Goal: Task Accomplishment & Management: Manage account settings

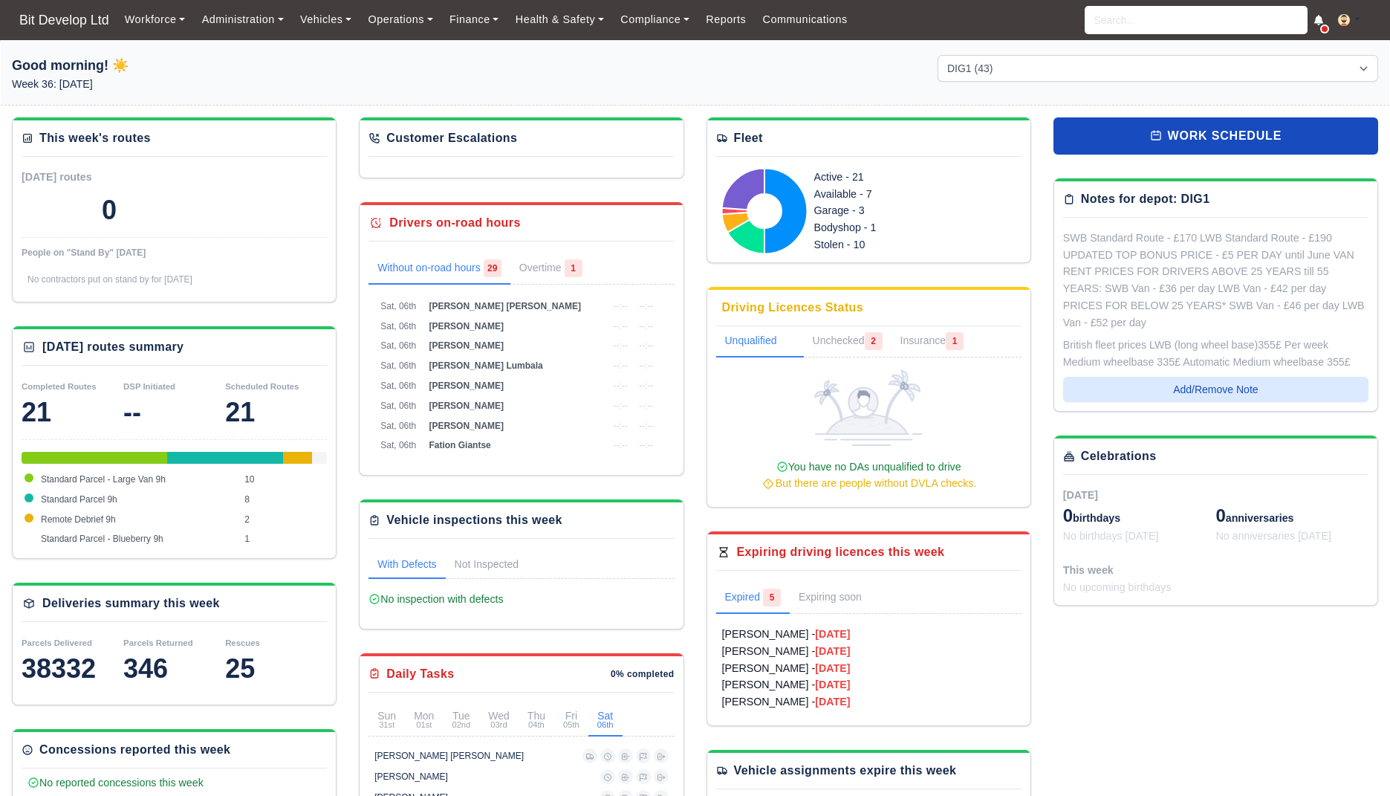
select select "2"
click at [493, 23] on link "Finance" at bounding box center [474, 19] width 66 height 29
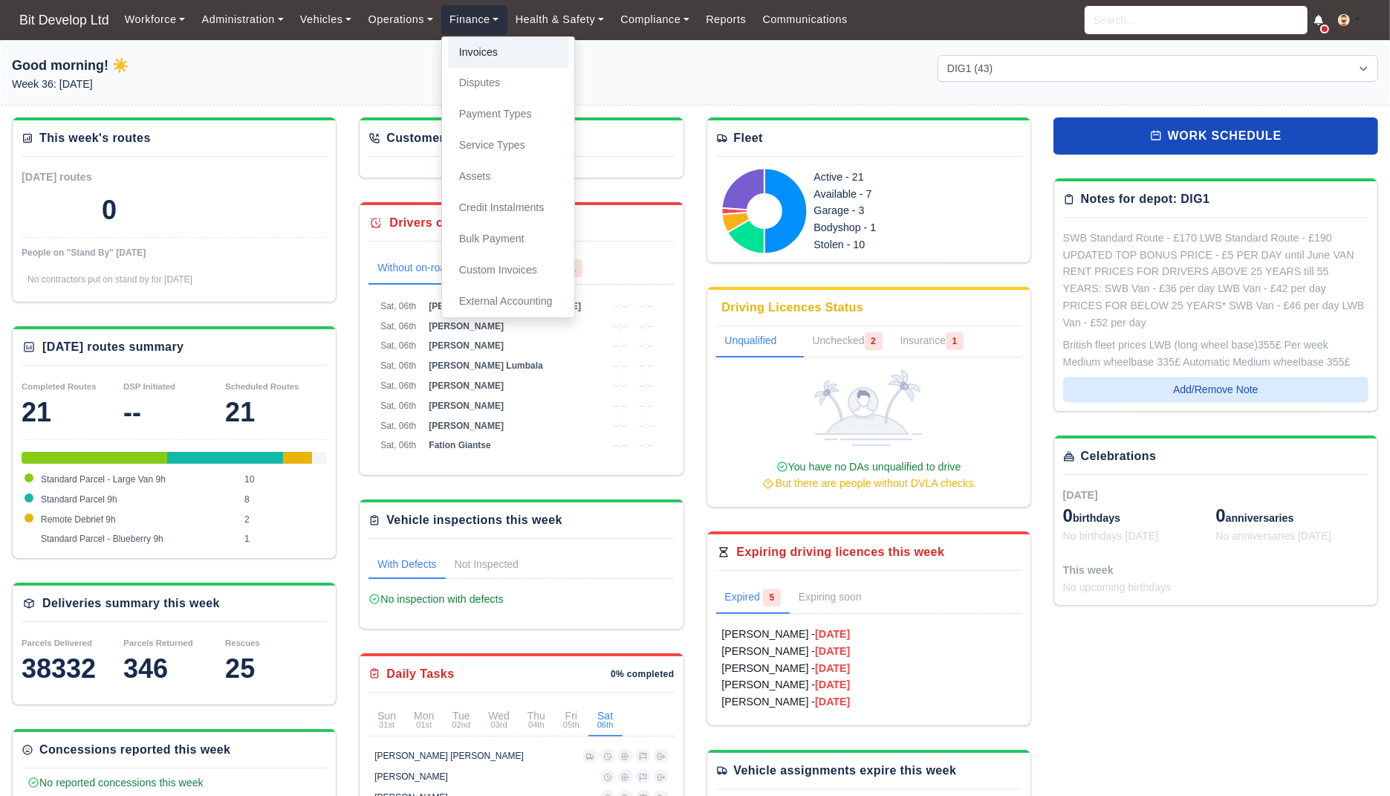
click at [492, 42] on link "Invoices" at bounding box center [508, 52] width 120 height 31
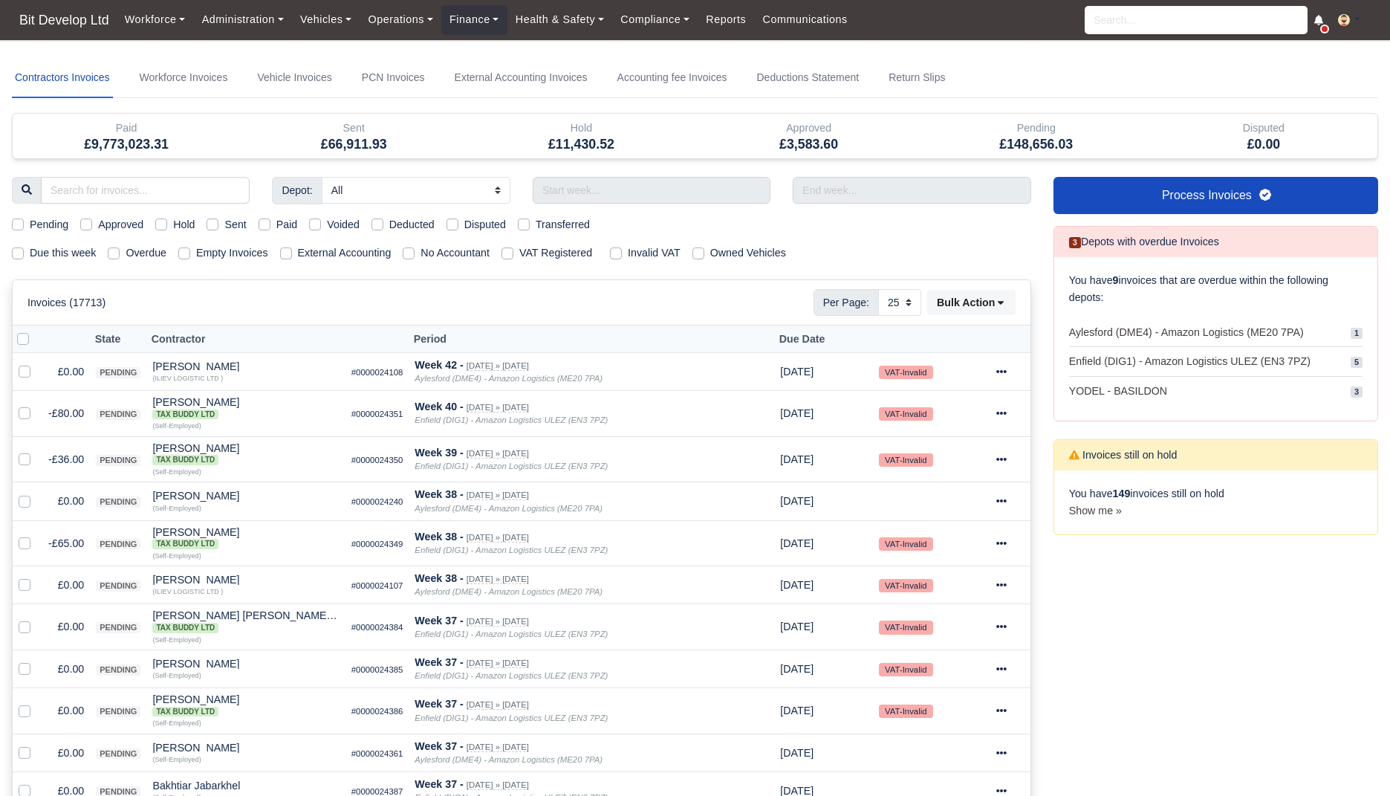
select select "25"
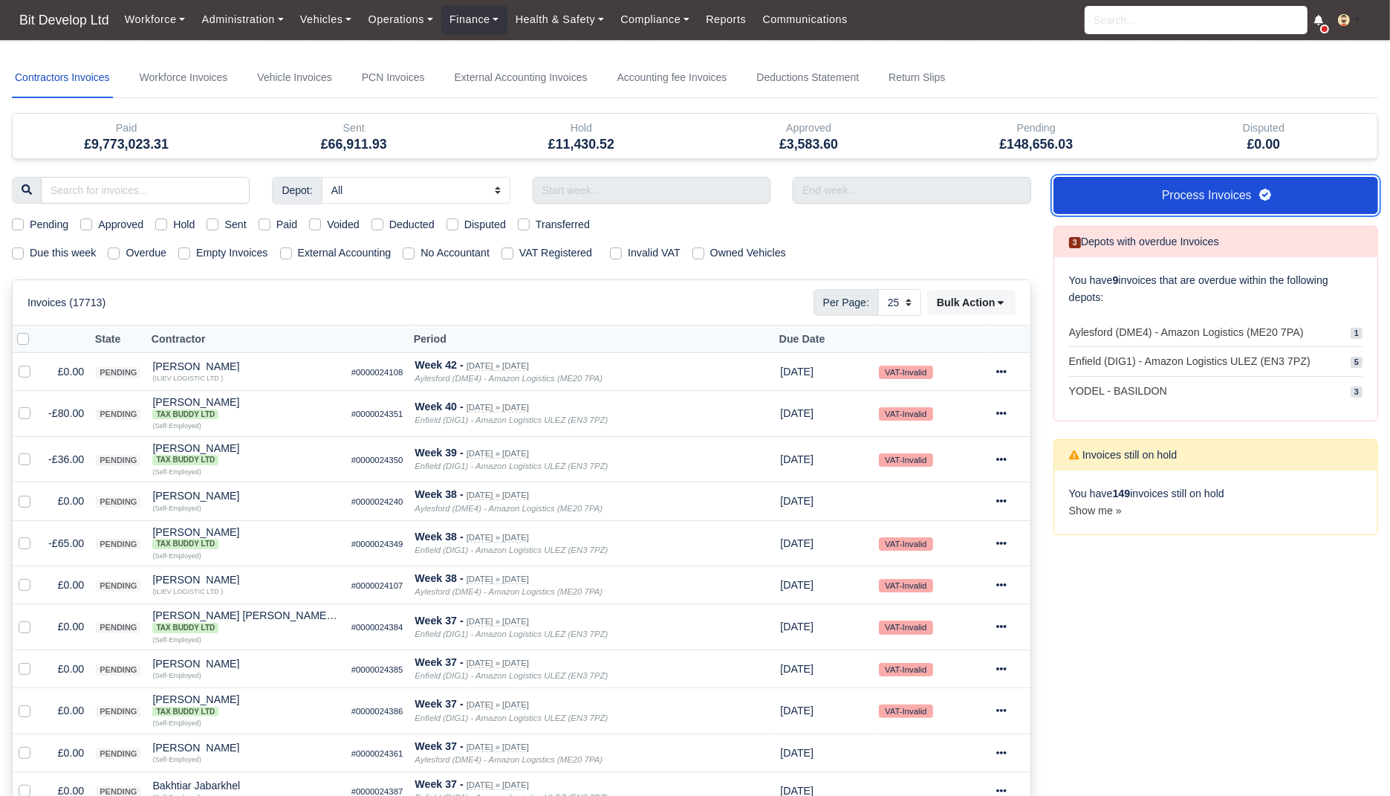
click at [1155, 184] on link "Process Invoices" at bounding box center [1216, 195] width 325 height 37
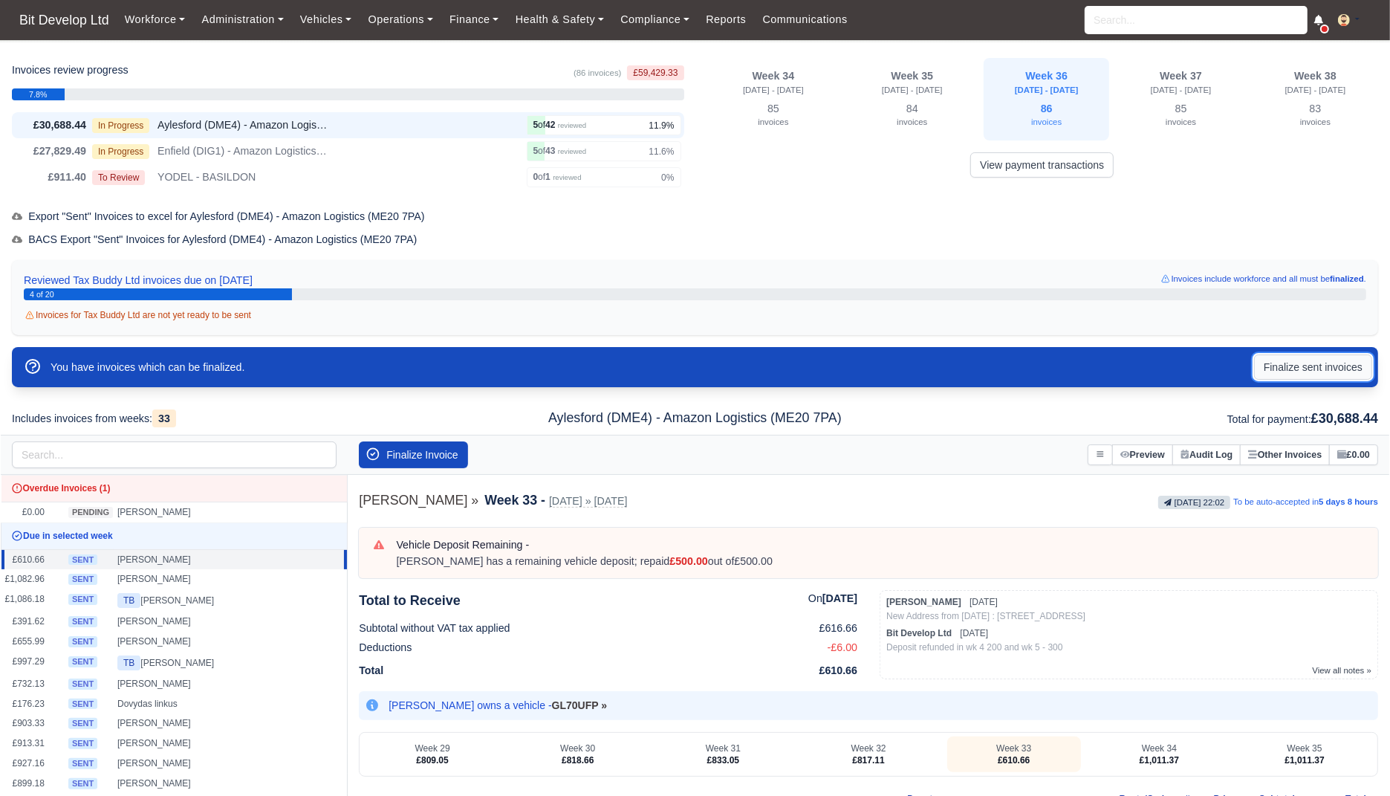
click at [1281, 372] on button "Finalize sent invoices" at bounding box center [1313, 366] width 118 height 25
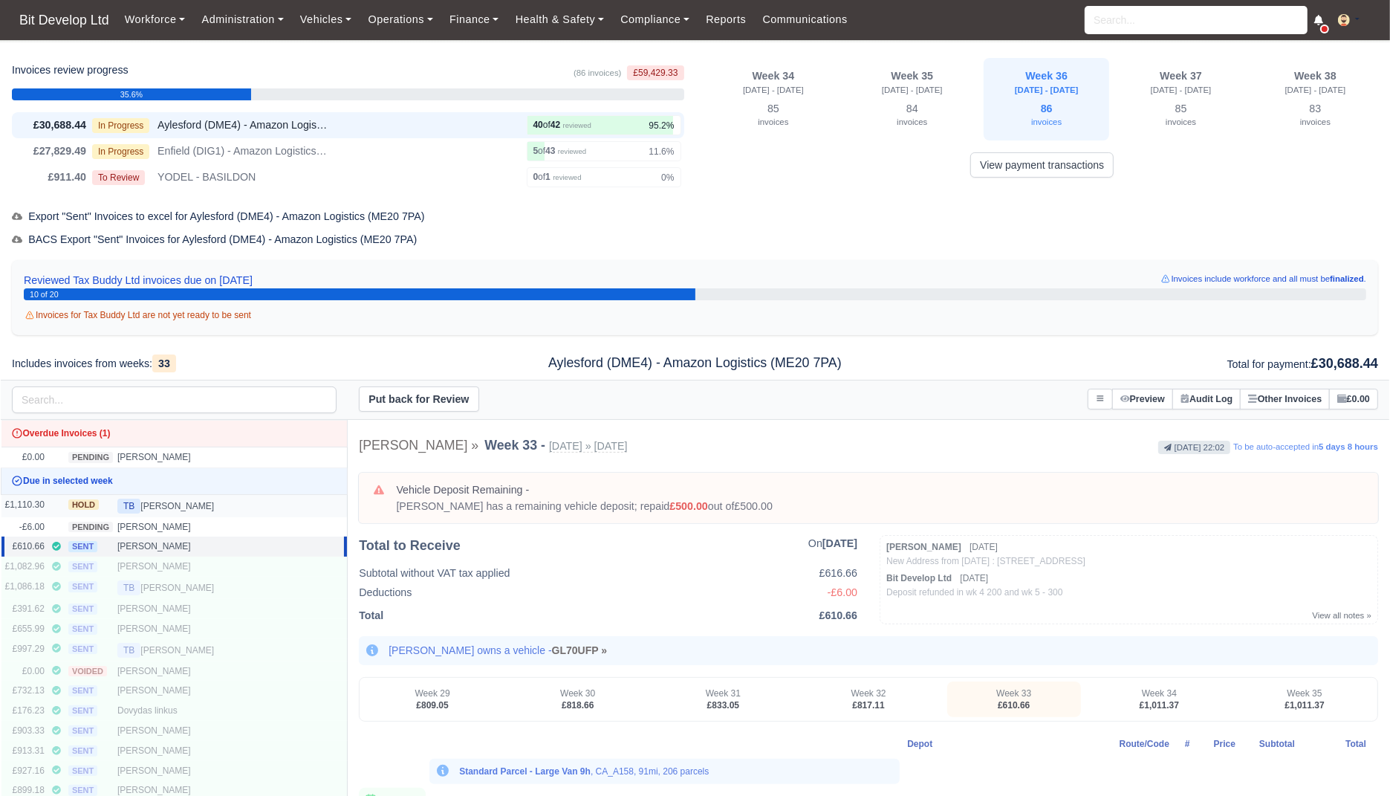
click at [275, 511] on td "TB Stefan Bayraktarov" at bounding box center [231, 505] width 234 height 23
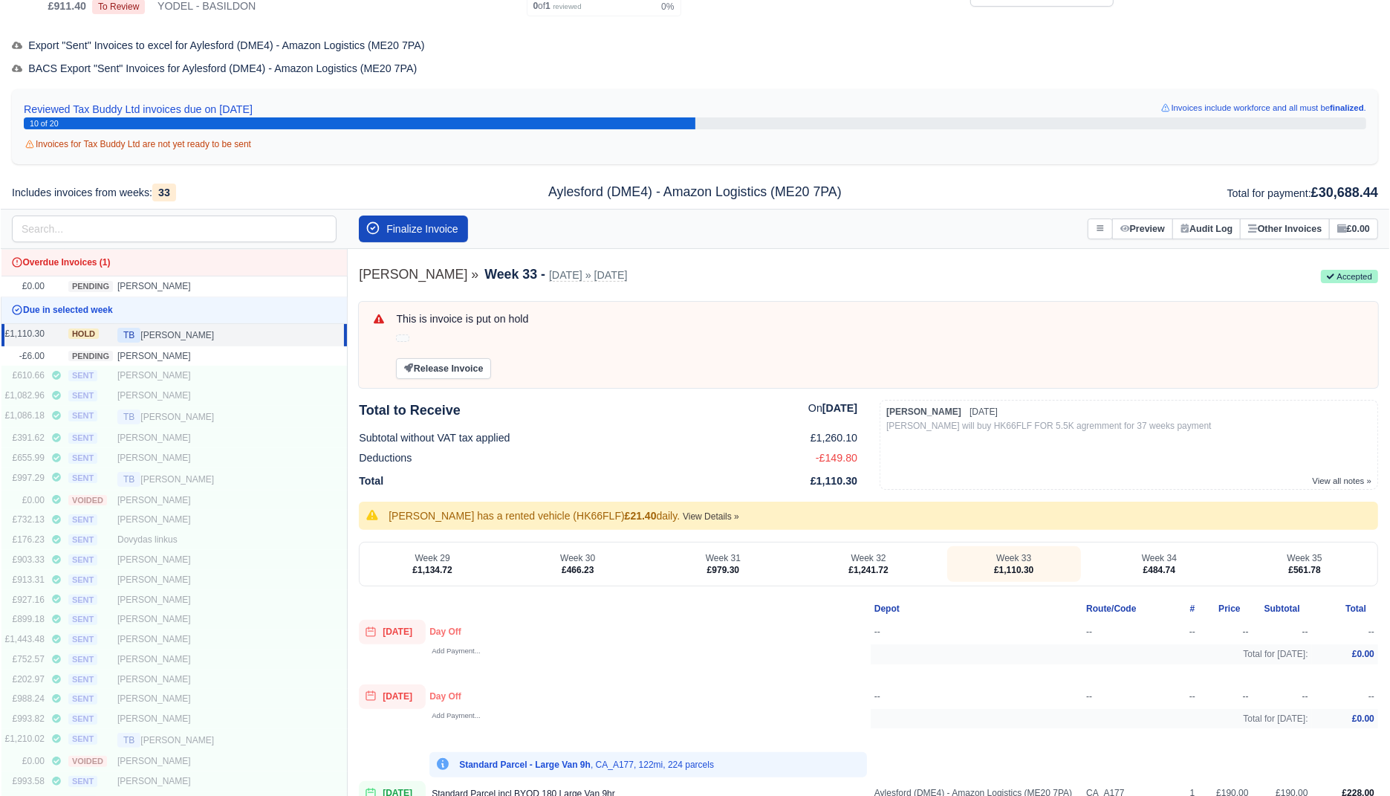
scroll to position [163, 0]
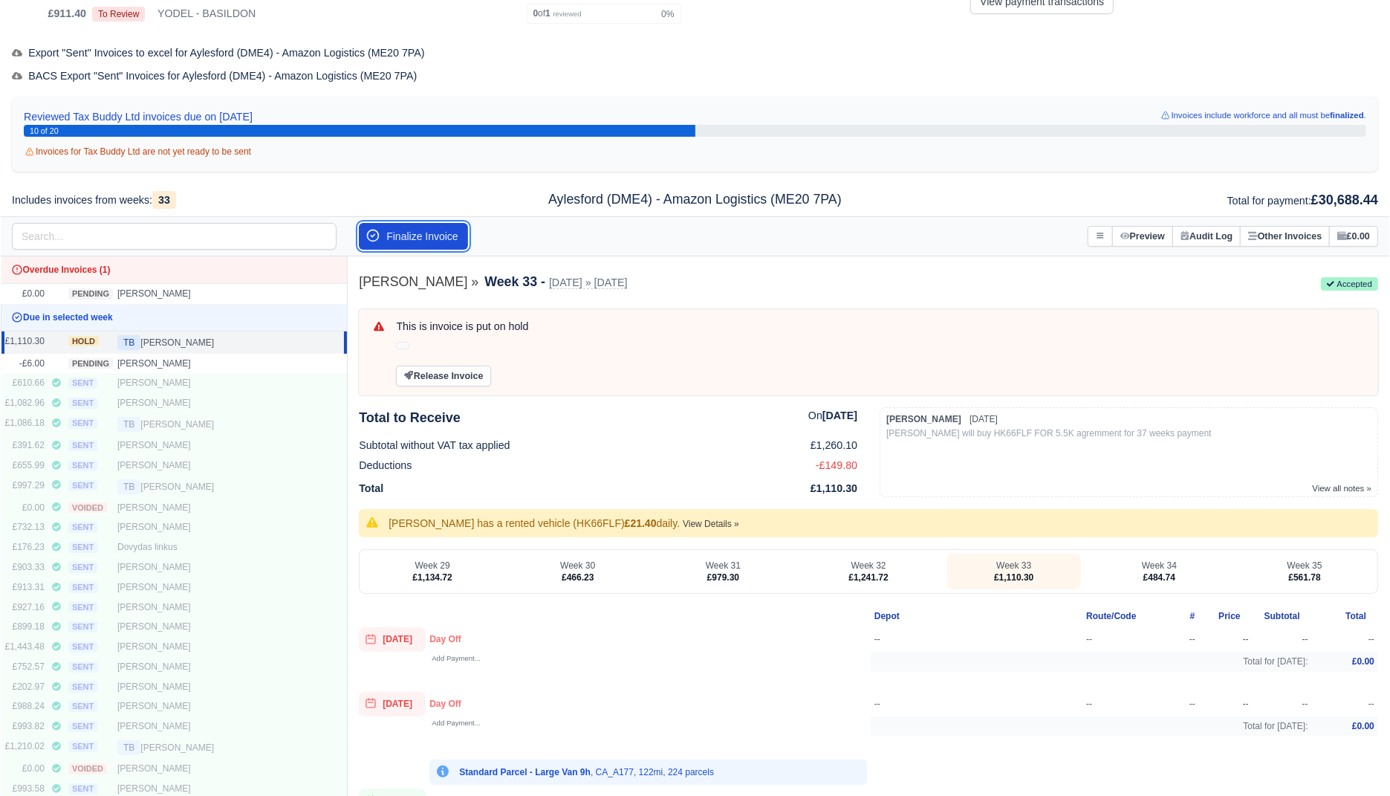
click at [439, 227] on button "Finalize Invoice" at bounding box center [413, 236] width 109 height 27
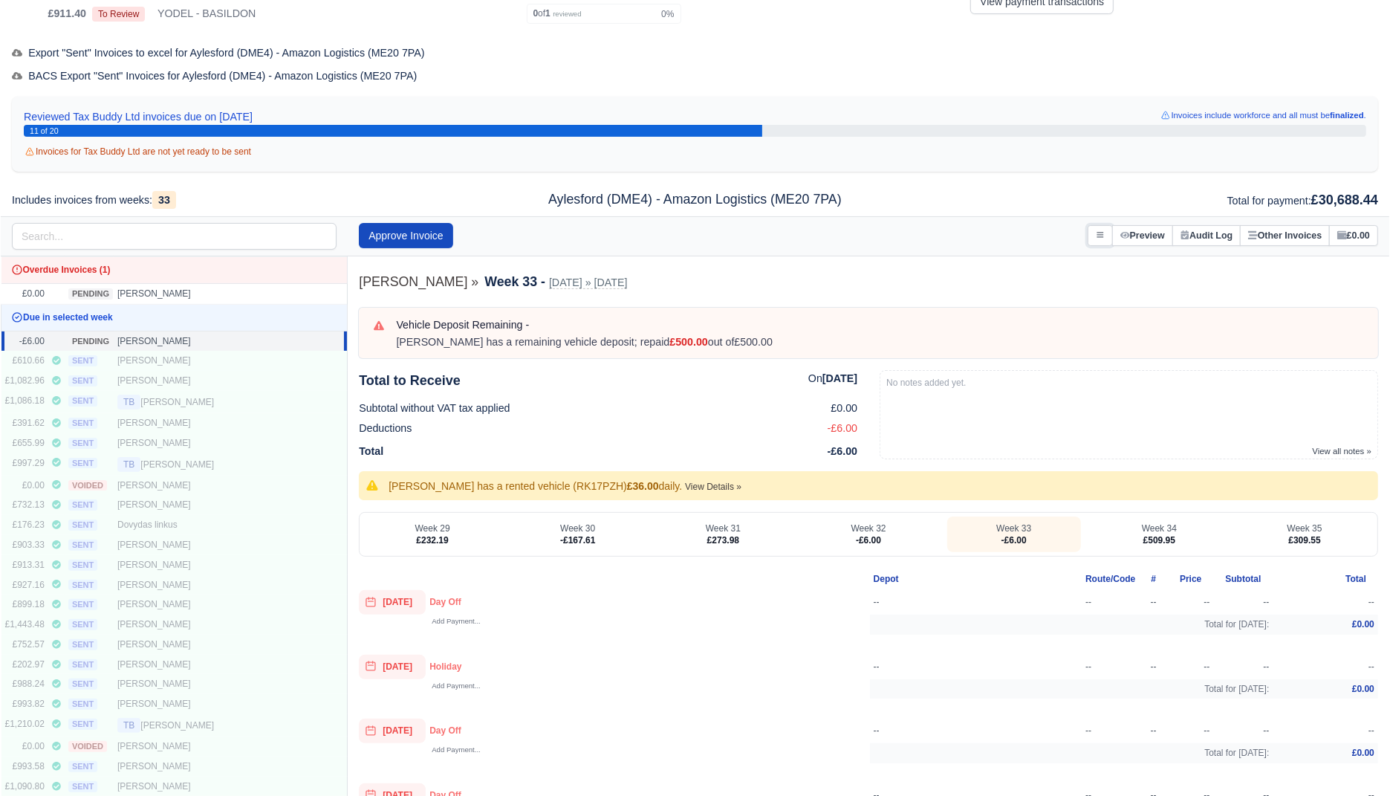
click at [1088, 230] on button at bounding box center [1100, 236] width 25 height 22
click at [1012, 288] on link "Void Invoice" at bounding box center [1030, 292] width 166 height 27
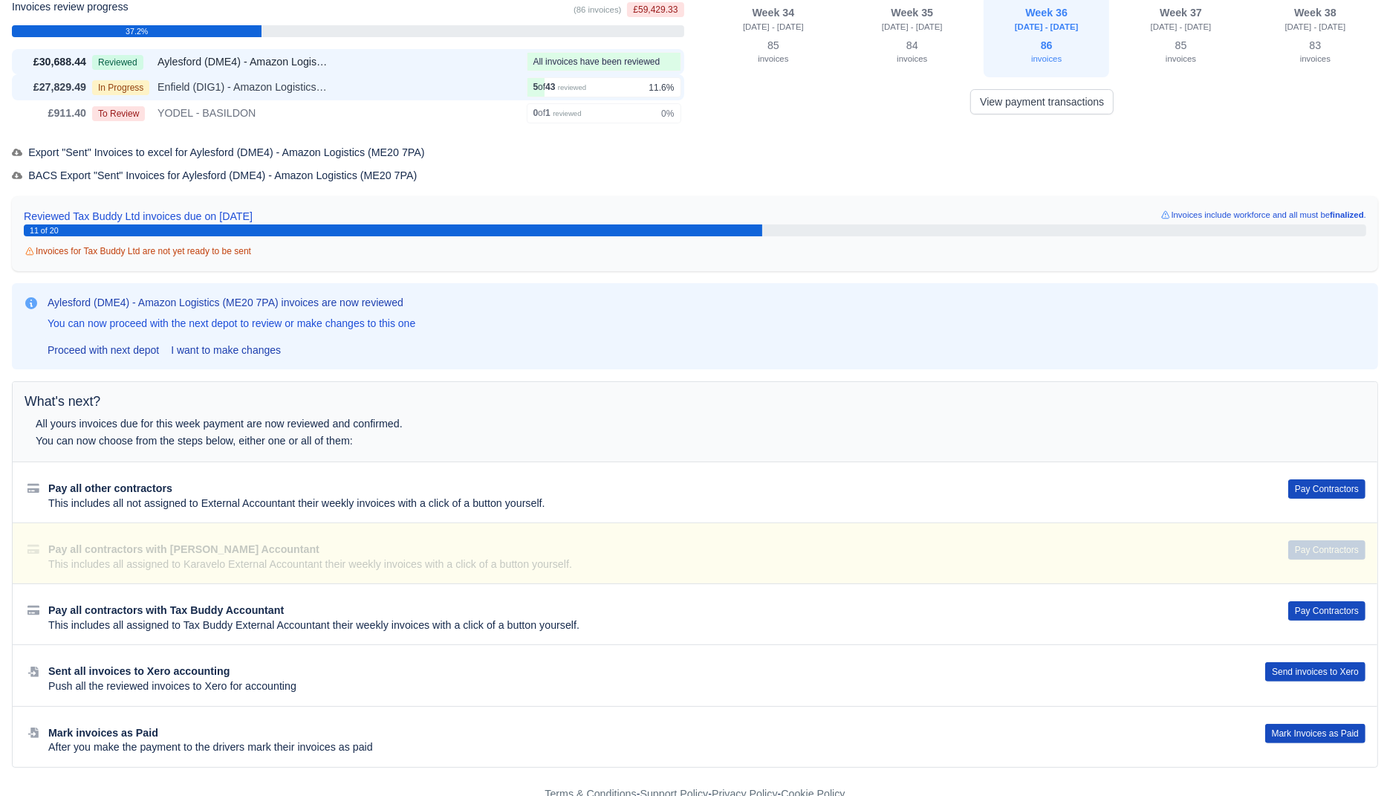
click at [427, 87] on div "In Progress Enfield (DIG1) - Amazon Logistics ULEZ (EN3 7PZ)" at bounding box center [306, 87] width 429 height 17
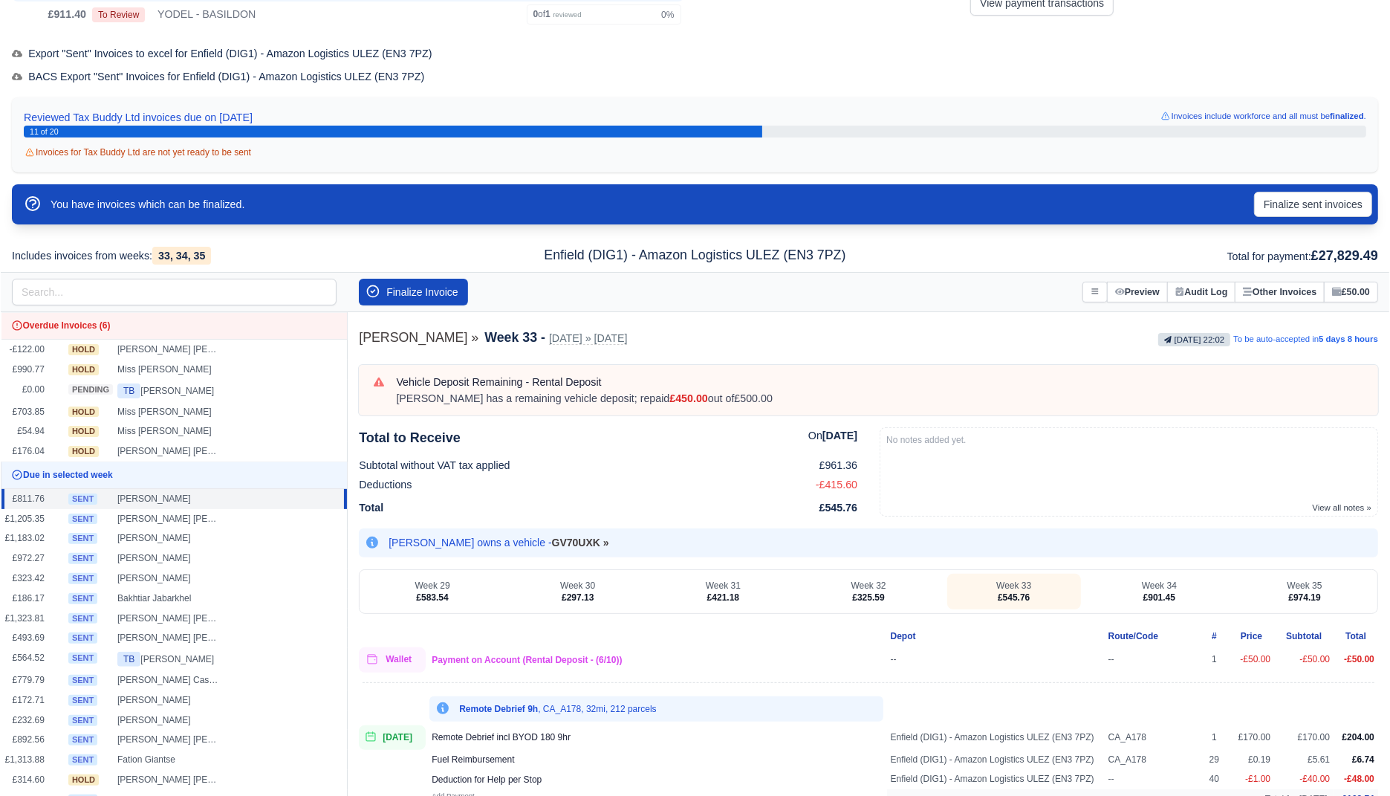
click at [451, 88] on div "Invoices review progress (86 invoices) £59,429.33 37.2% £30,688.44 Reviewed" at bounding box center [695, 685] width 1366 height 1579
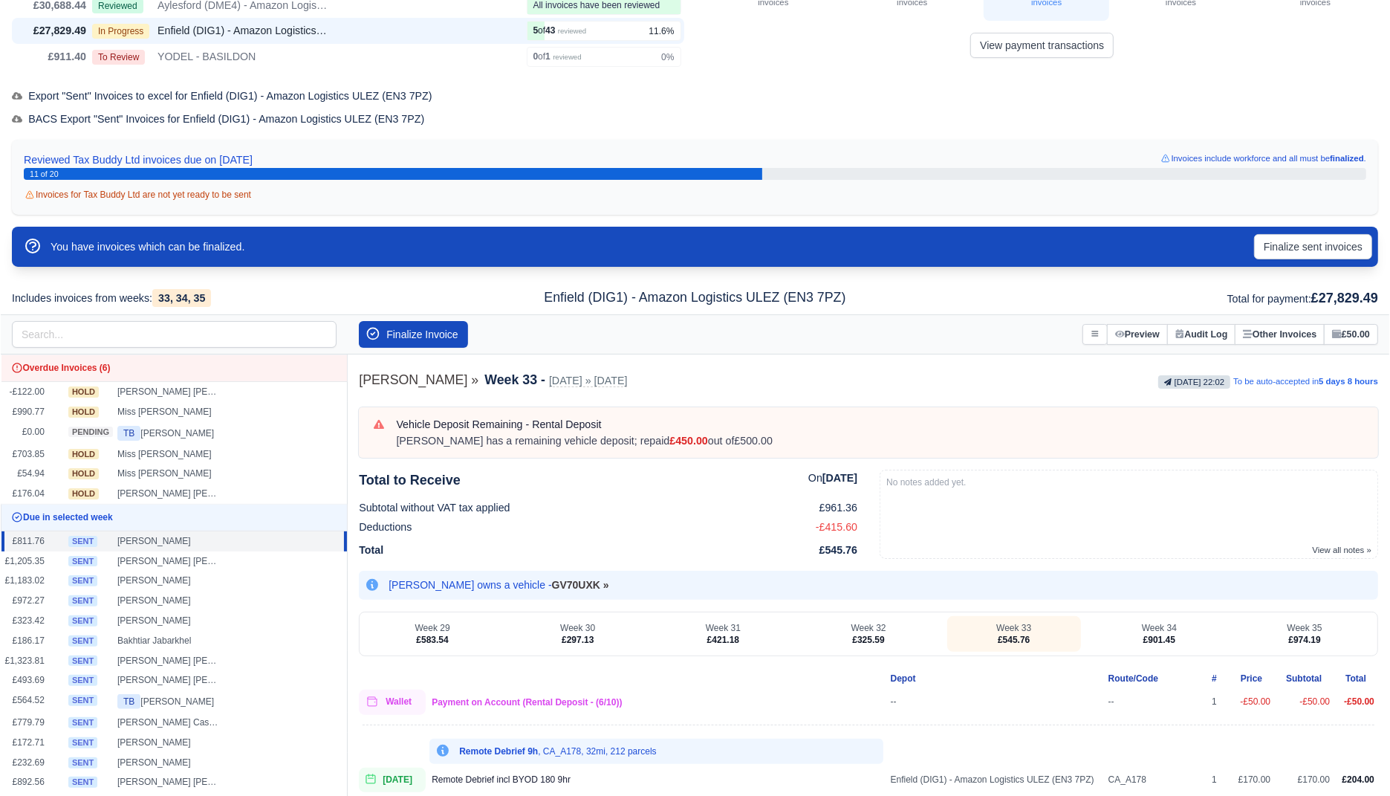
scroll to position [123, 0]
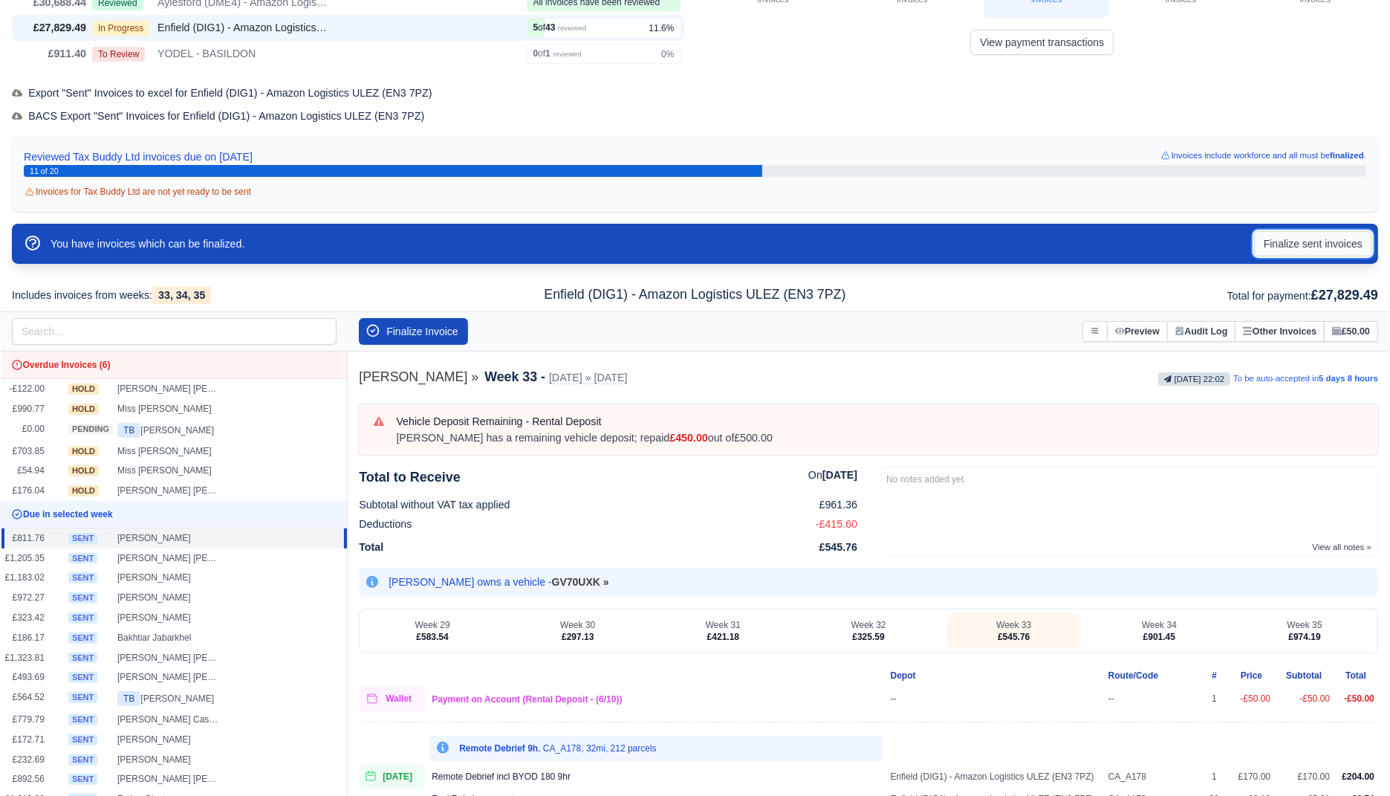
click at [1287, 248] on button "Finalize sent invoices" at bounding box center [1313, 243] width 118 height 25
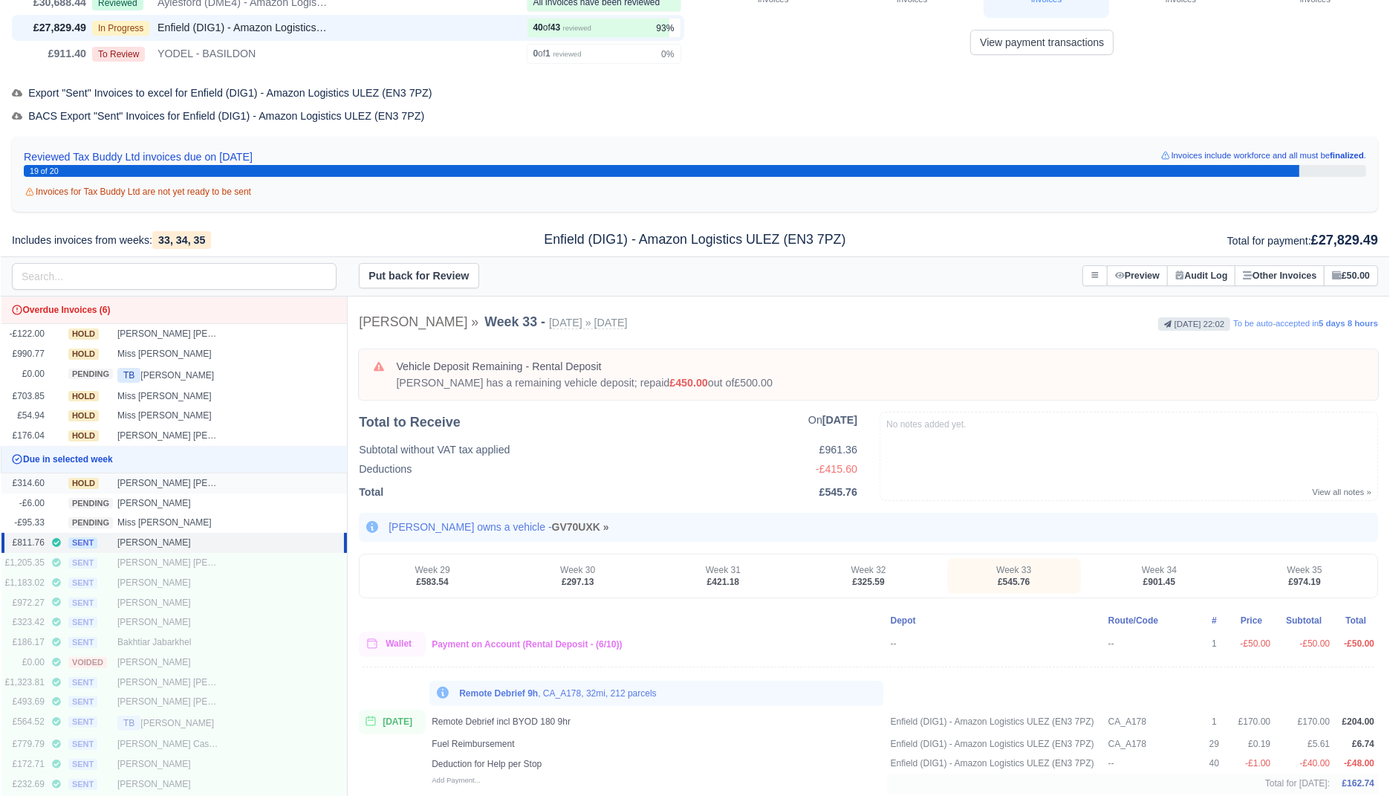
click at [202, 481] on div "Hugo Miguel Ascencao Andrade" at bounding box center [169, 483] width 104 height 13
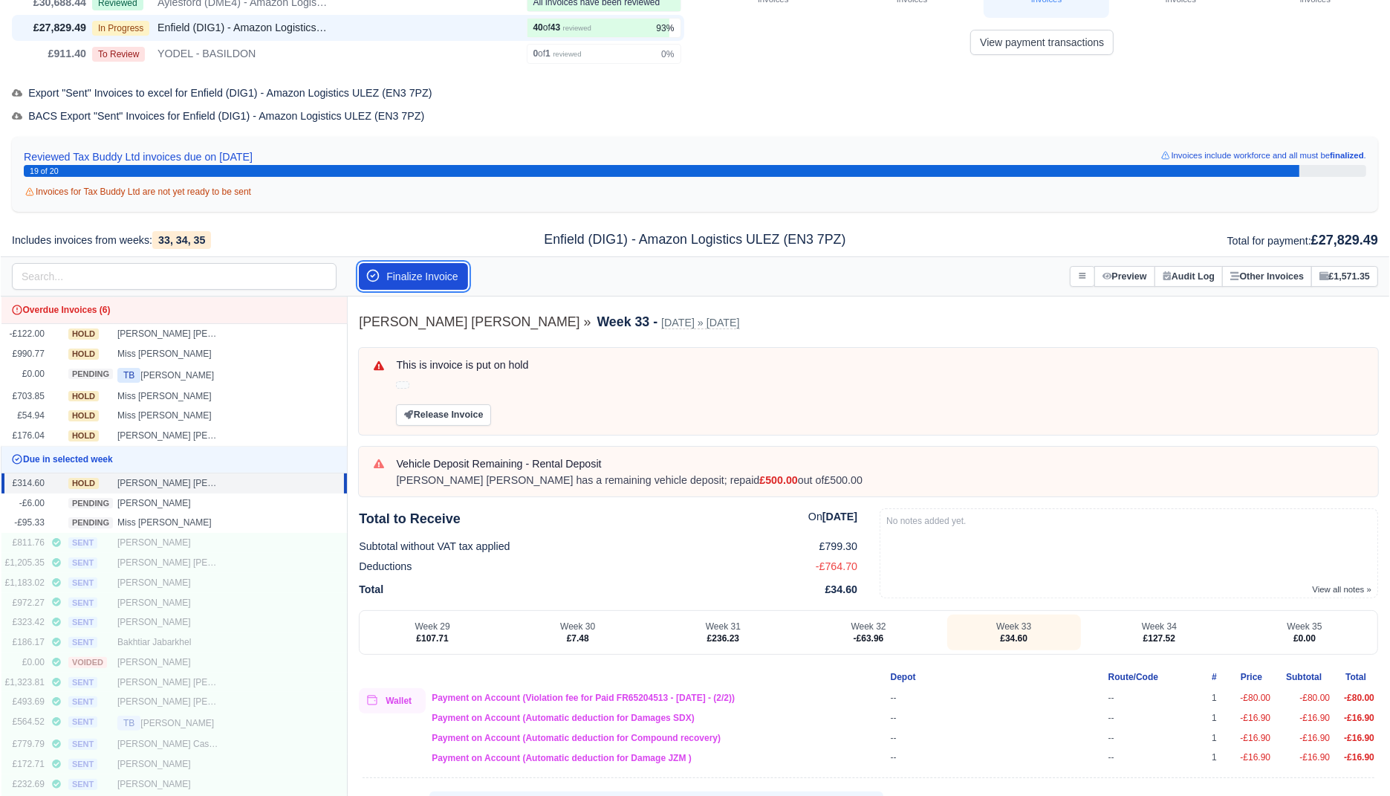
click at [435, 282] on button "Finalize Invoice" at bounding box center [413, 276] width 109 height 27
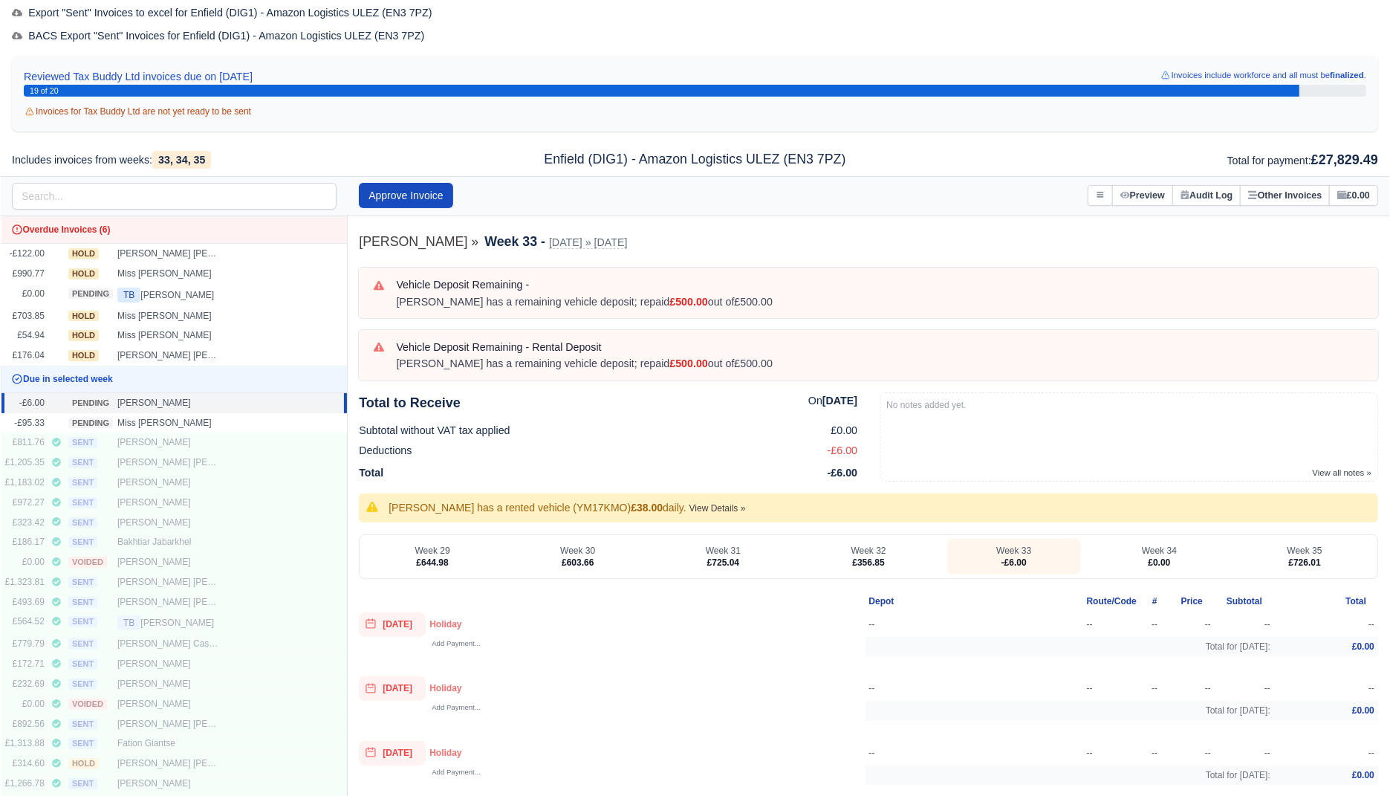
scroll to position [210, 0]
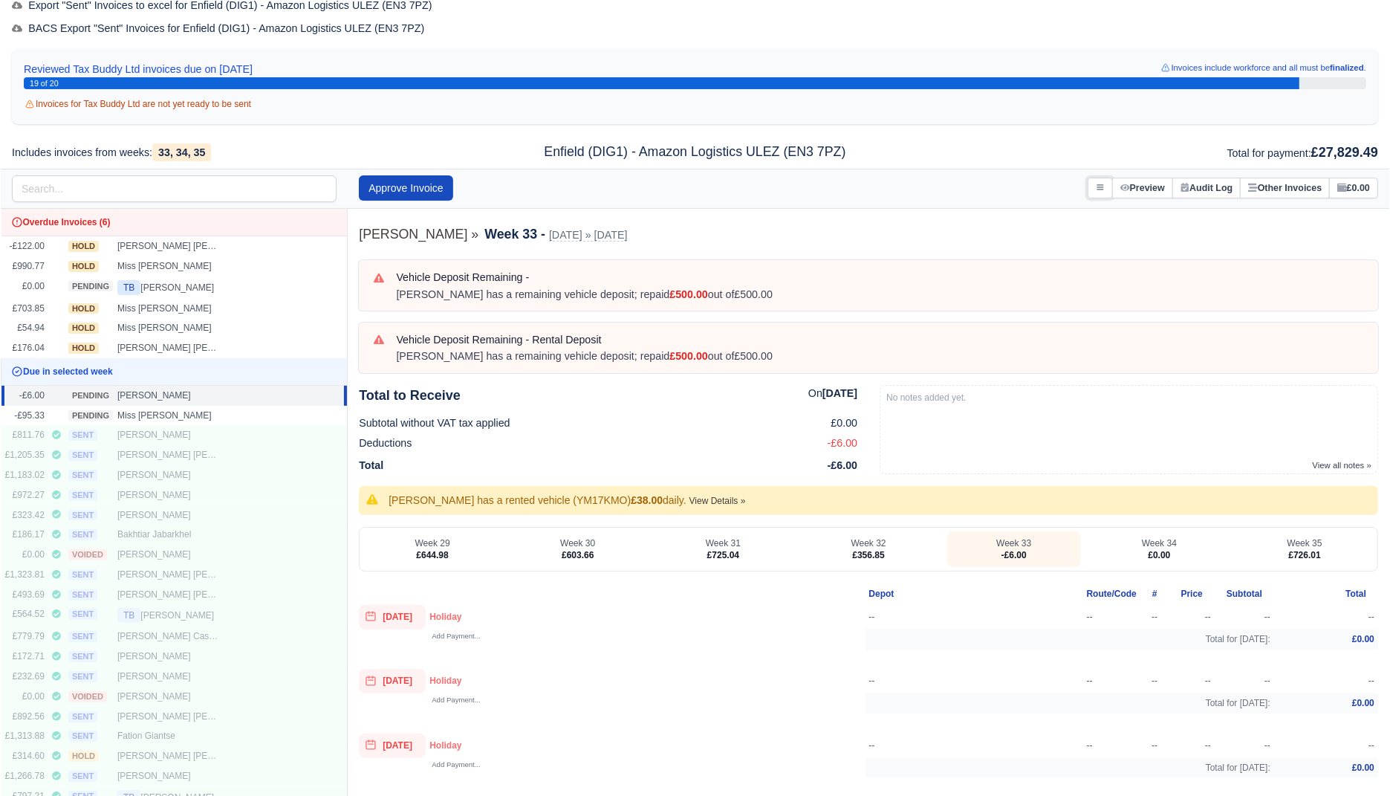
click at [1096, 189] on icon at bounding box center [1100, 187] width 9 height 9
click at [1031, 261] on link "Transfer Invoice" at bounding box center [1030, 271] width 166 height 27
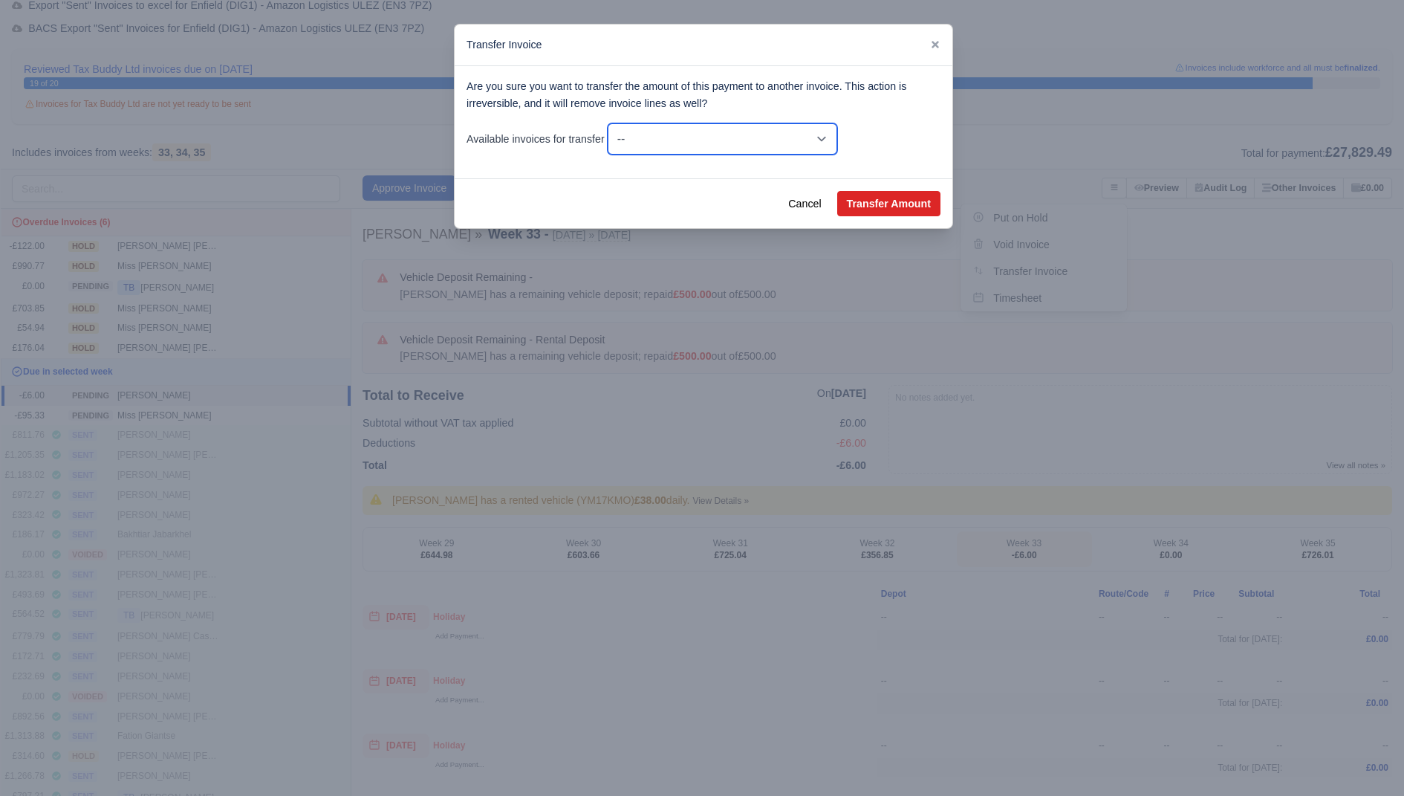
click at [837, 143] on select "-- -£6.00 - Wk #33 [Aug 10, 2025 - Aug 16, 2025] £0.00 - Wk #34 [Aug 17, 2025 -…" at bounding box center [723, 138] width 230 height 31
click at [611, 123] on select "-- -£6.00 - Wk #33 [Aug 10, 2025 - Aug 16, 2025] £0.00 - Wk #34 [Aug 17, 2025 -…" at bounding box center [723, 138] width 230 height 31
click at [884, 198] on button "Transfer Amount" at bounding box center [888, 203] width 103 height 25
select select "24167"
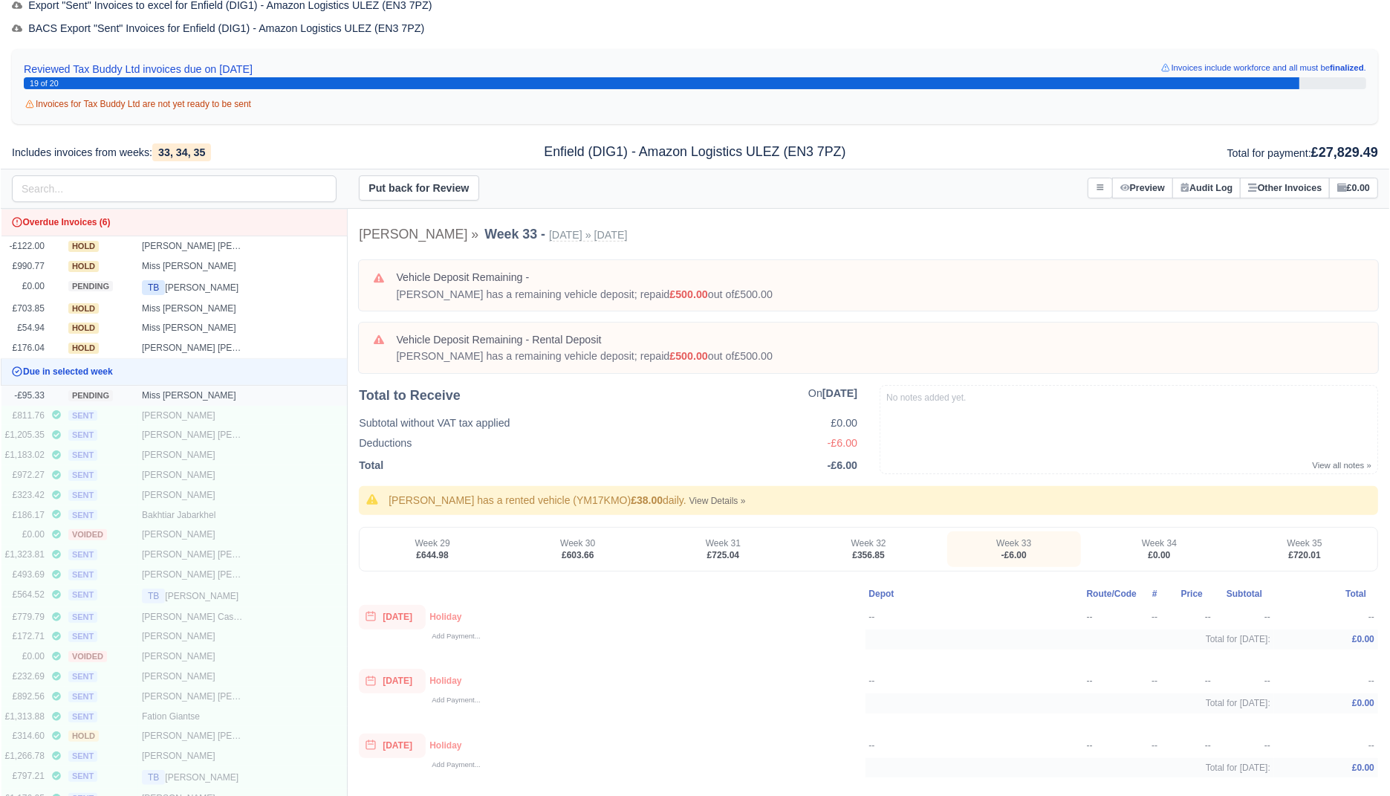
click at [227, 389] on div "Miss Urviben J Patel" at bounding box center [194, 395] width 104 height 13
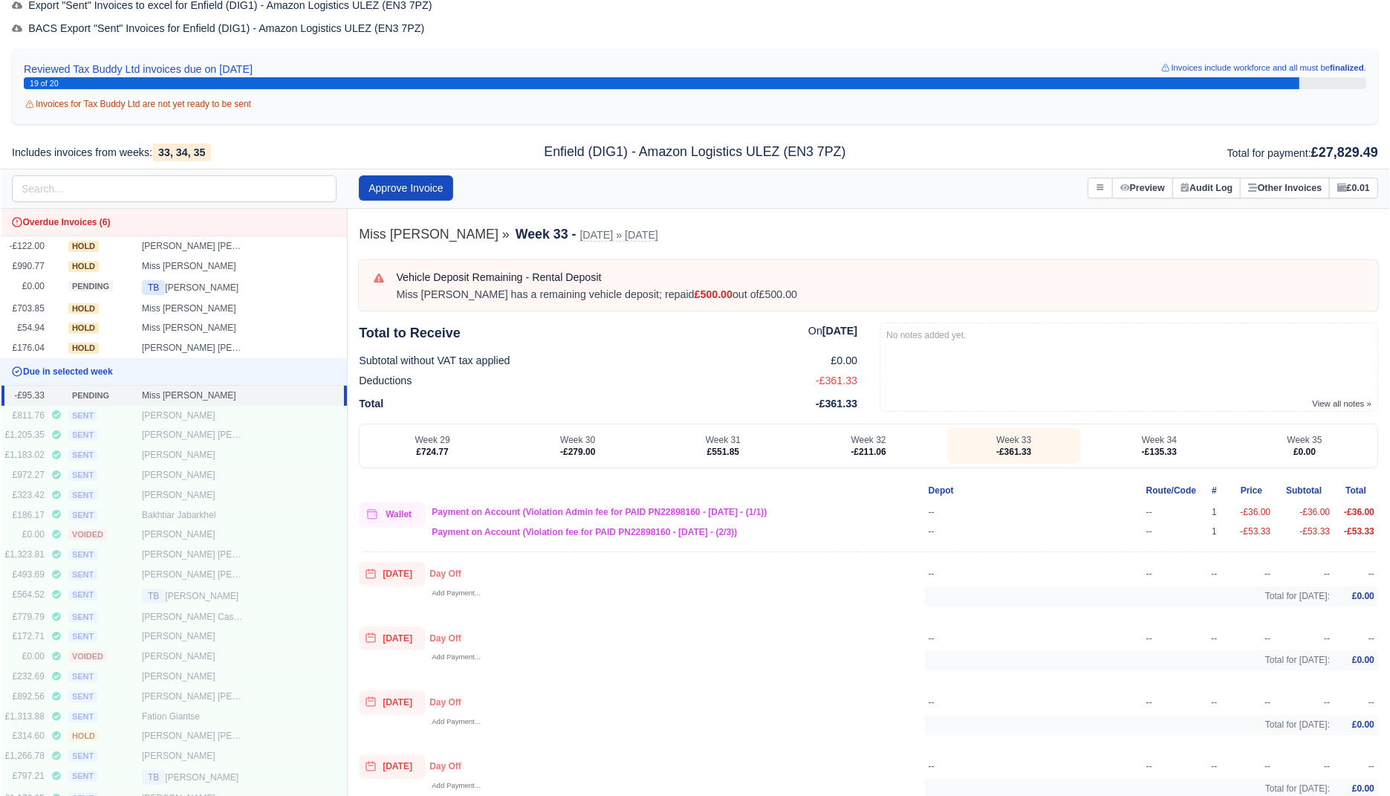
click at [1077, 170] on div "Approve Invoice Put on Hold" at bounding box center [695, 189] width 1389 height 40
click at [1088, 181] on button at bounding box center [1100, 189] width 25 height 22
click at [1008, 270] on link "Transfer Invoice" at bounding box center [1030, 271] width 166 height 27
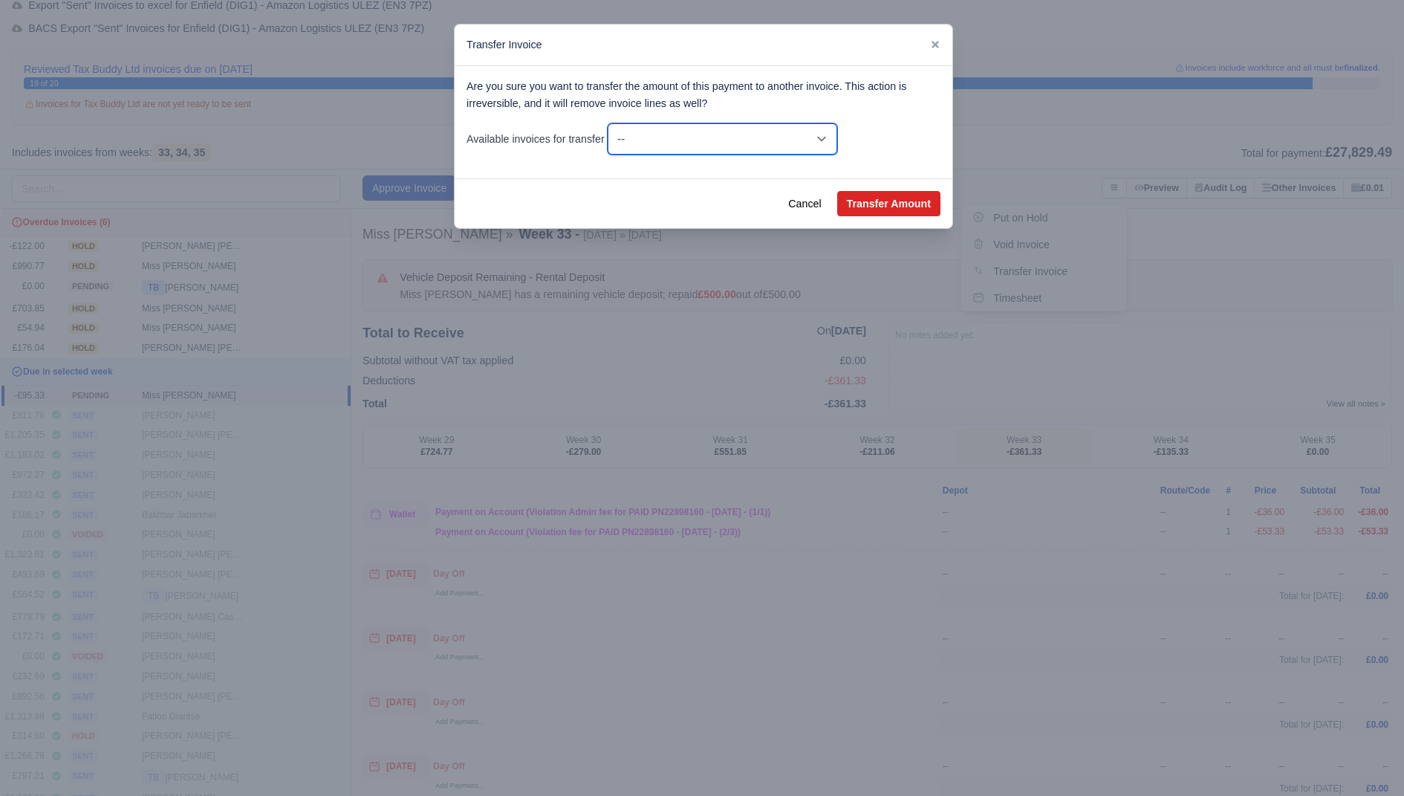
click at [779, 146] on select "-- £990.77 - Wk #29 [Jul 13, 2025 - Jul 19, 2025] £703.85 - Wk #31 [Jul 27, 202…" at bounding box center [723, 138] width 230 height 31
click at [611, 123] on select "-- £990.77 - Wk #29 [Jul 13, 2025 - Jul 19, 2025] £703.85 - Wk #31 [Jul 27, 202…" at bounding box center [723, 138] width 230 height 31
click at [872, 204] on button "Transfer Amount" at bounding box center [888, 203] width 103 height 25
select select "23306"
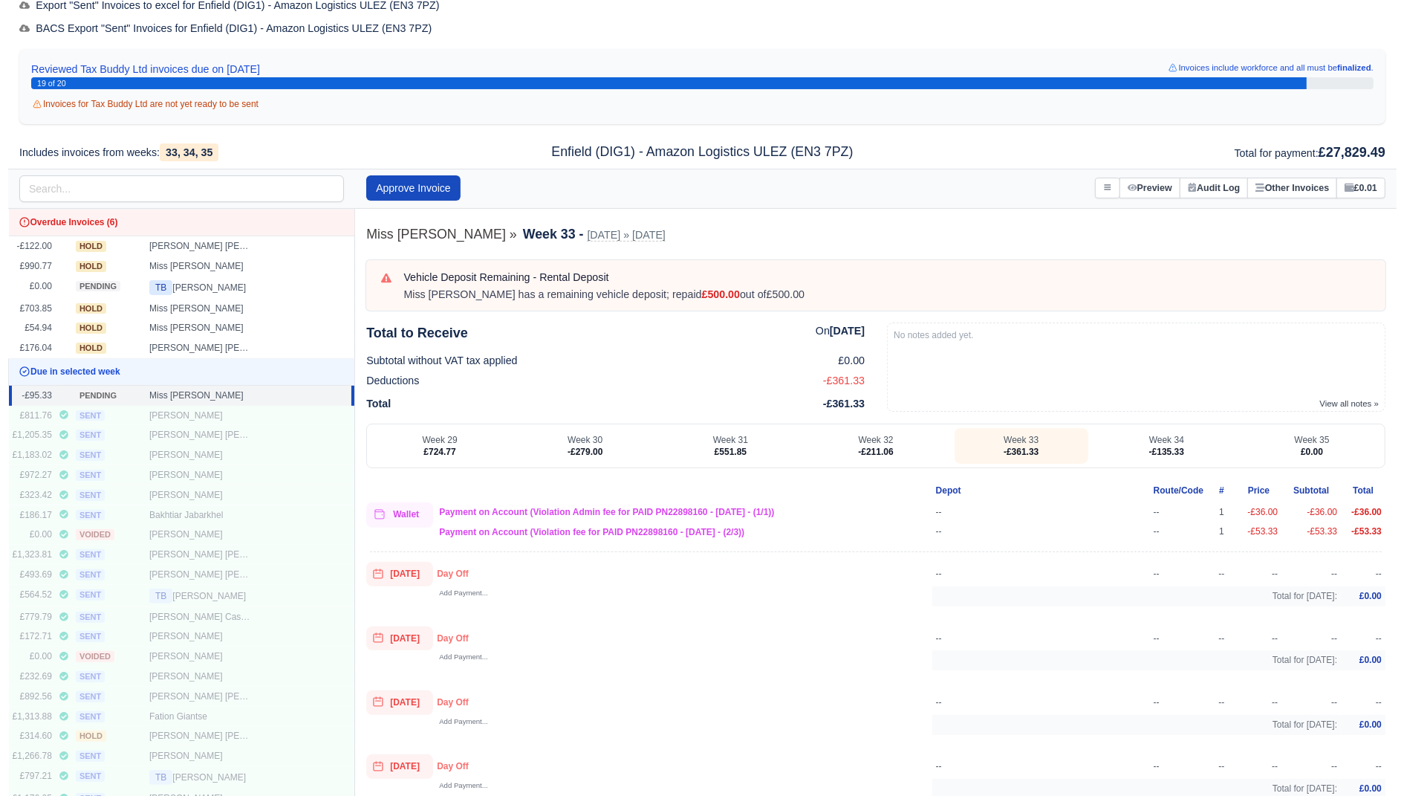
scroll to position [62, 0]
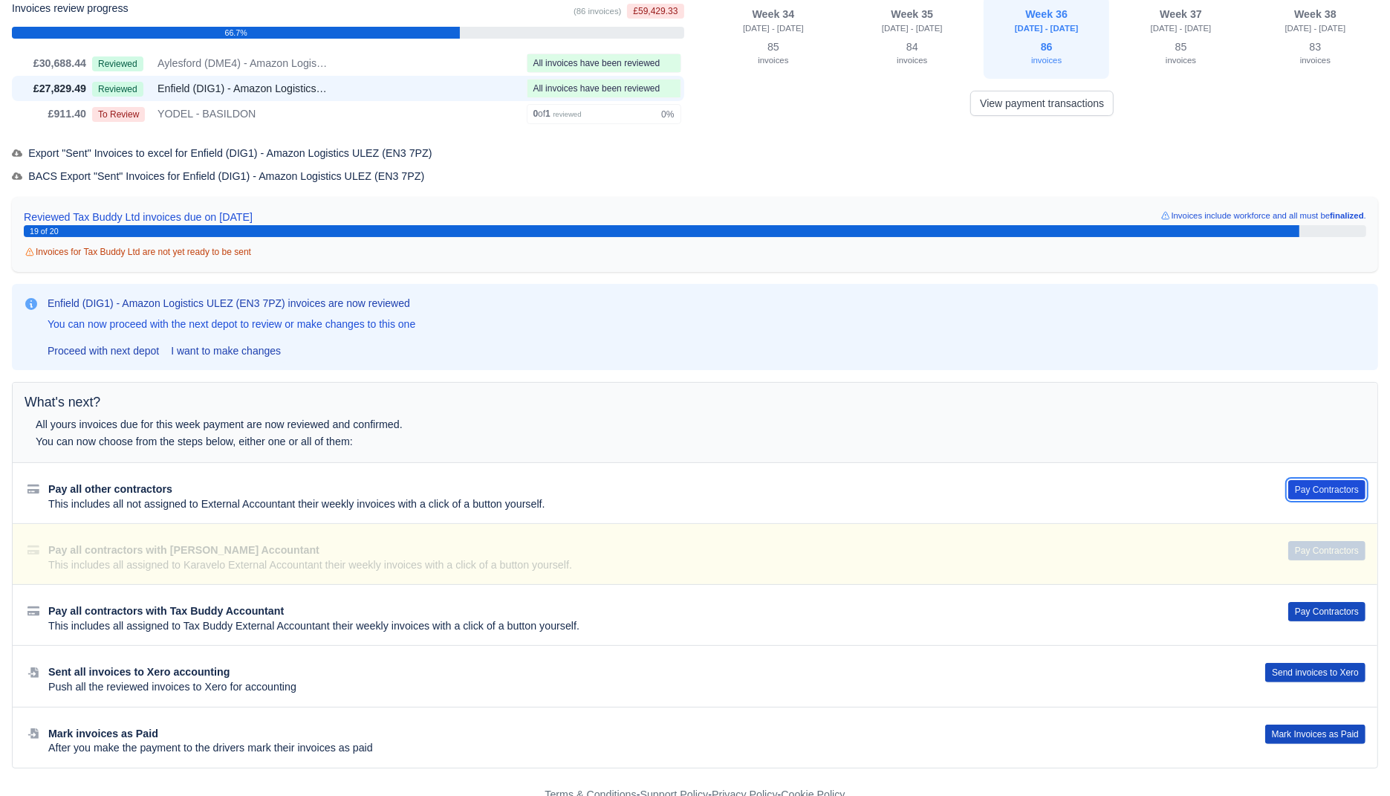
click at [1318, 483] on button "Pay Contractors" at bounding box center [1326, 489] width 77 height 19
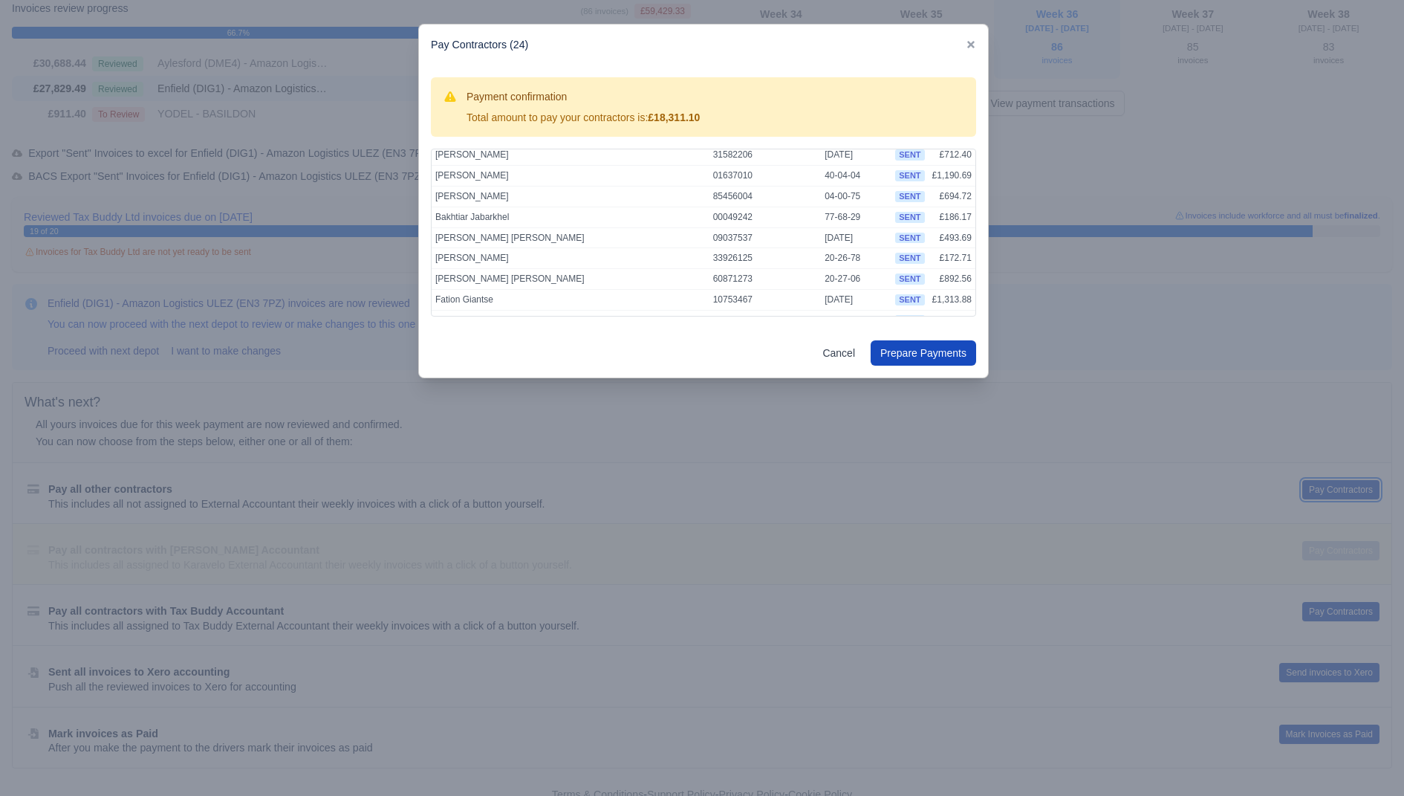
scroll to position [344, 0]
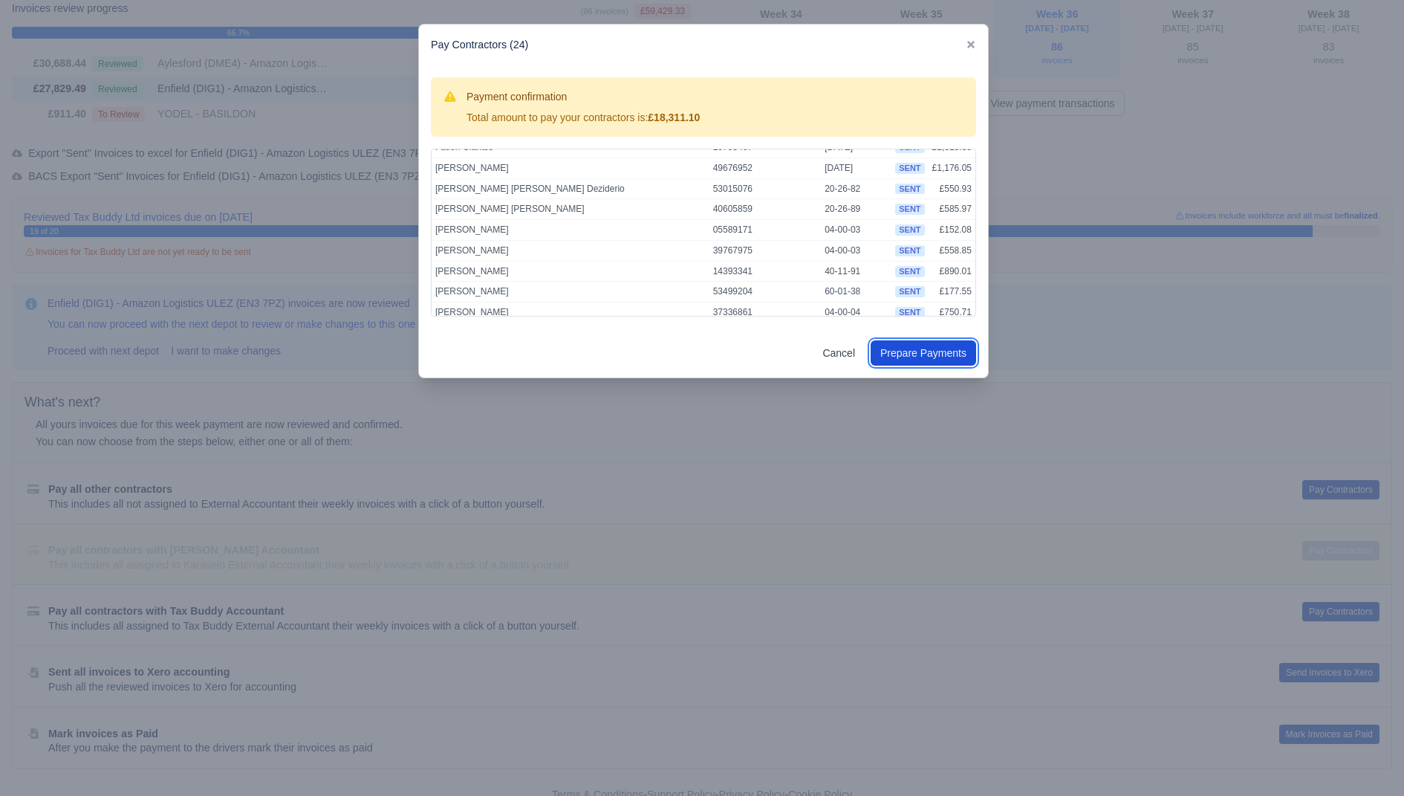
click at [905, 351] on button "Prepare Payments" at bounding box center [924, 352] width 106 height 25
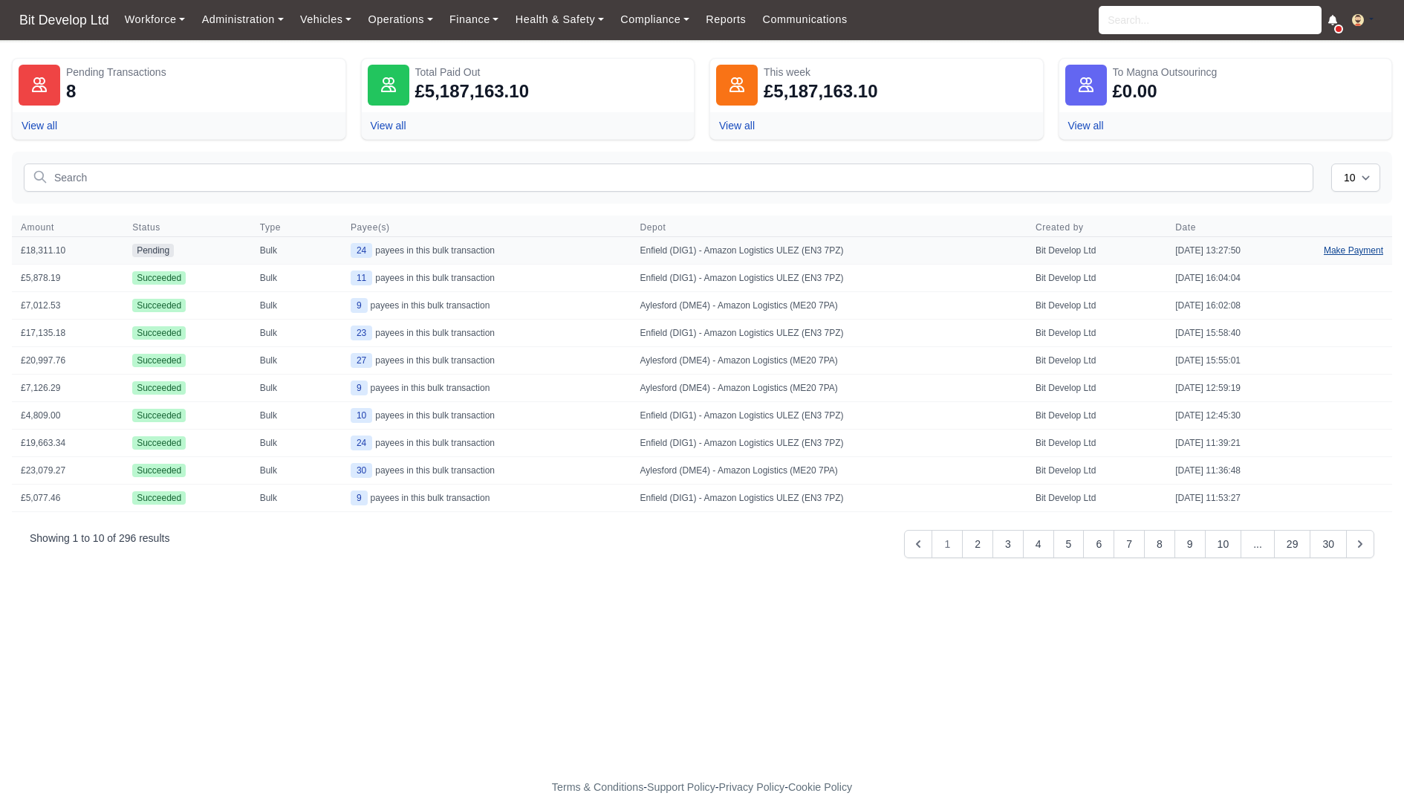
click at [1358, 253] on link "Make Payment" at bounding box center [1353, 250] width 77 height 27
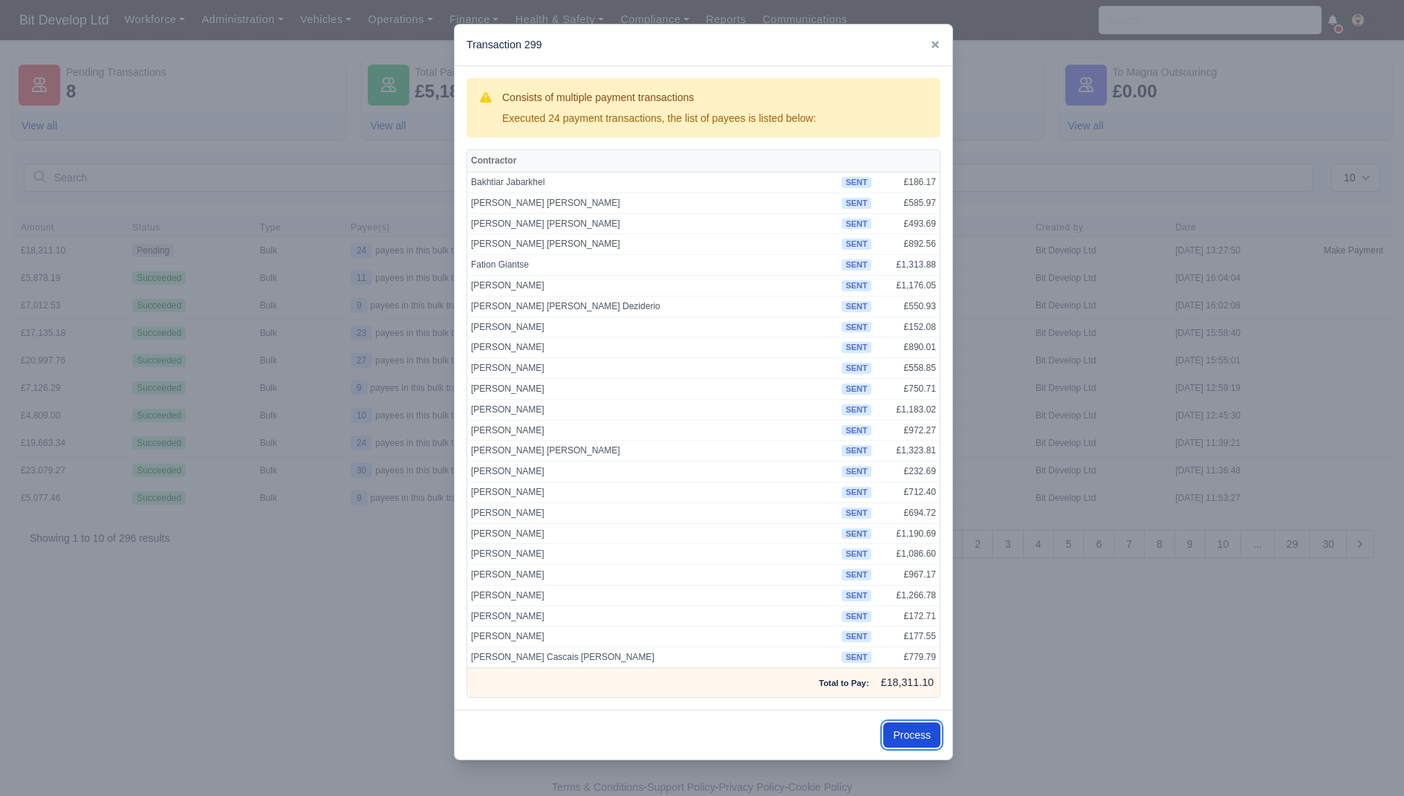
click at [912, 724] on button "Process" at bounding box center [911, 734] width 57 height 25
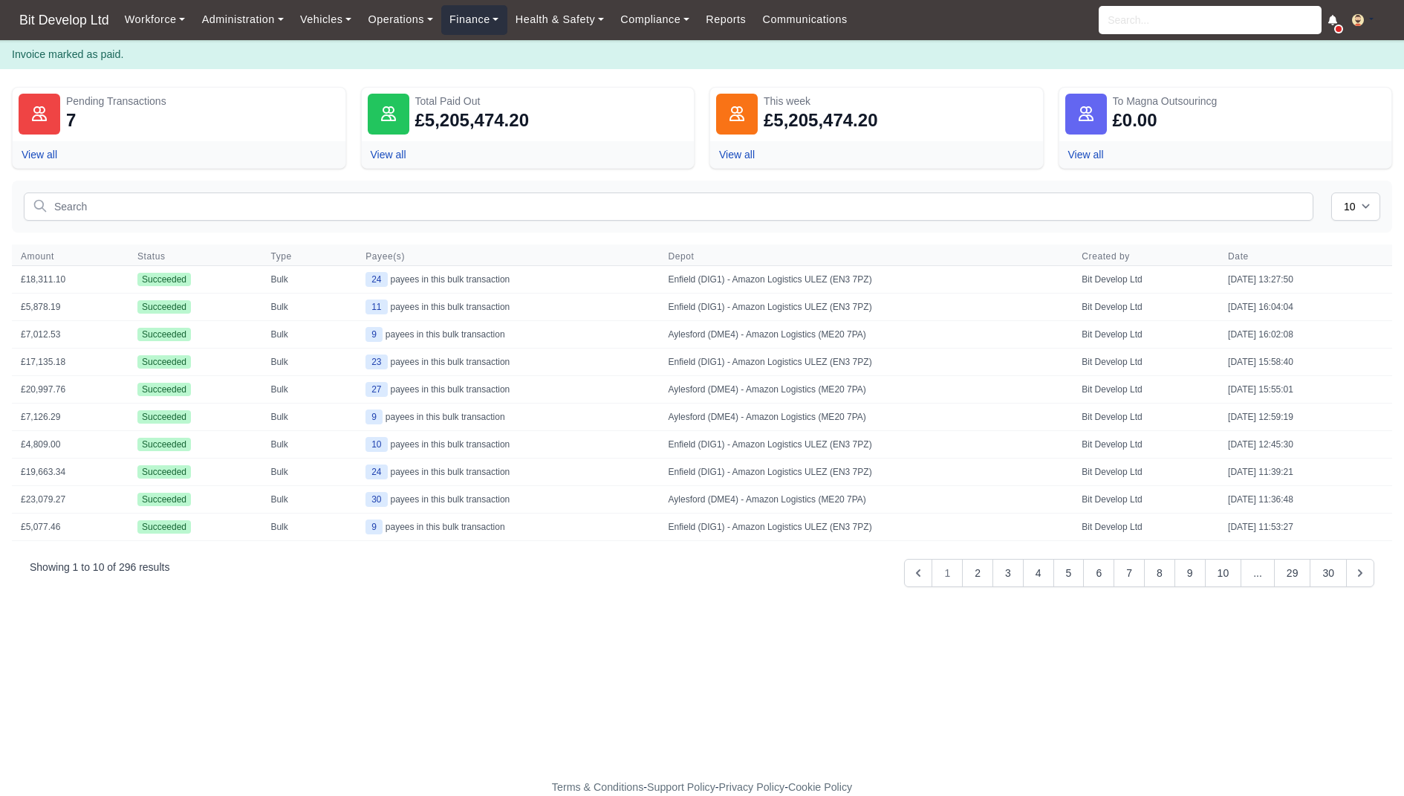
click at [487, 11] on link "Finance" at bounding box center [474, 19] width 66 height 29
click at [495, 45] on link "Invoices" at bounding box center [508, 52] width 120 height 31
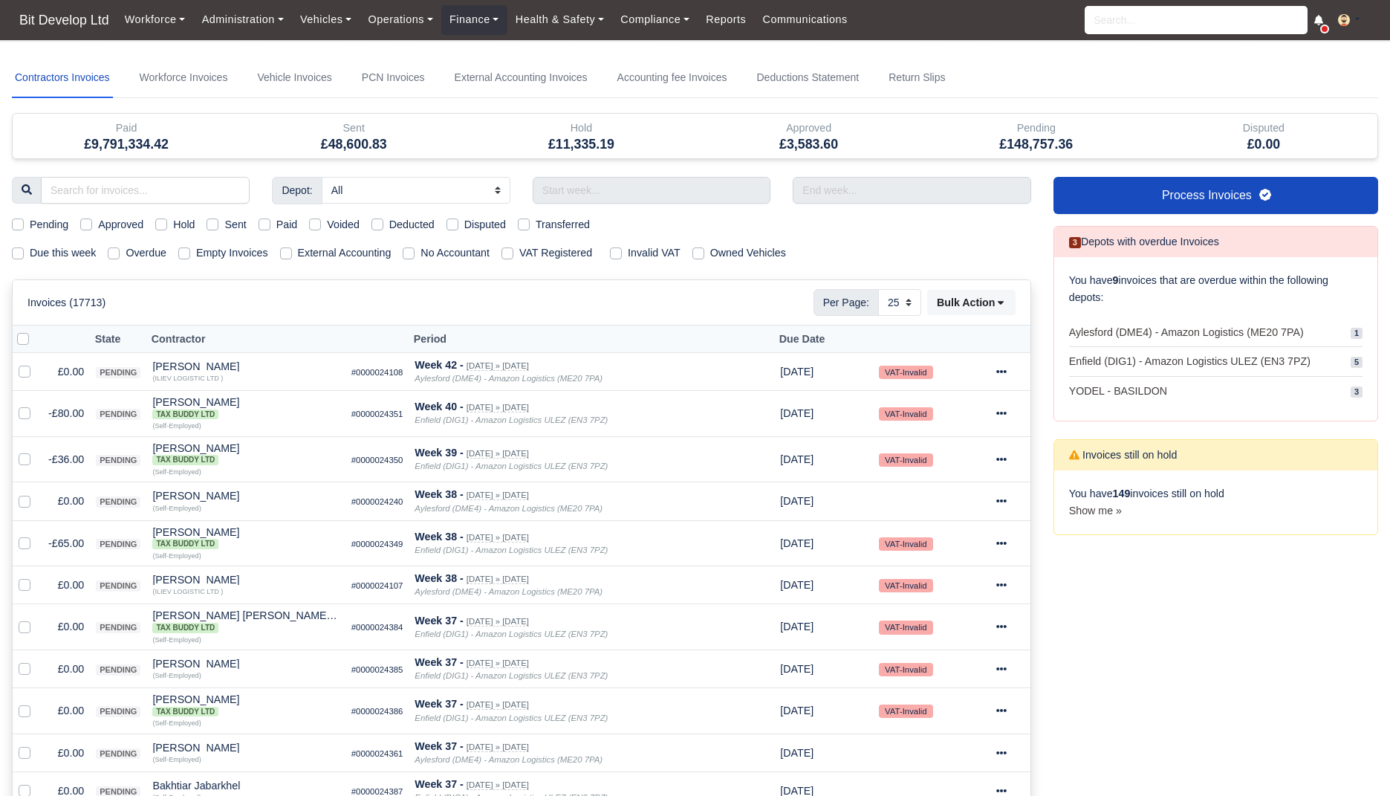
select select "25"
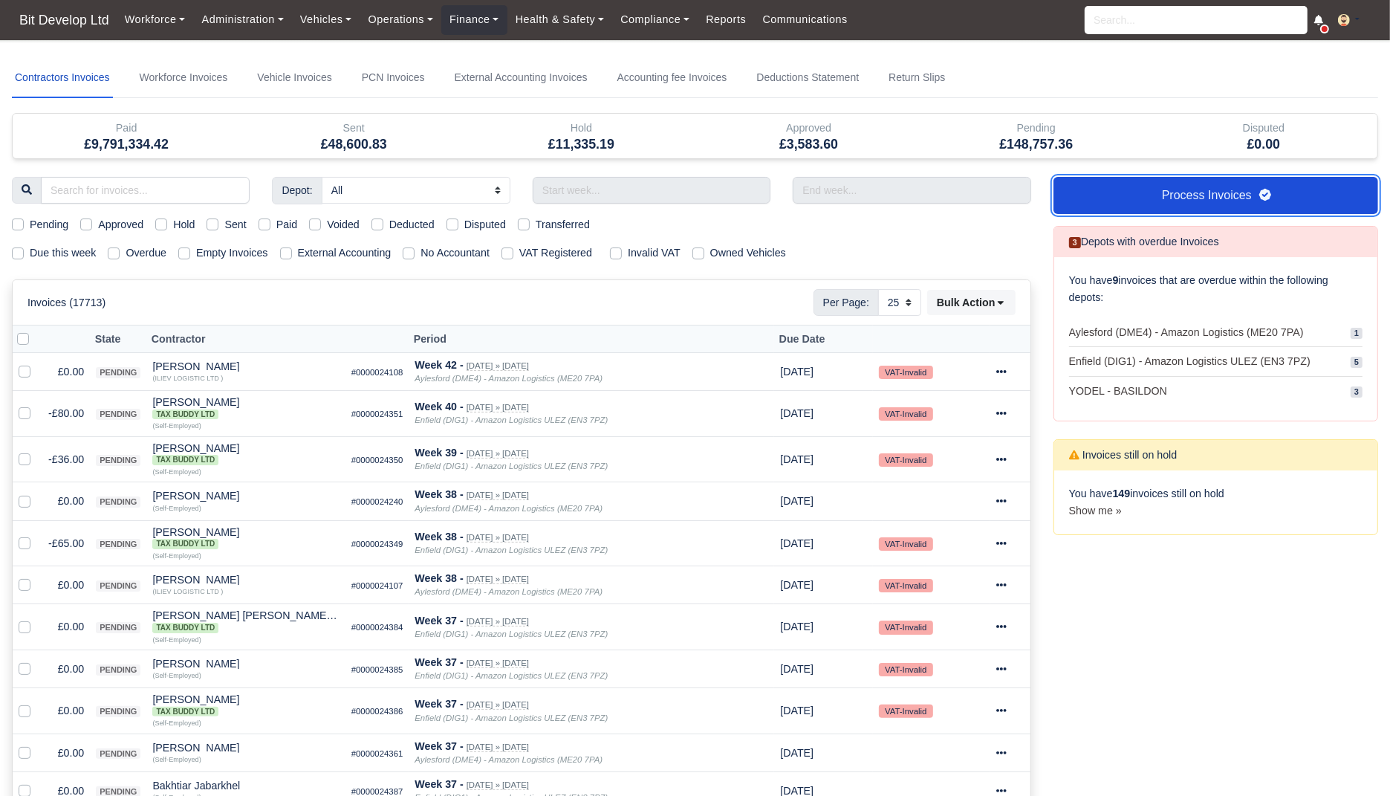
click at [1146, 190] on link "Process Invoices" at bounding box center [1216, 195] width 325 height 37
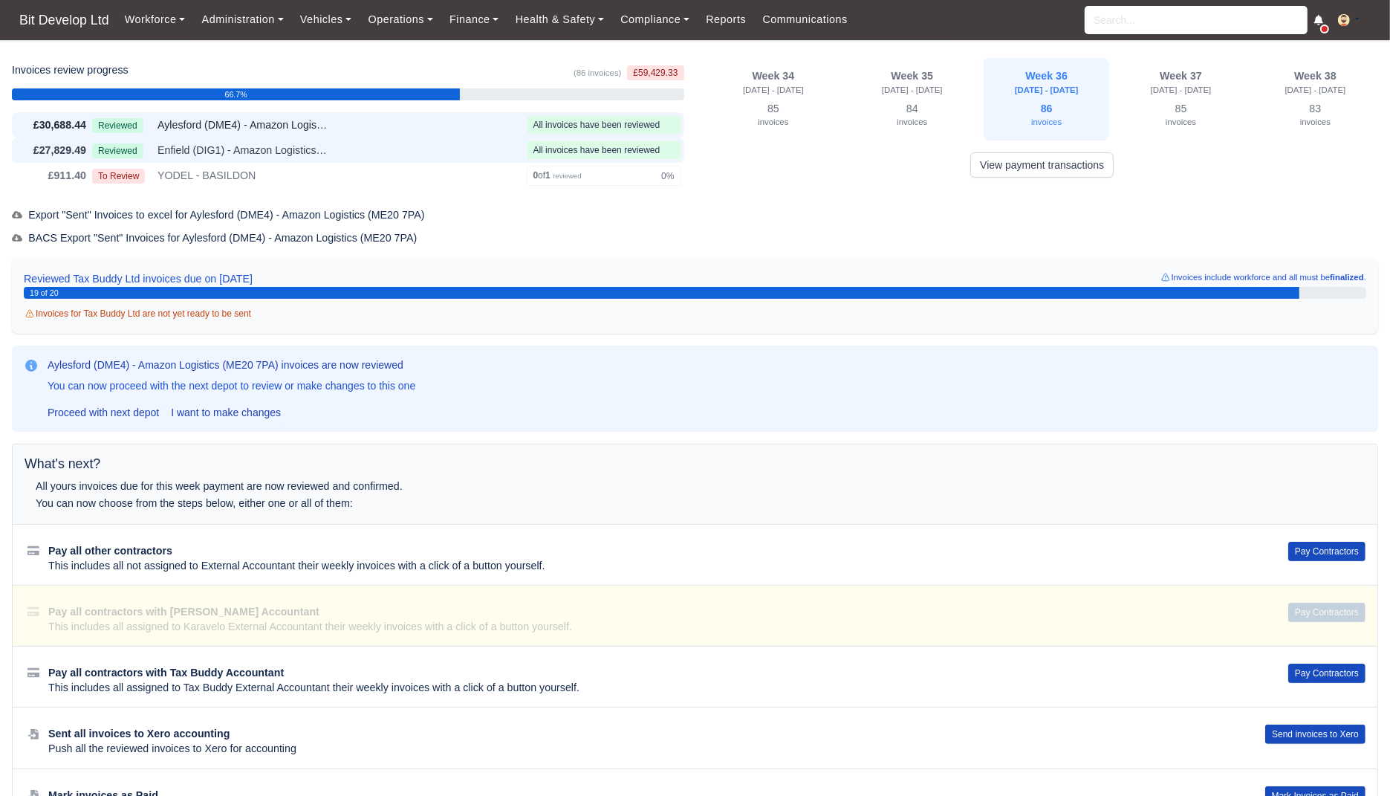
click at [396, 155] on div "Reviewed Enfield (DIG1) - Amazon Logistics ULEZ (EN3 7PZ)" at bounding box center [306, 150] width 429 height 17
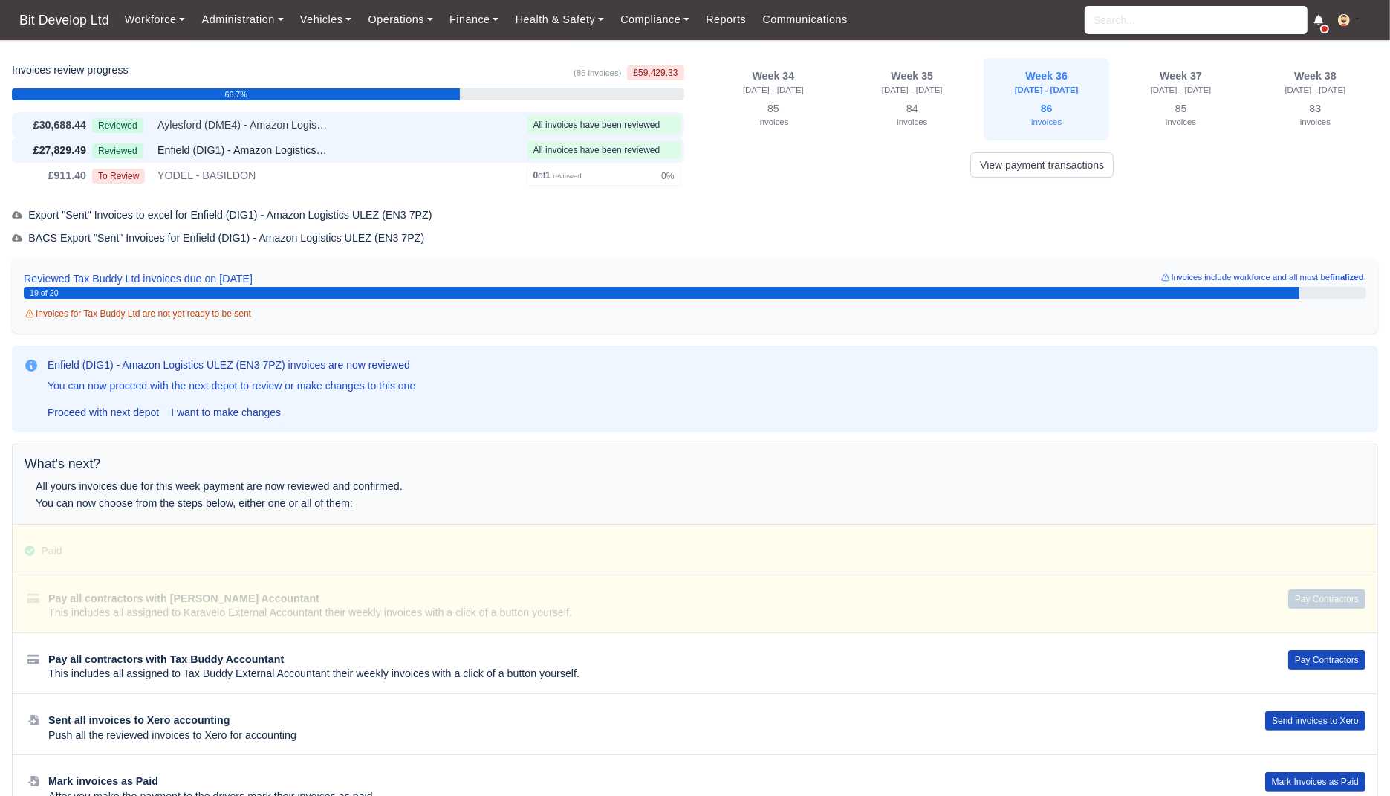
click at [403, 123] on div "Reviewed Aylesford (DME4) - Amazon Logistics (ME20 7PA)" at bounding box center [306, 125] width 429 height 17
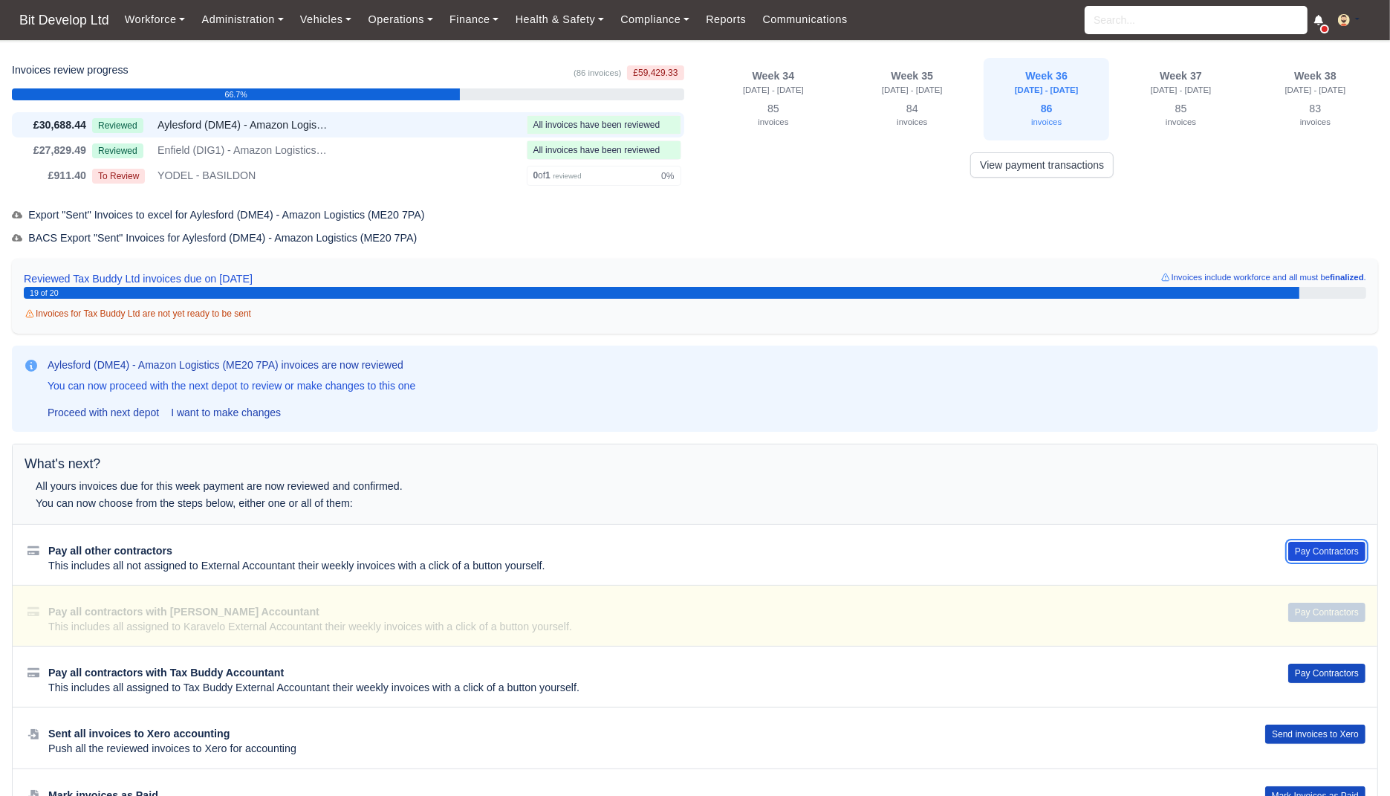
click at [1314, 548] on button "Pay Contractors" at bounding box center [1326, 551] width 77 height 19
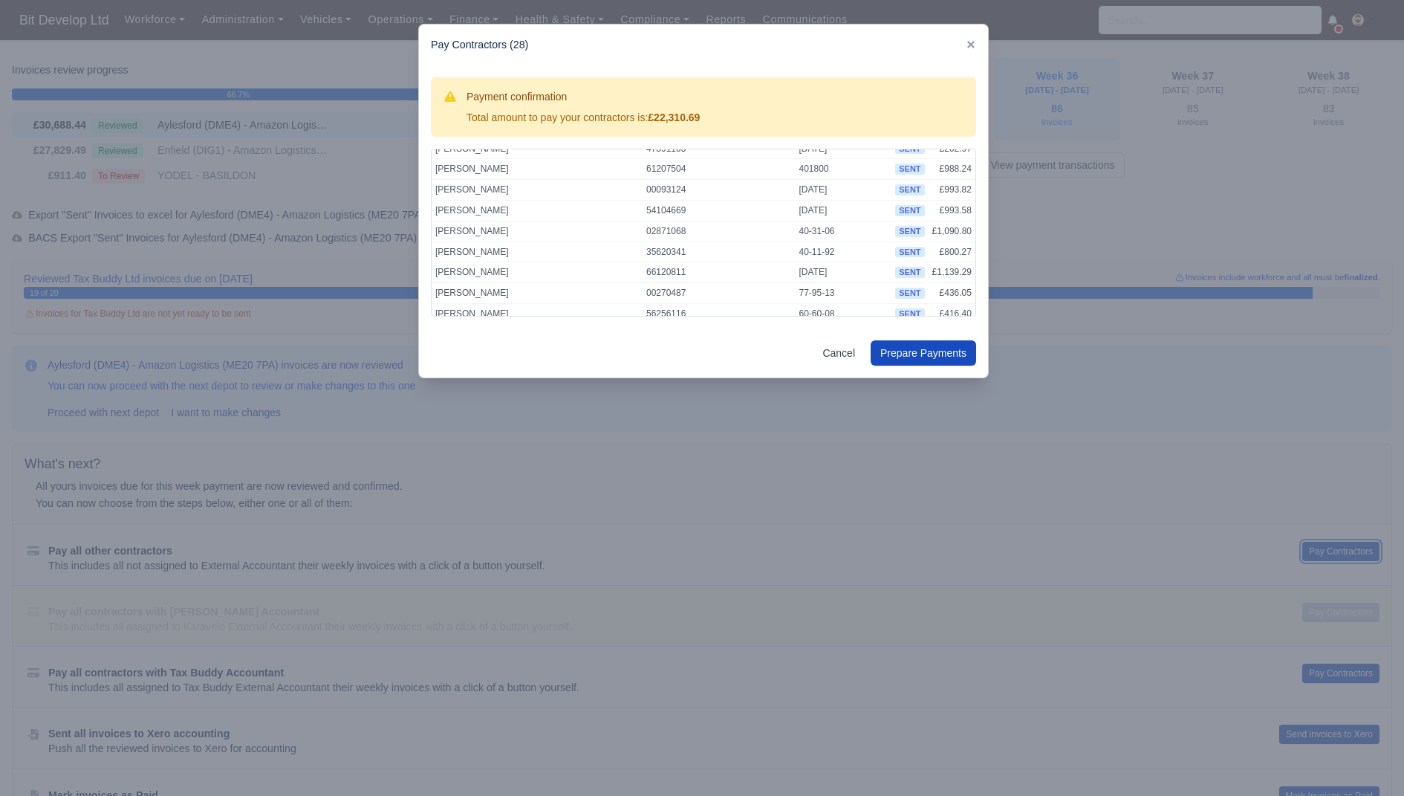
scroll to position [426, 0]
click at [918, 353] on button "Prepare Payments" at bounding box center [924, 352] width 106 height 25
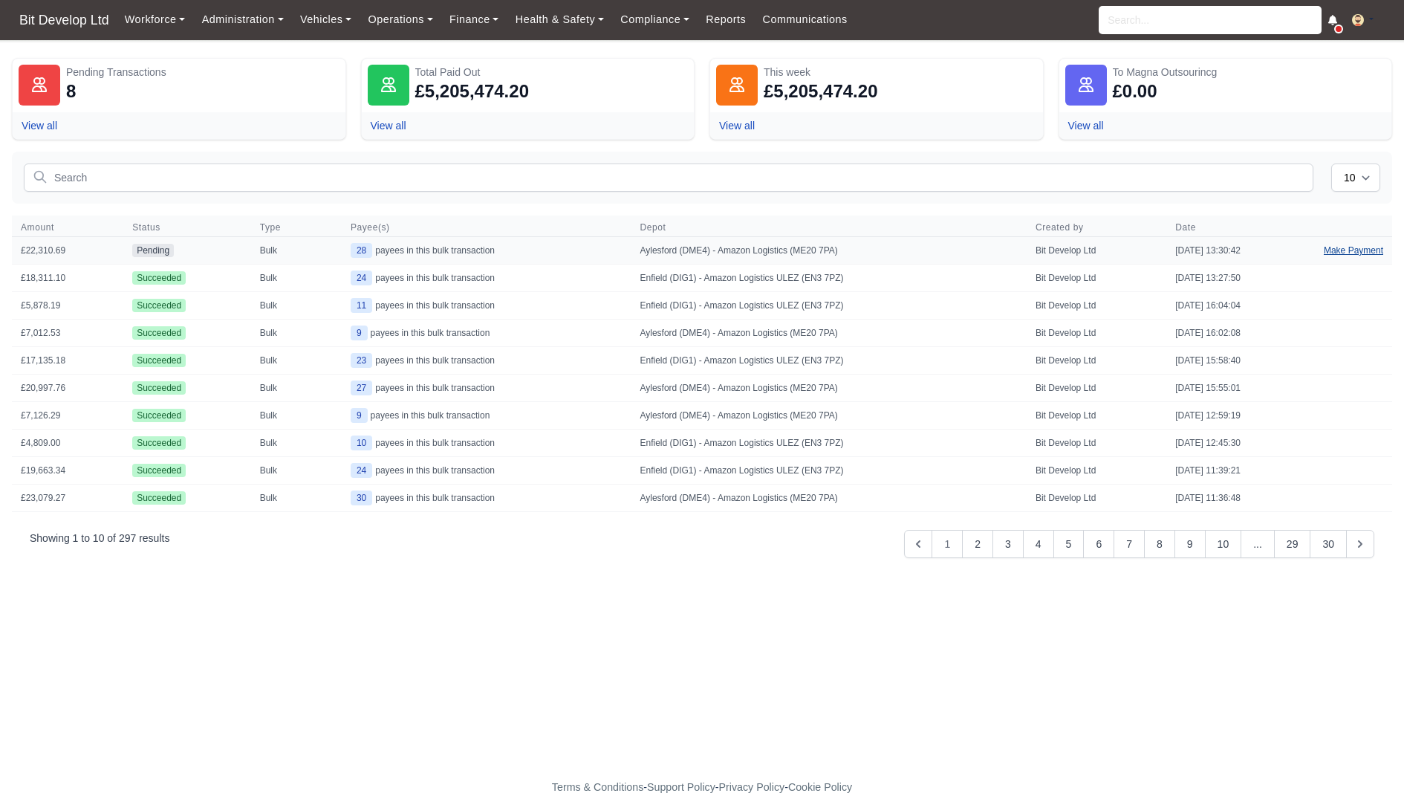
click at [1351, 249] on link "Make Payment" at bounding box center [1353, 250] width 77 height 27
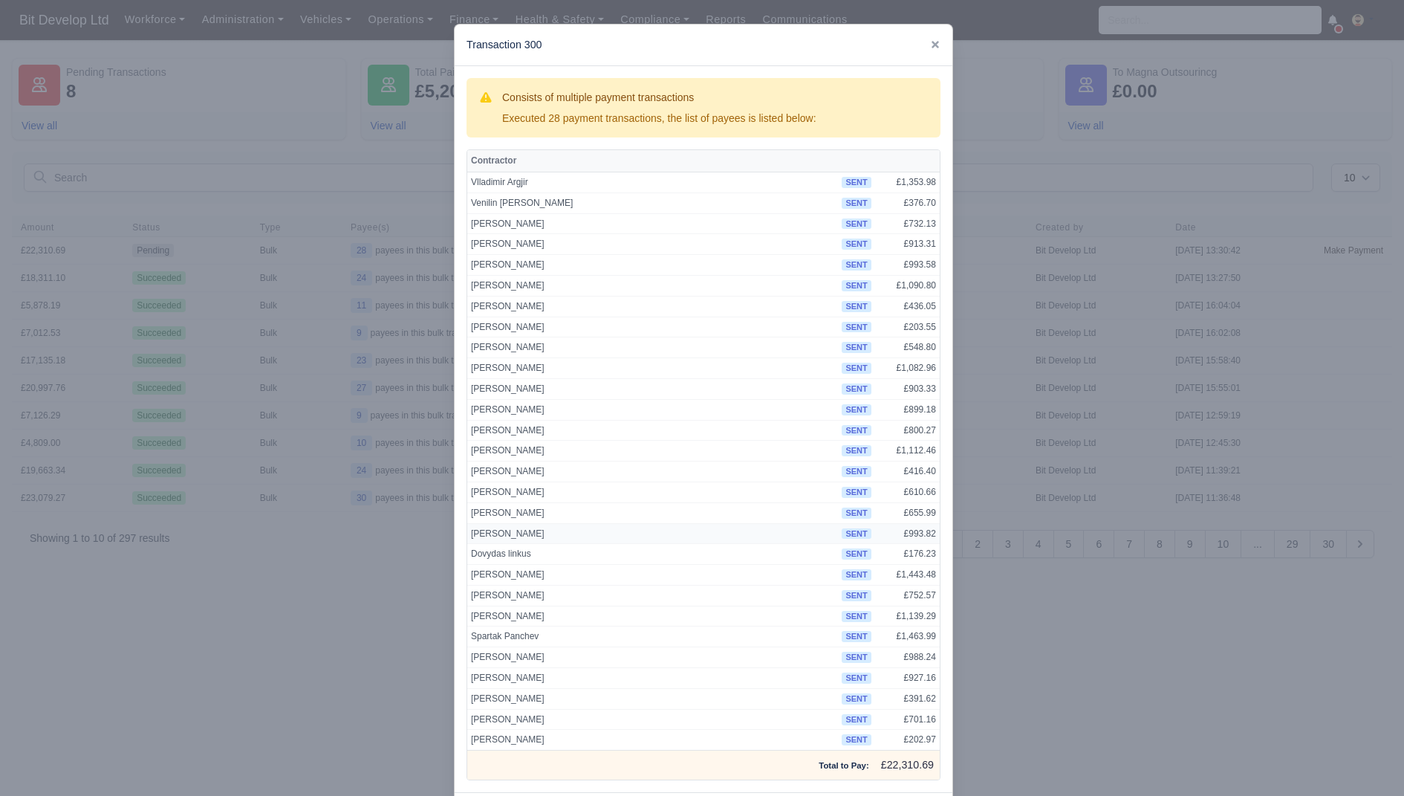
scroll to position [59, 0]
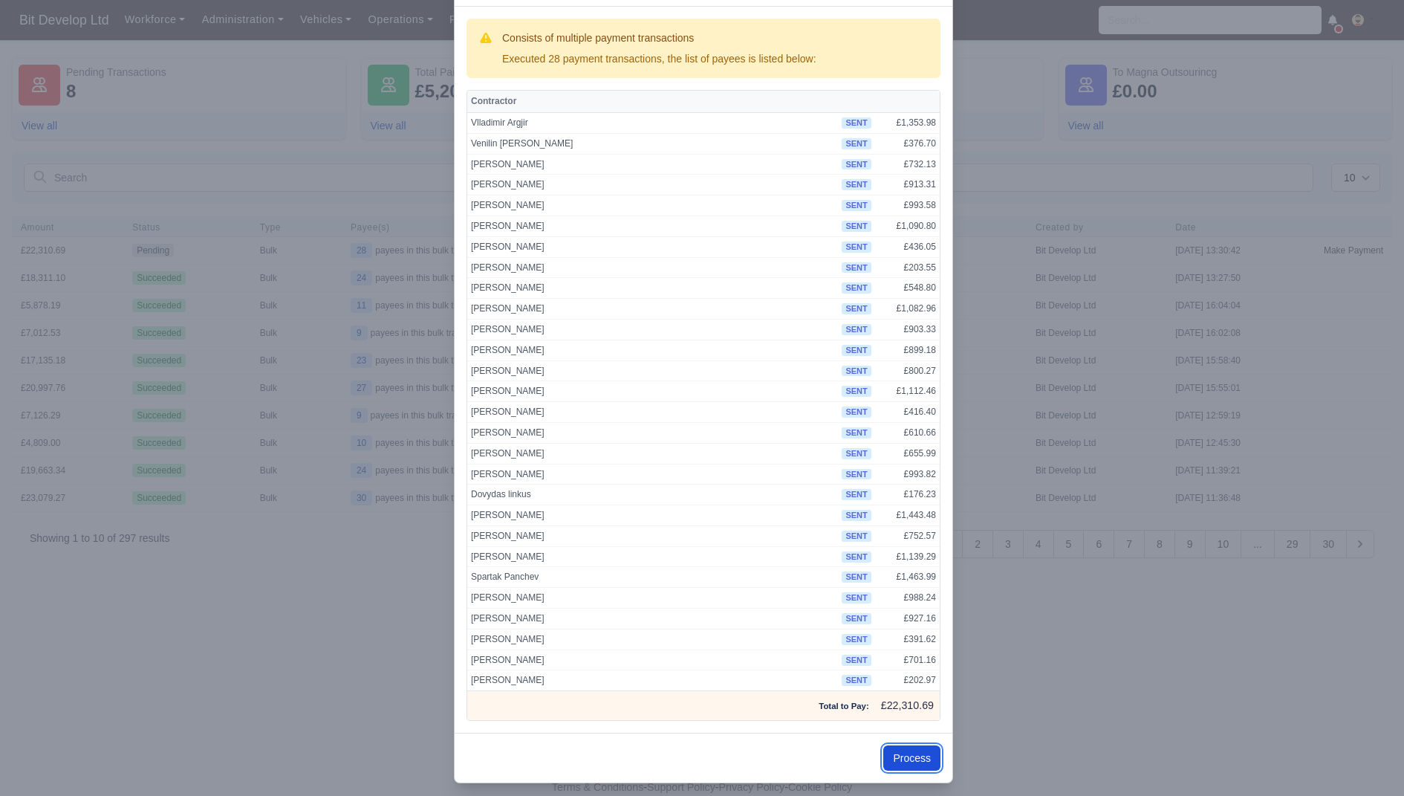
click at [907, 754] on button "Process" at bounding box center [911, 757] width 57 height 25
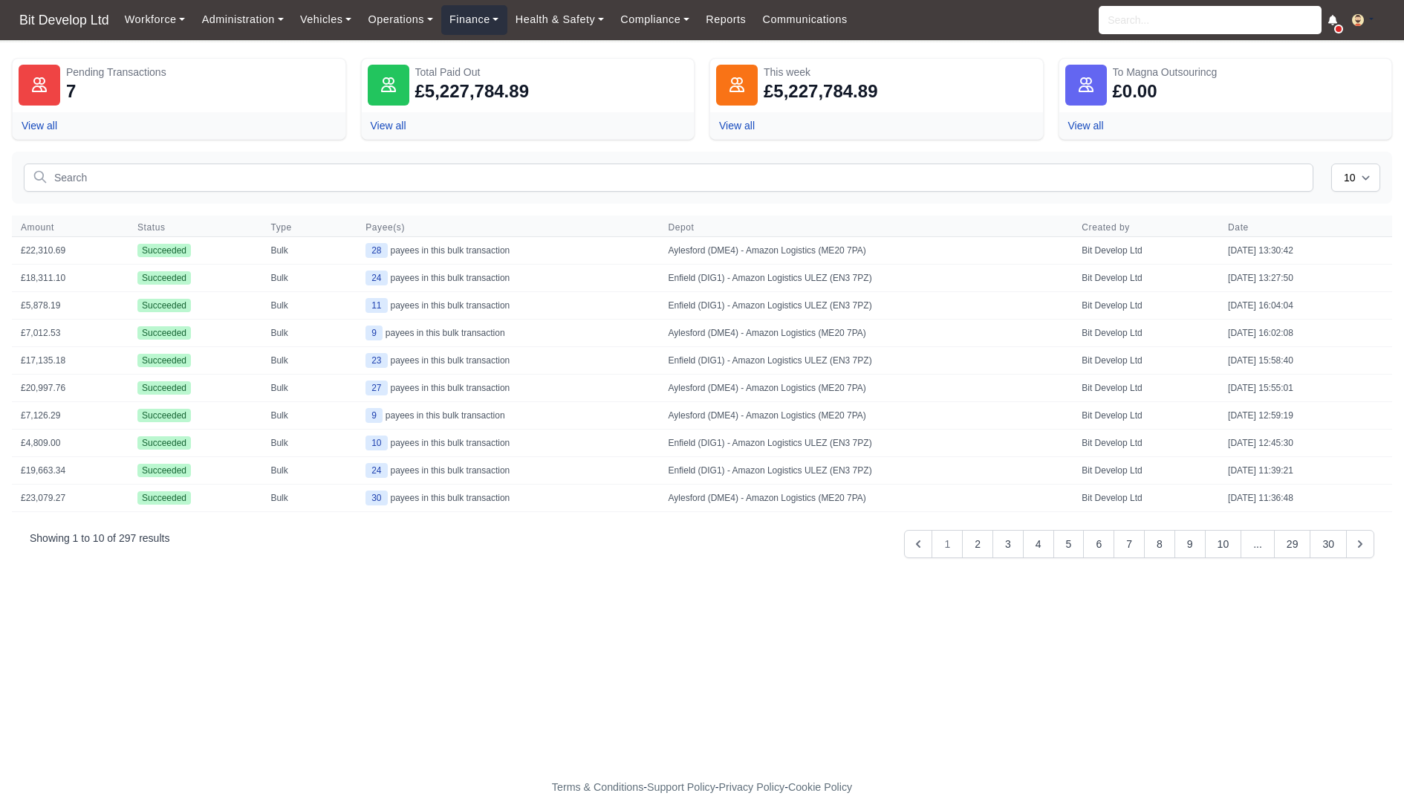
click at [493, 19] on link "Finance" at bounding box center [474, 19] width 66 height 29
click at [493, 57] on link "Invoices" at bounding box center [508, 52] width 120 height 31
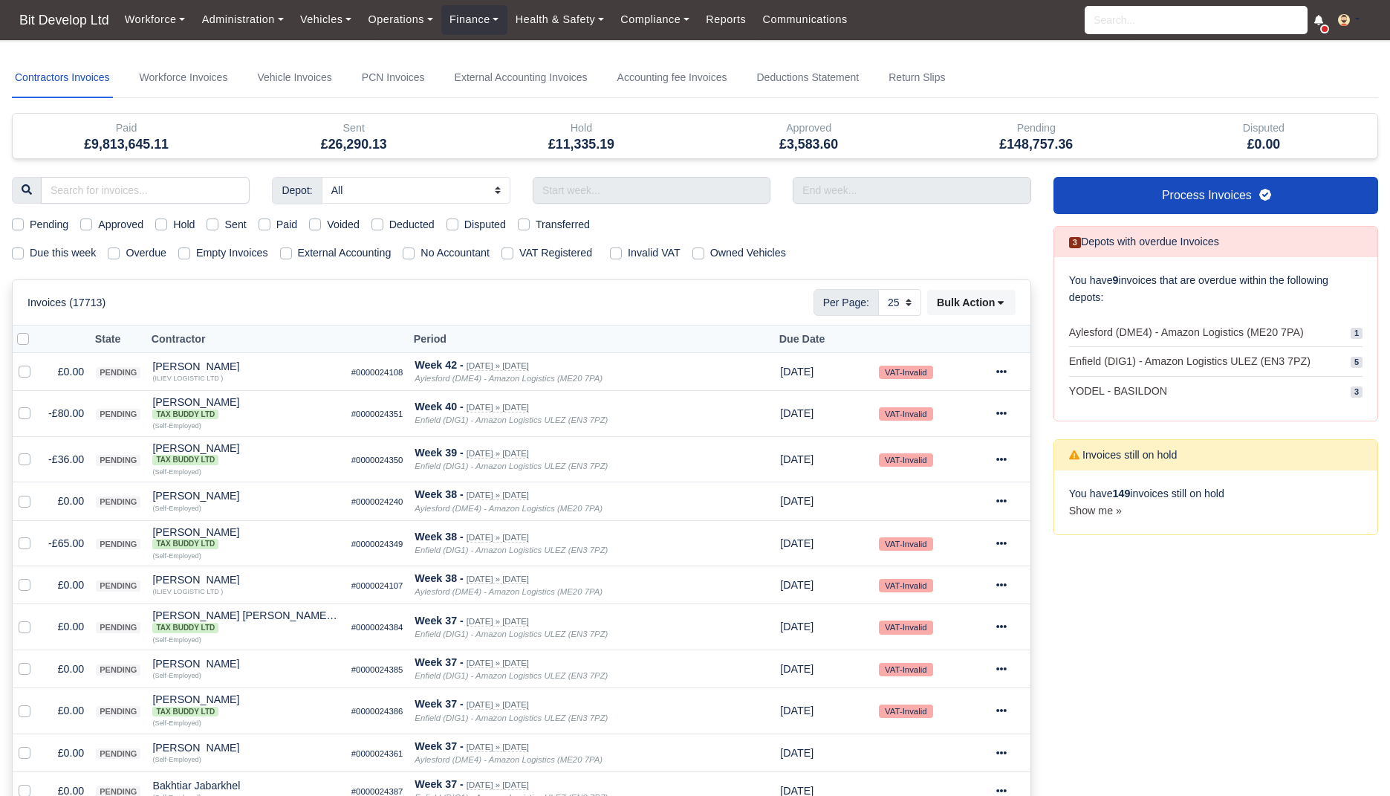
select select "25"
click at [74, 256] on label "Due this week" at bounding box center [63, 252] width 66 height 17
click at [24, 256] on input "Due this week" at bounding box center [18, 250] width 12 height 12
checkbox input "true"
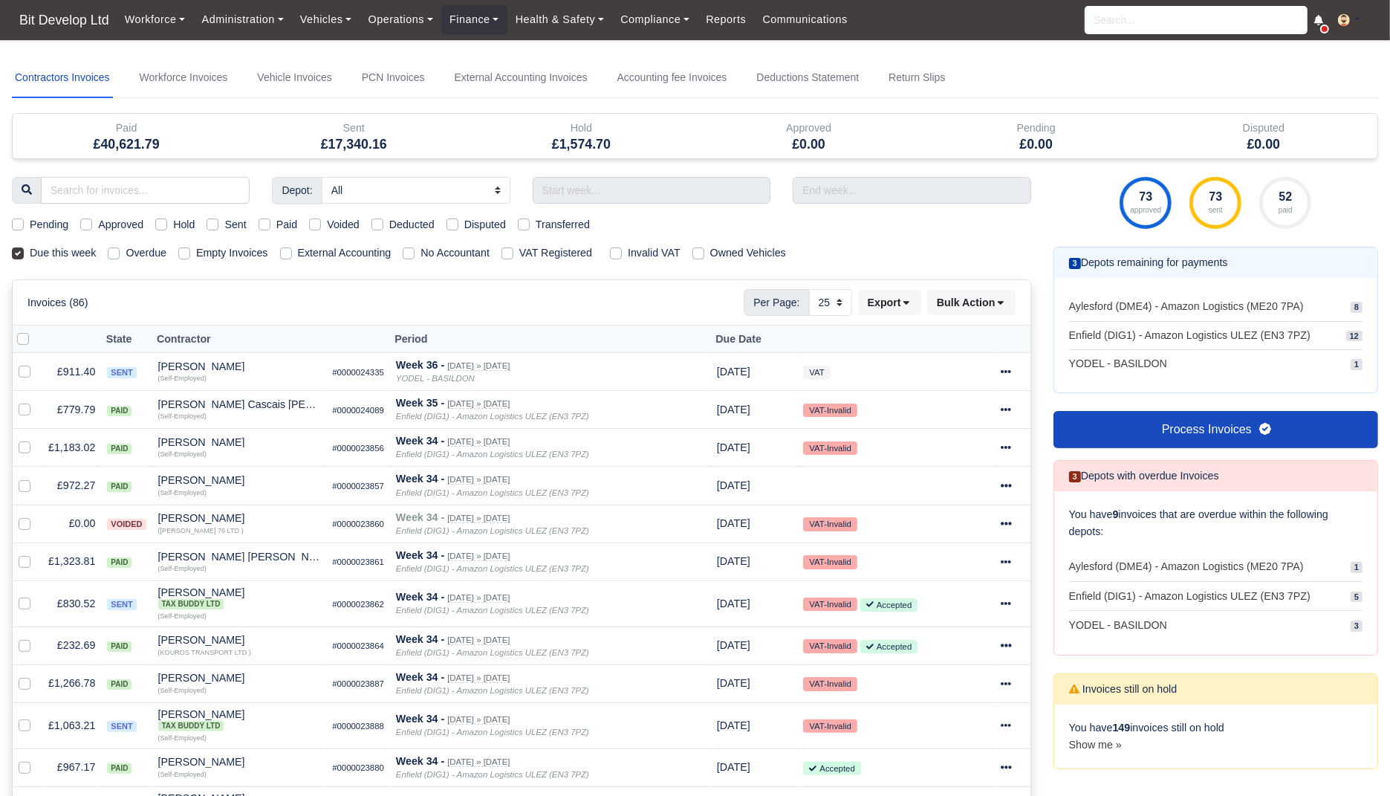
click at [354, 246] on label "External Accounting" at bounding box center [345, 252] width 94 height 17
click at [292, 246] on input "External Accounting" at bounding box center [286, 250] width 12 height 12
checkbox input "true"
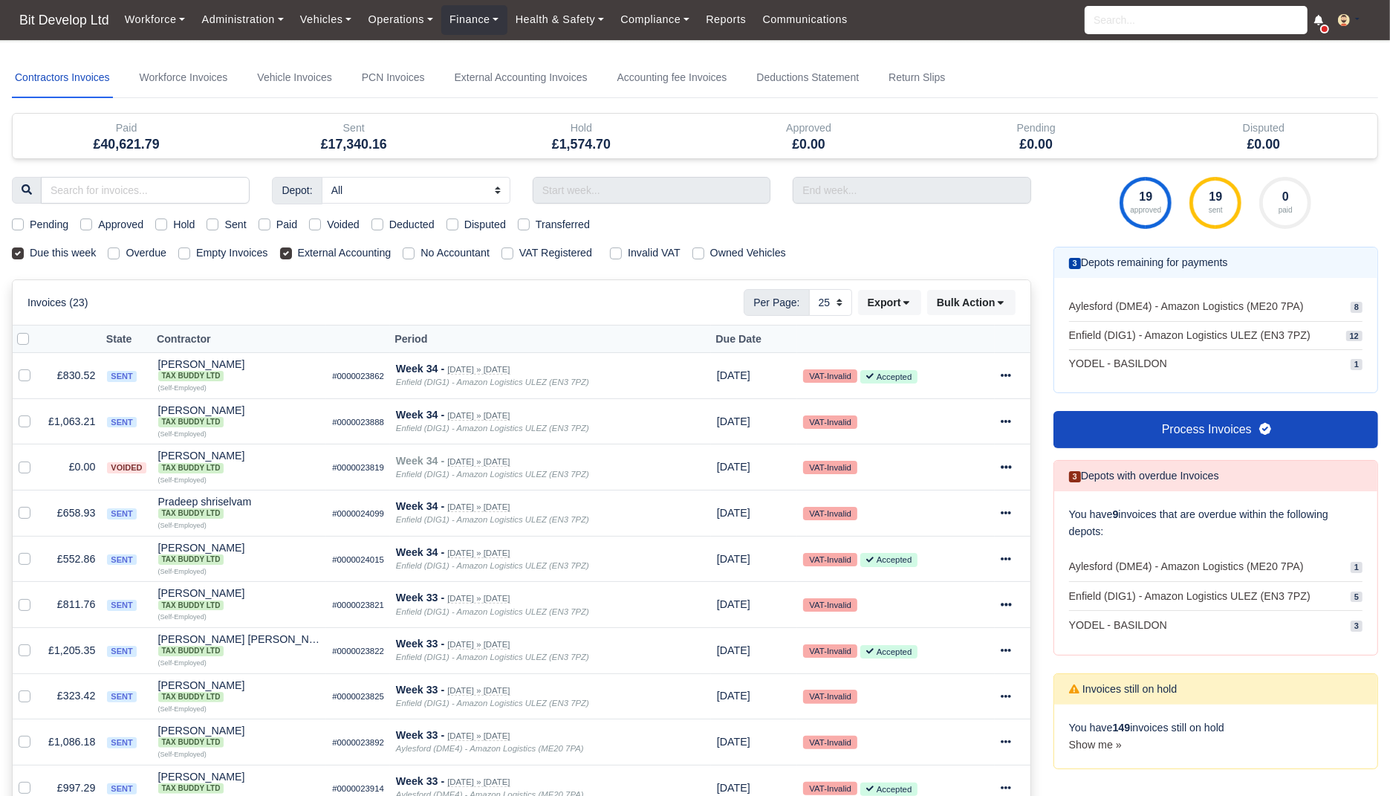
click at [238, 216] on label "Sent" at bounding box center [235, 224] width 22 height 17
click at [218, 216] on input "Sent" at bounding box center [213, 222] width 12 height 12
checkbox input "true"
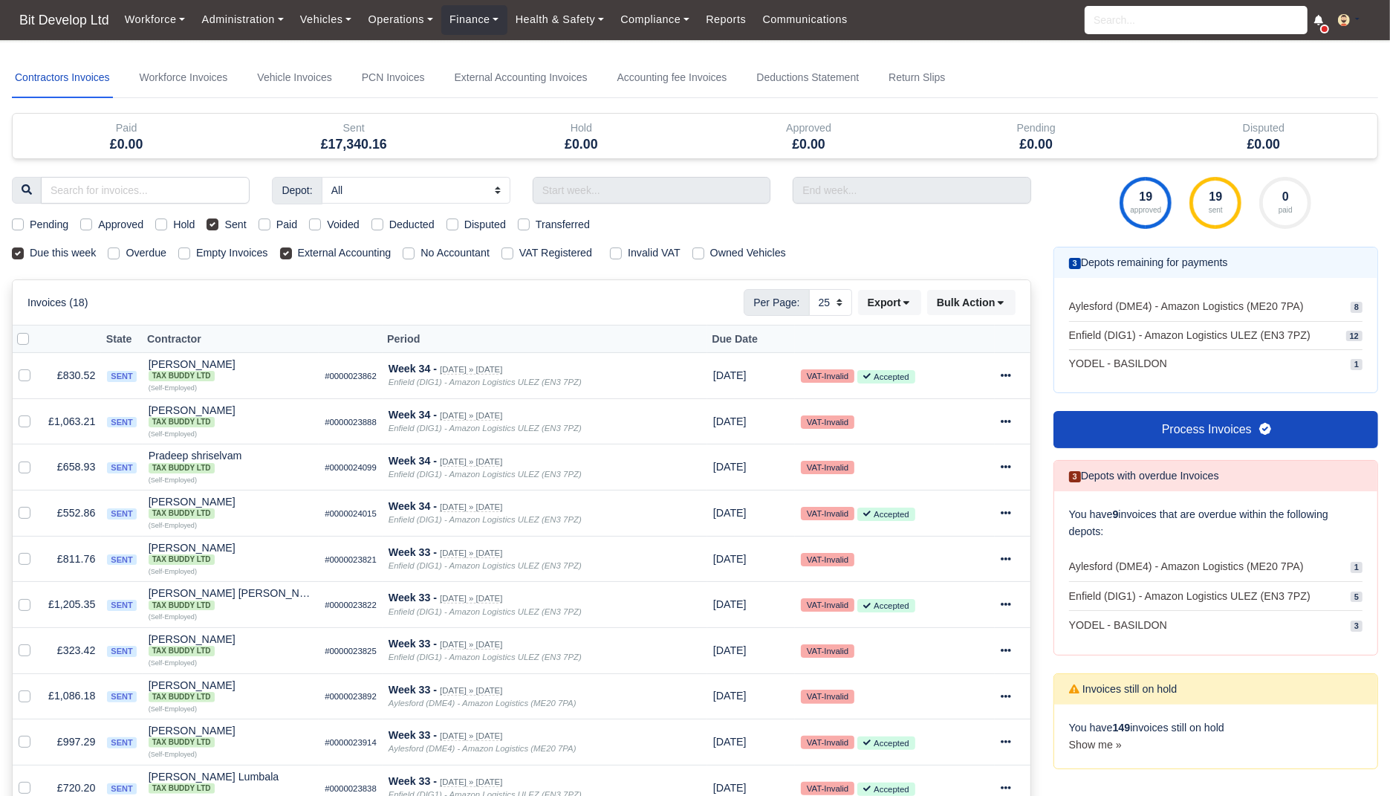
click at [239, 220] on label "Sent" at bounding box center [235, 224] width 22 height 17
click at [218, 220] on input "Sent" at bounding box center [213, 222] width 12 height 12
checkbox input "false"
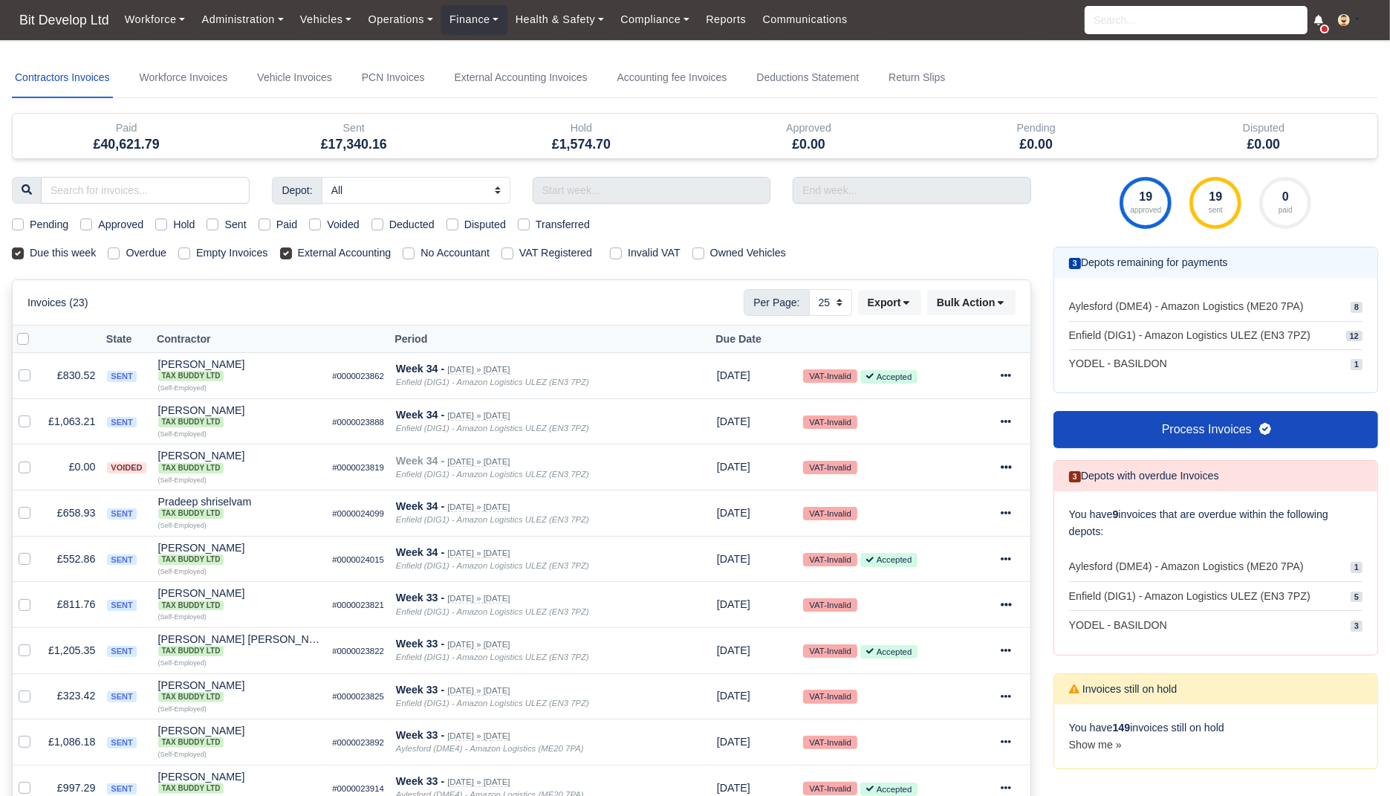
click at [239, 220] on label "Sent" at bounding box center [235, 224] width 22 height 17
click at [218, 220] on input "Sent" at bounding box center [213, 222] width 12 height 12
checkbox input "true"
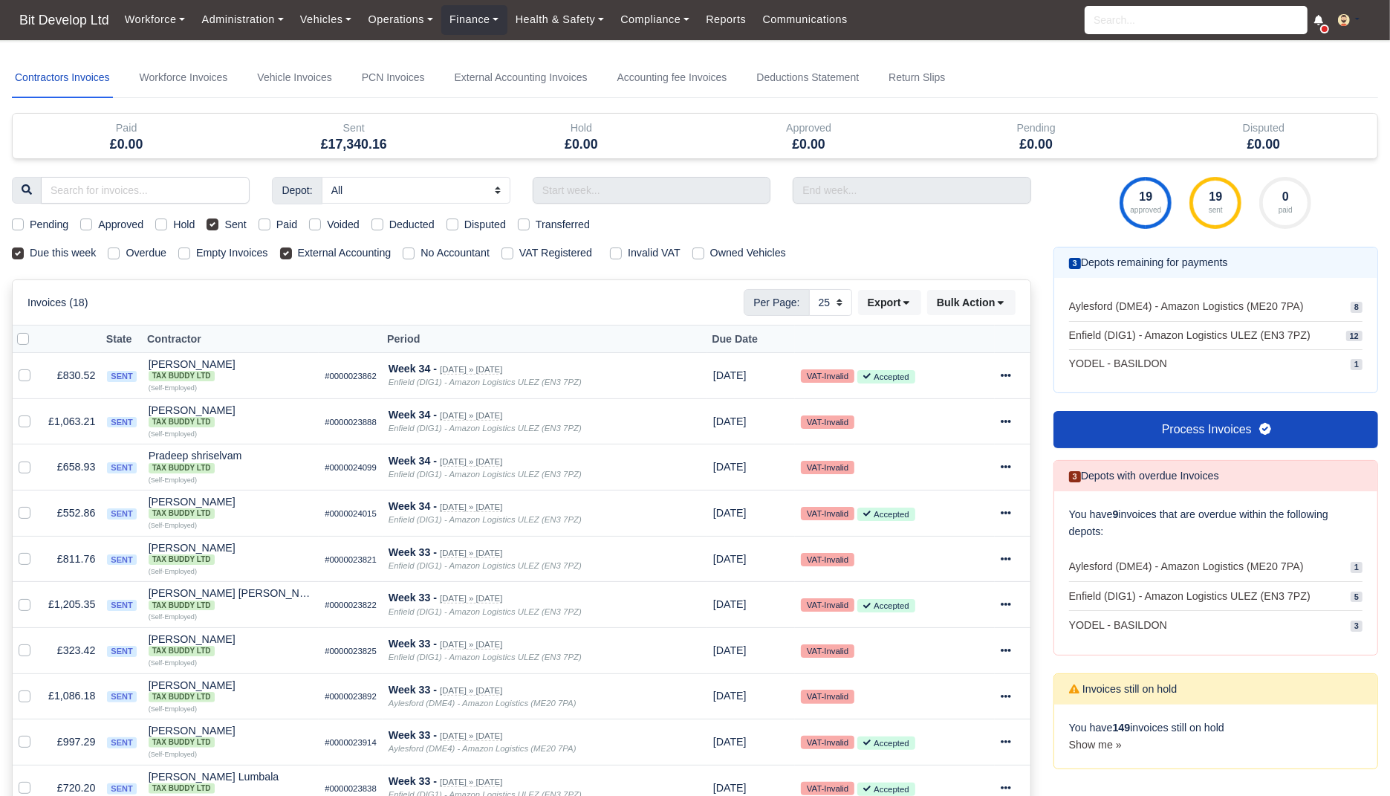
click at [239, 219] on label "Sent" at bounding box center [235, 224] width 22 height 17
click at [218, 219] on input "Sent" at bounding box center [213, 222] width 12 height 12
checkbox input "false"
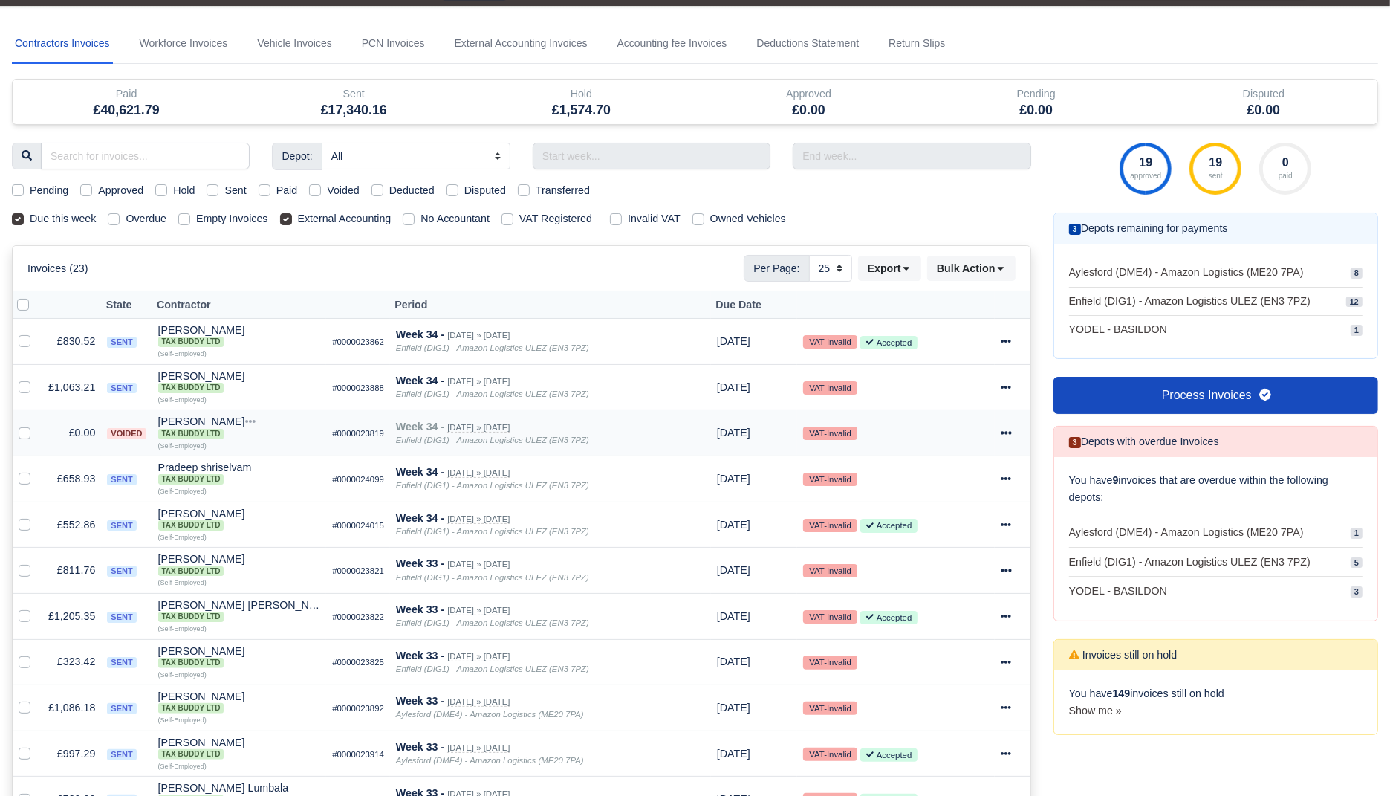
scroll to position [19, 0]
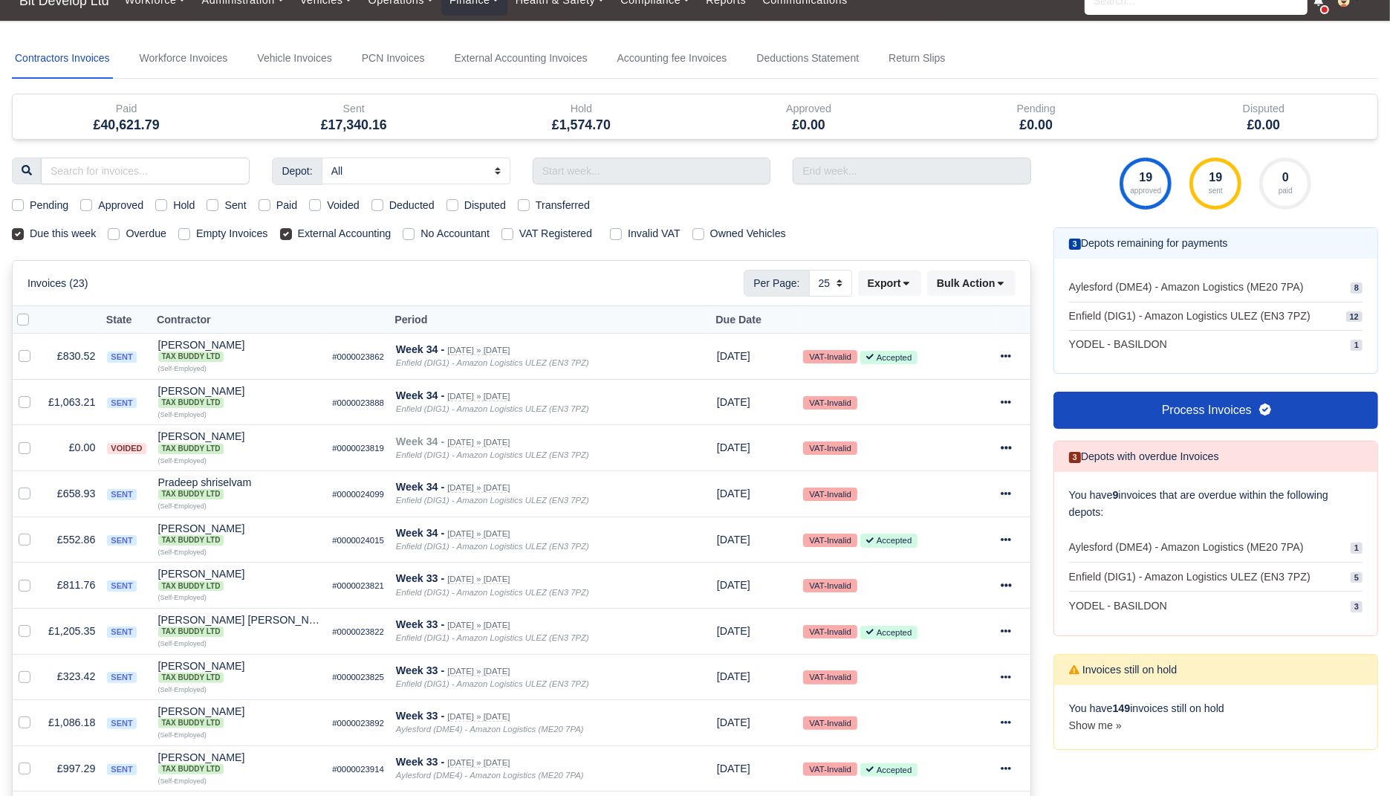
click at [246, 197] on label "Sent" at bounding box center [235, 205] width 22 height 17
click at [218, 197] on input "Sent" at bounding box center [213, 203] width 12 height 12
checkbox input "true"
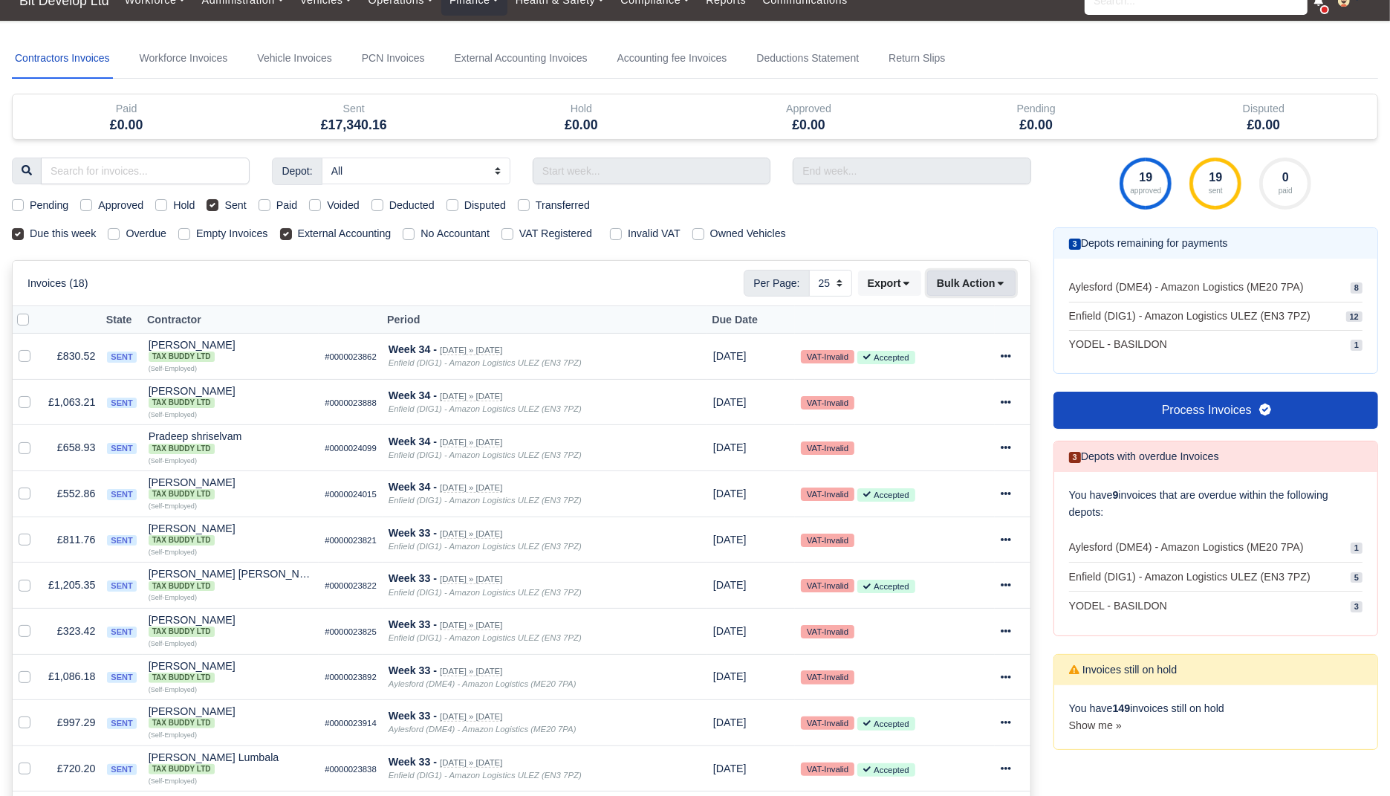
click at [1008, 285] on button "Bulk Action" at bounding box center [971, 282] width 88 height 25
click at [888, 273] on button "Export" at bounding box center [889, 282] width 63 height 25
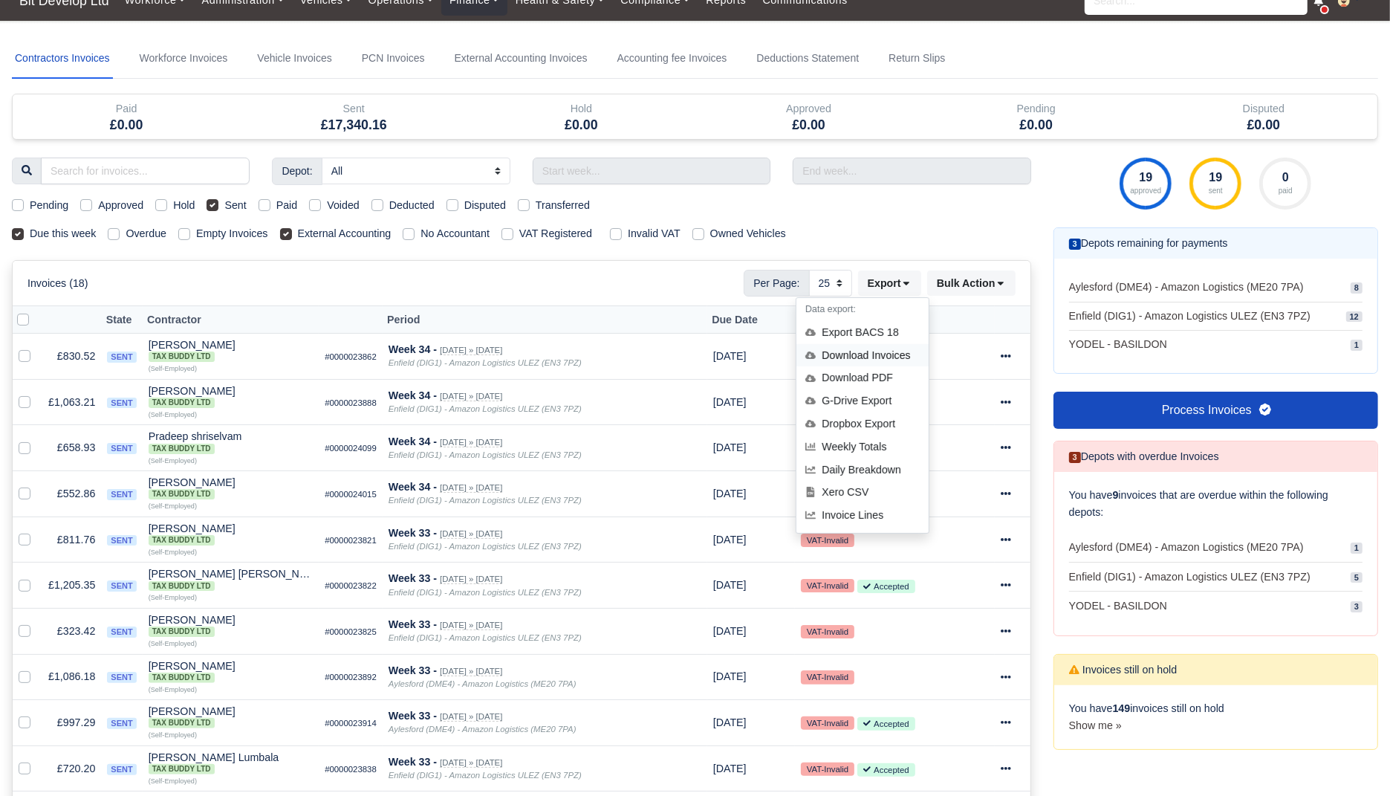
click at [864, 354] on div "Download Invoices" at bounding box center [863, 355] width 132 height 23
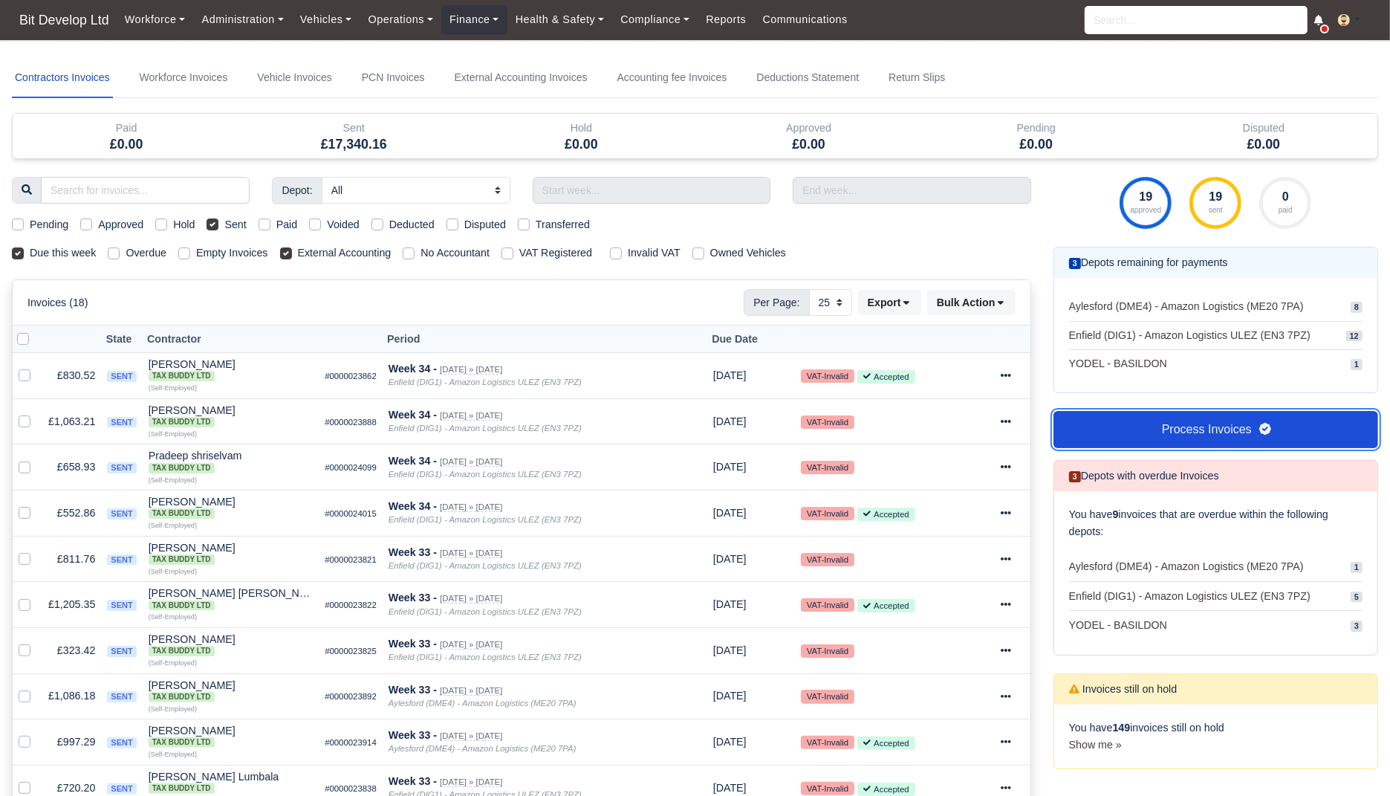
click at [1226, 421] on link "Process Invoices" at bounding box center [1216, 429] width 325 height 37
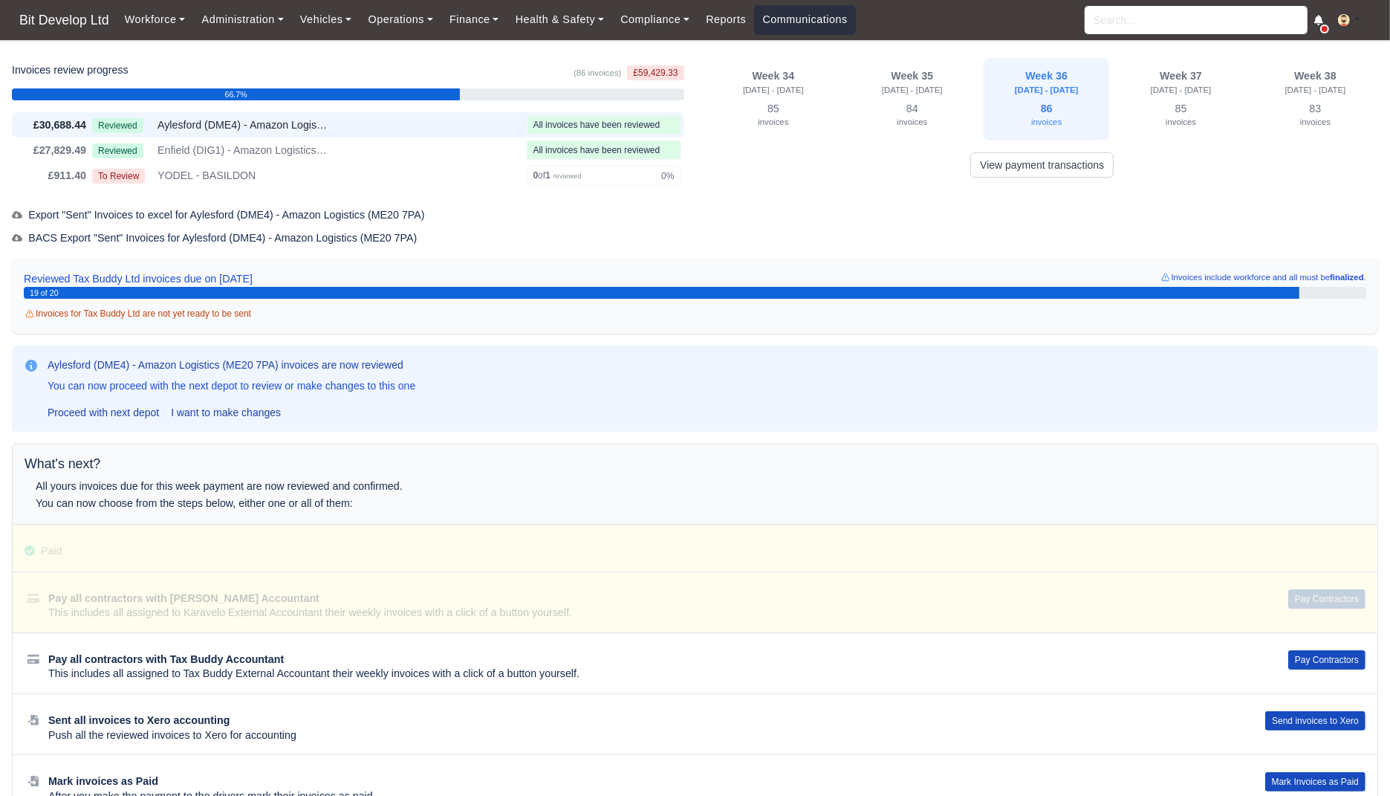
click at [802, 22] on link "Communications" at bounding box center [805, 19] width 102 height 29
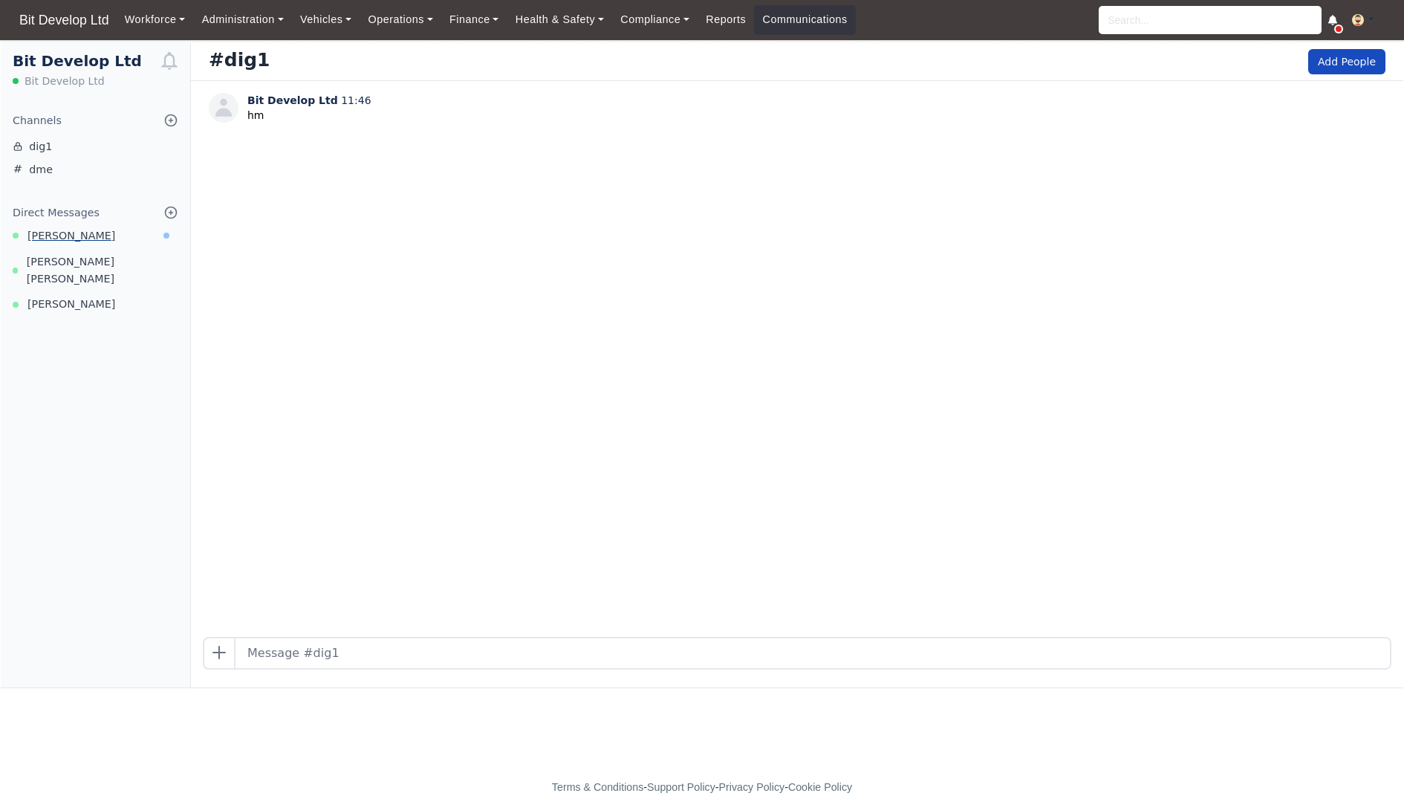
click at [92, 236] on link "[PERSON_NAME]" at bounding box center [95, 235] width 189 height 17
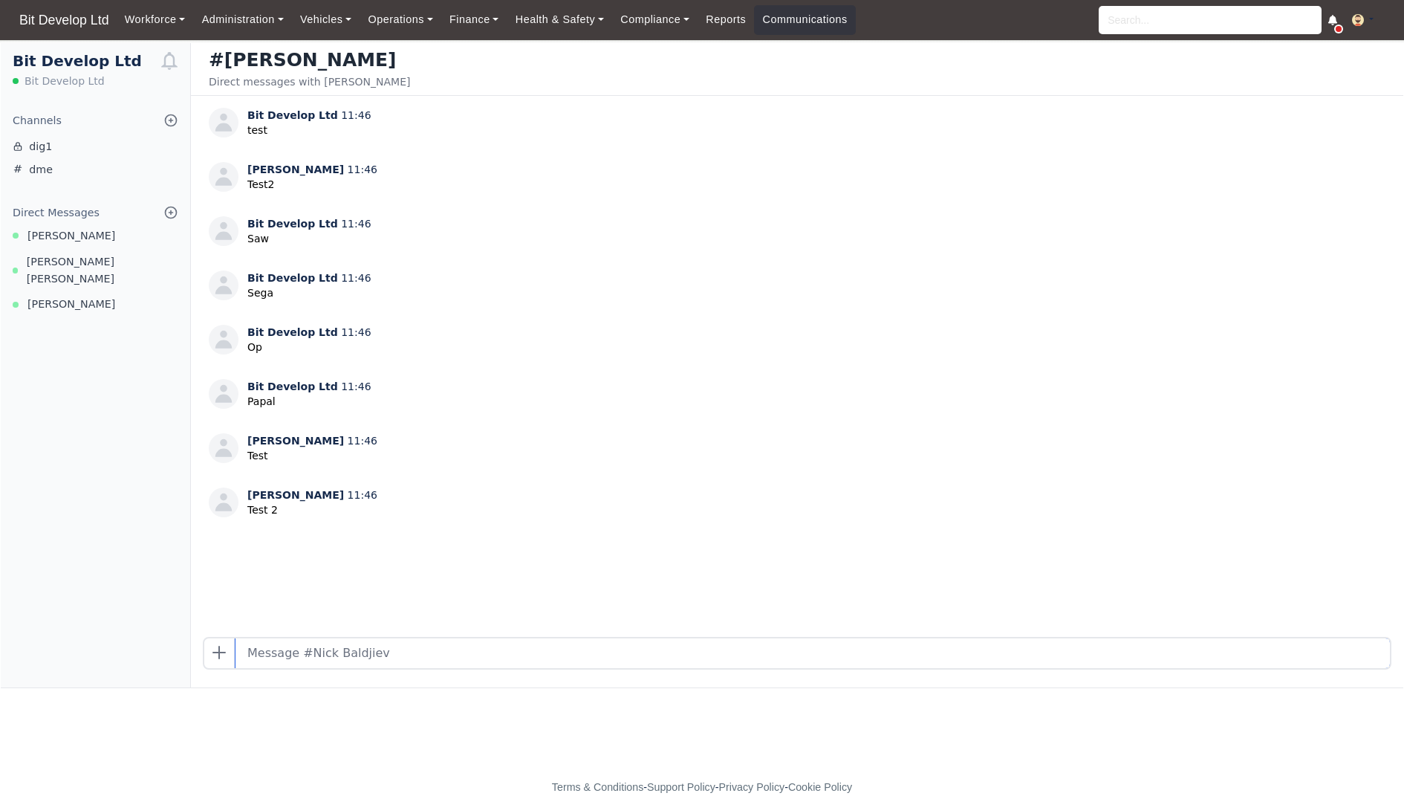
click at [436, 664] on input "text" at bounding box center [813, 653] width 1155 height 30
type input "w"
type input "виждам синята лампа"
click at [94, 243] on link "[PERSON_NAME]" at bounding box center [95, 235] width 189 height 17
click at [97, 256] on span "[PERSON_NAME] [PERSON_NAME]" at bounding box center [103, 270] width 152 height 34
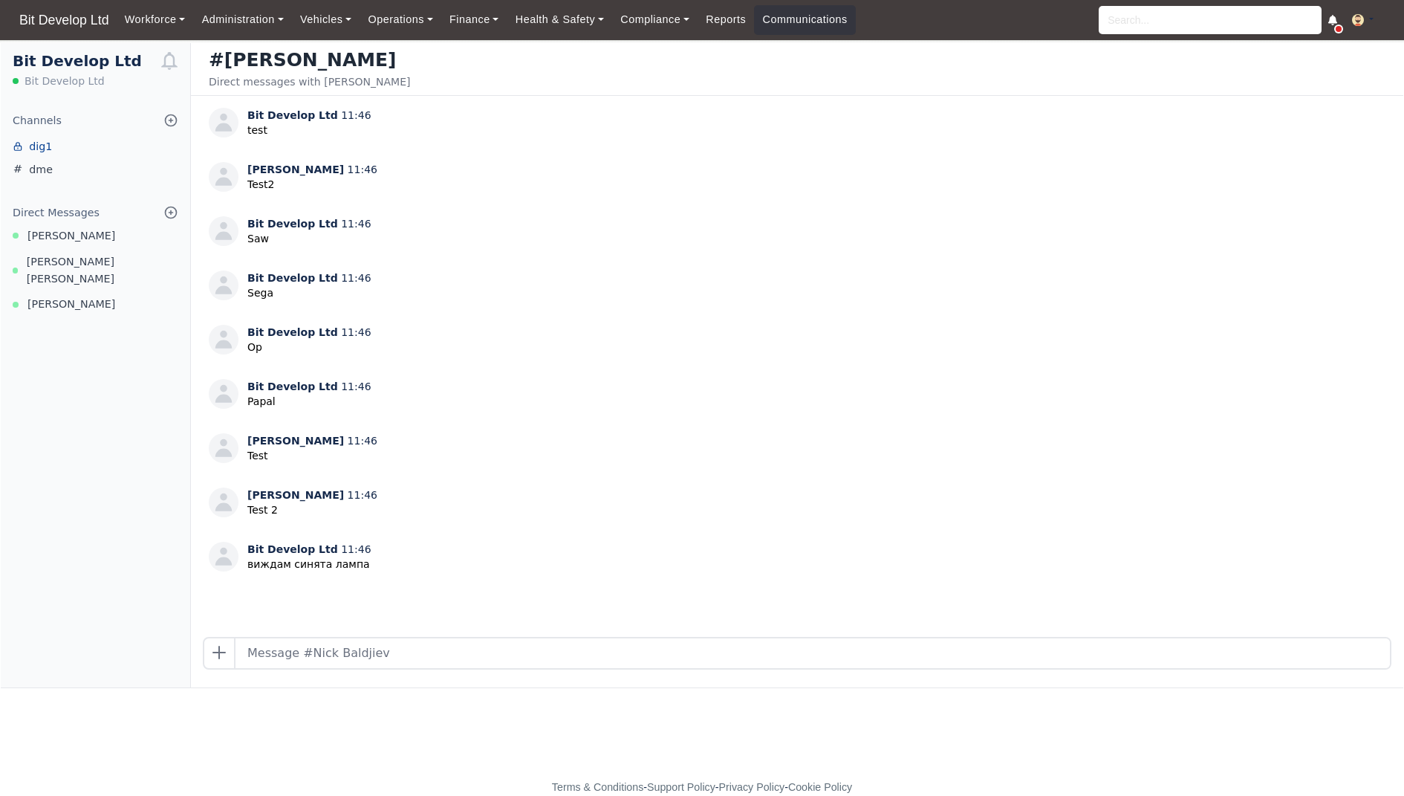
click at [70, 155] on link "dig1" at bounding box center [95, 146] width 189 height 23
click at [42, 148] on link "dig1" at bounding box center [95, 146] width 189 height 23
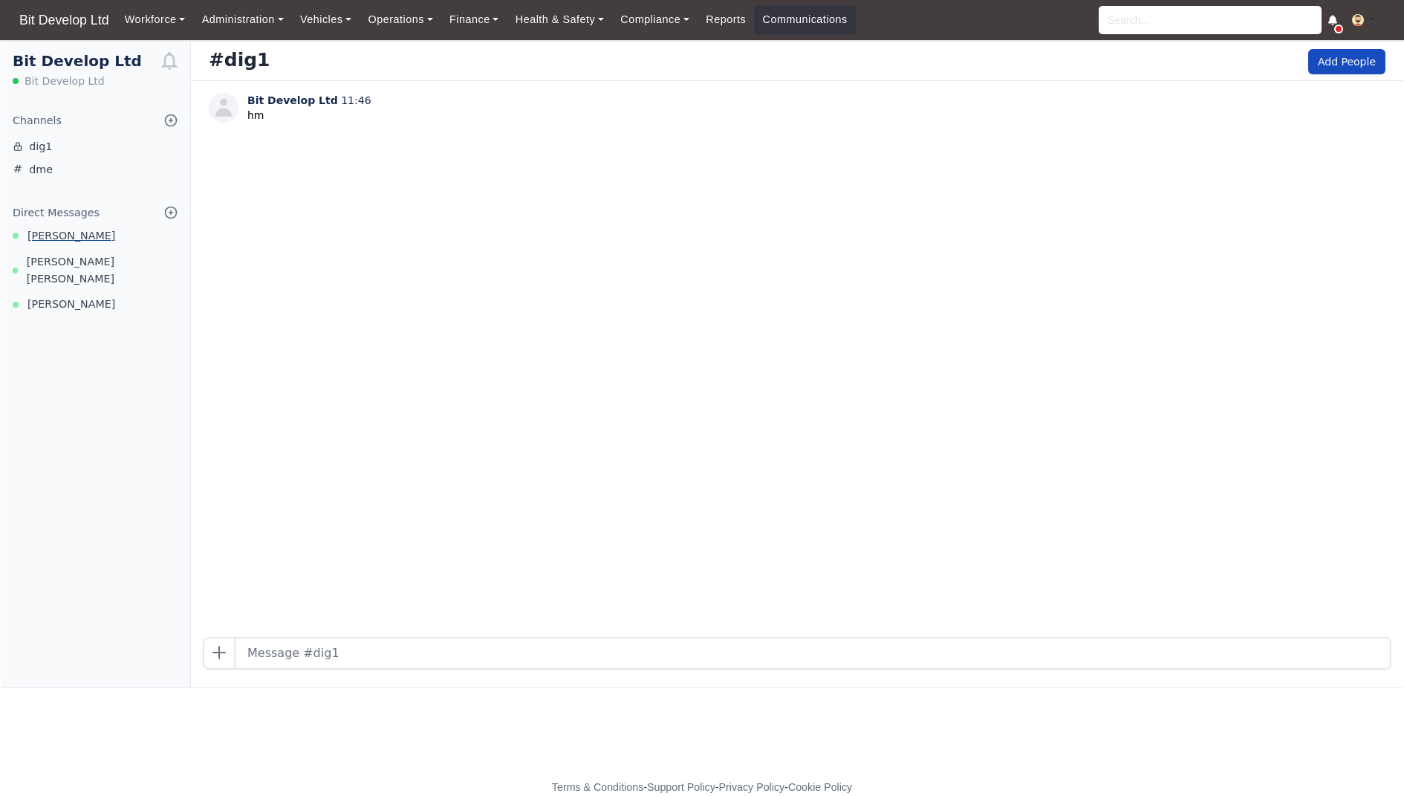
click at [64, 231] on span "[PERSON_NAME]" at bounding box center [71, 235] width 88 height 17
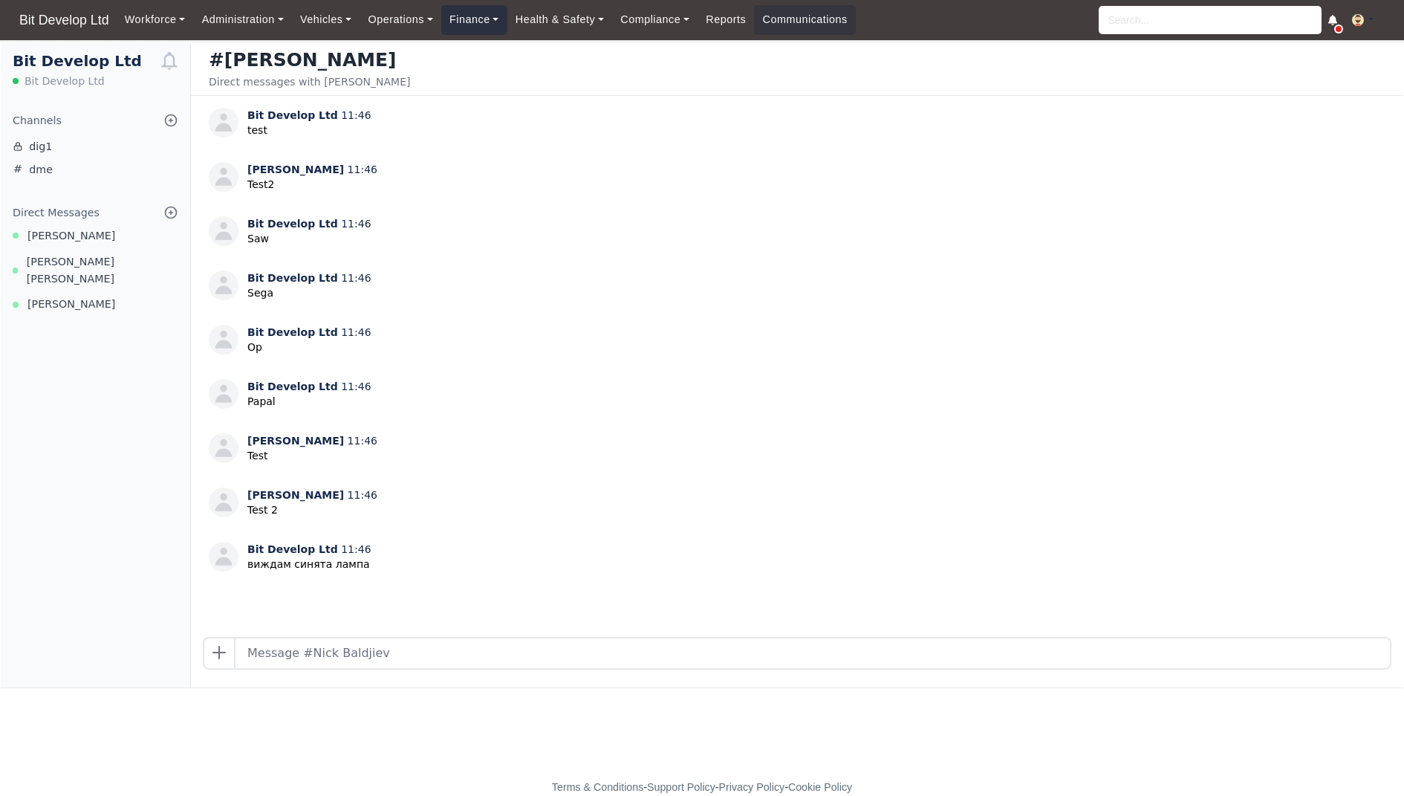
click at [476, 25] on link "Finance" at bounding box center [474, 19] width 66 height 29
click at [502, 51] on link "Invoices" at bounding box center [508, 52] width 120 height 31
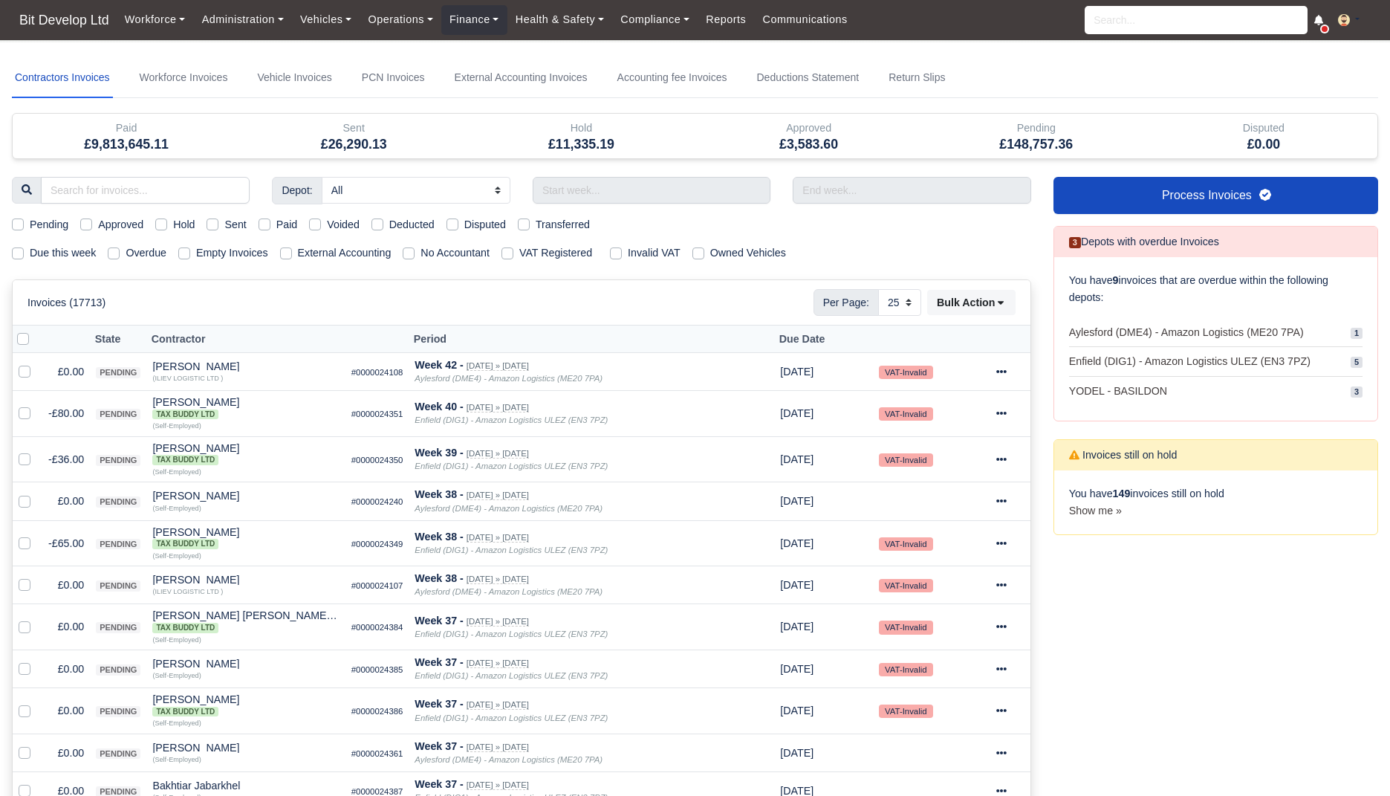
select select "25"
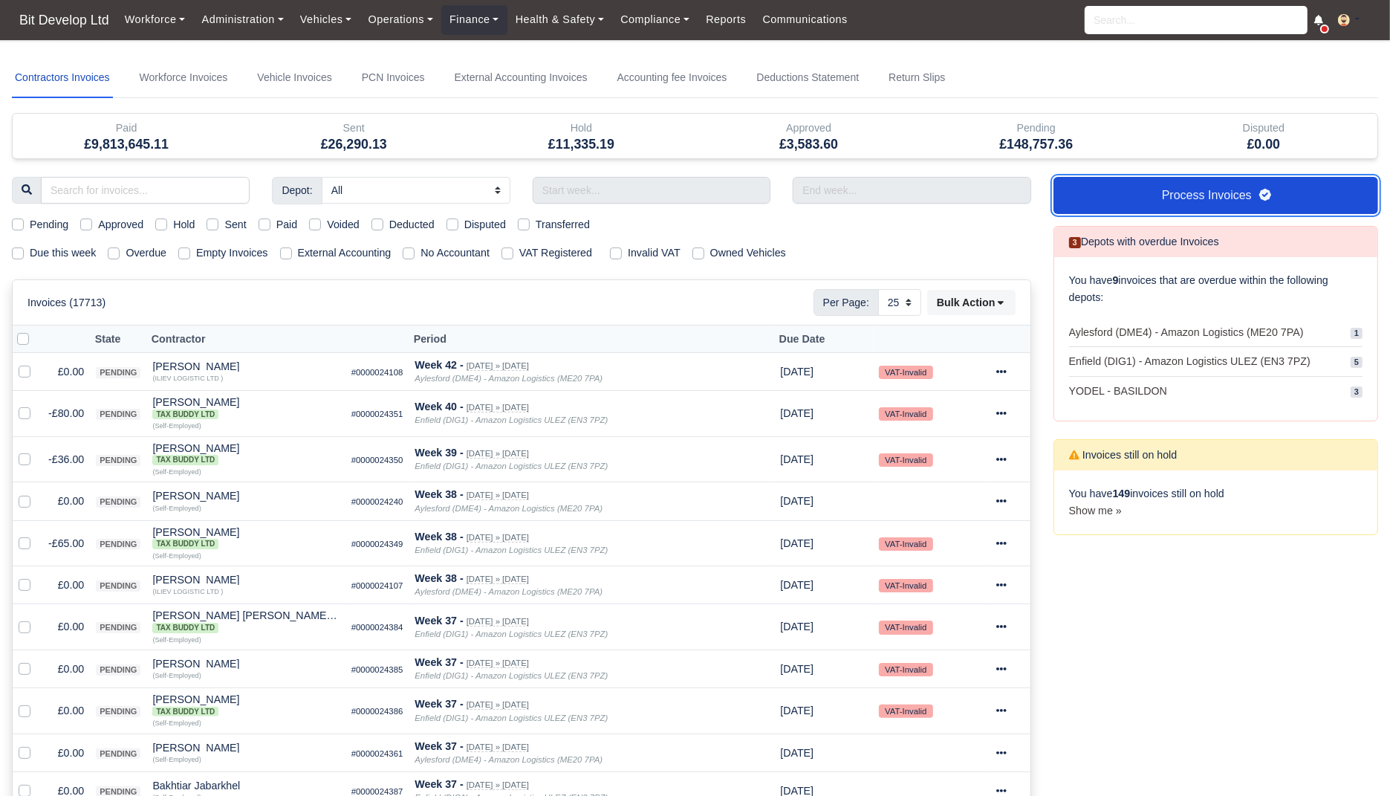
click at [1100, 185] on link "Process Invoices" at bounding box center [1216, 195] width 325 height 37
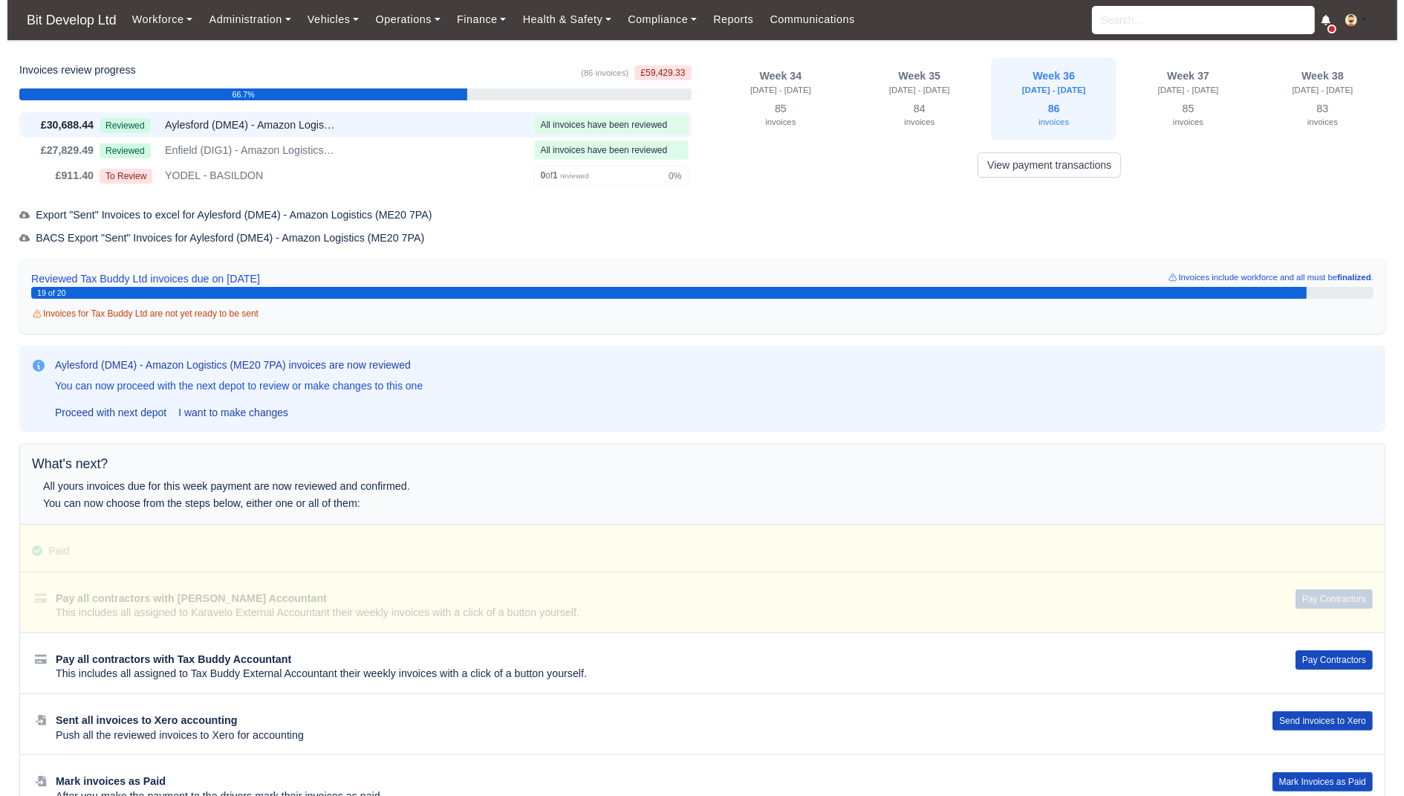
scroll to position [45, 0]
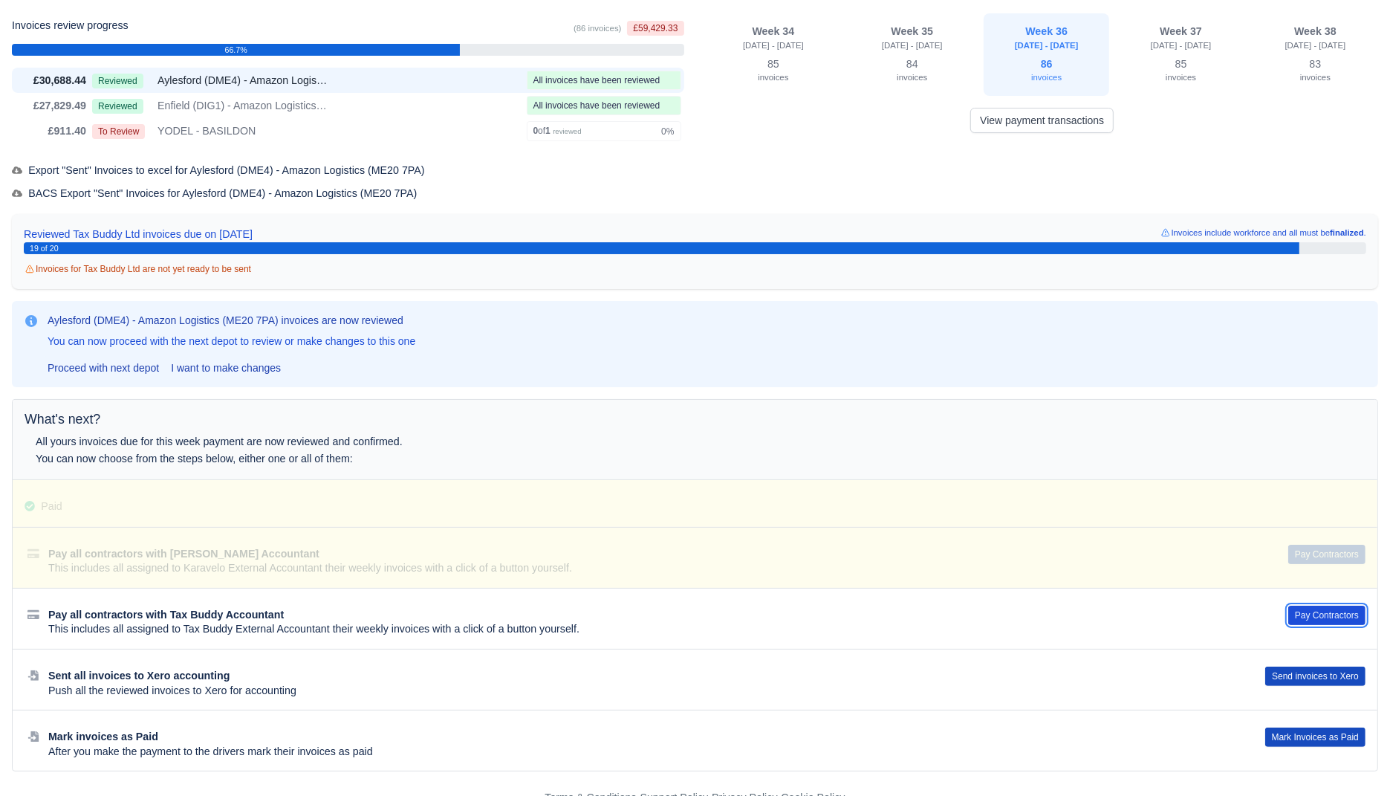
click at [1302, 614] on button "Pay Contractors" at bounding box center [1326, 615] width 77 height 19
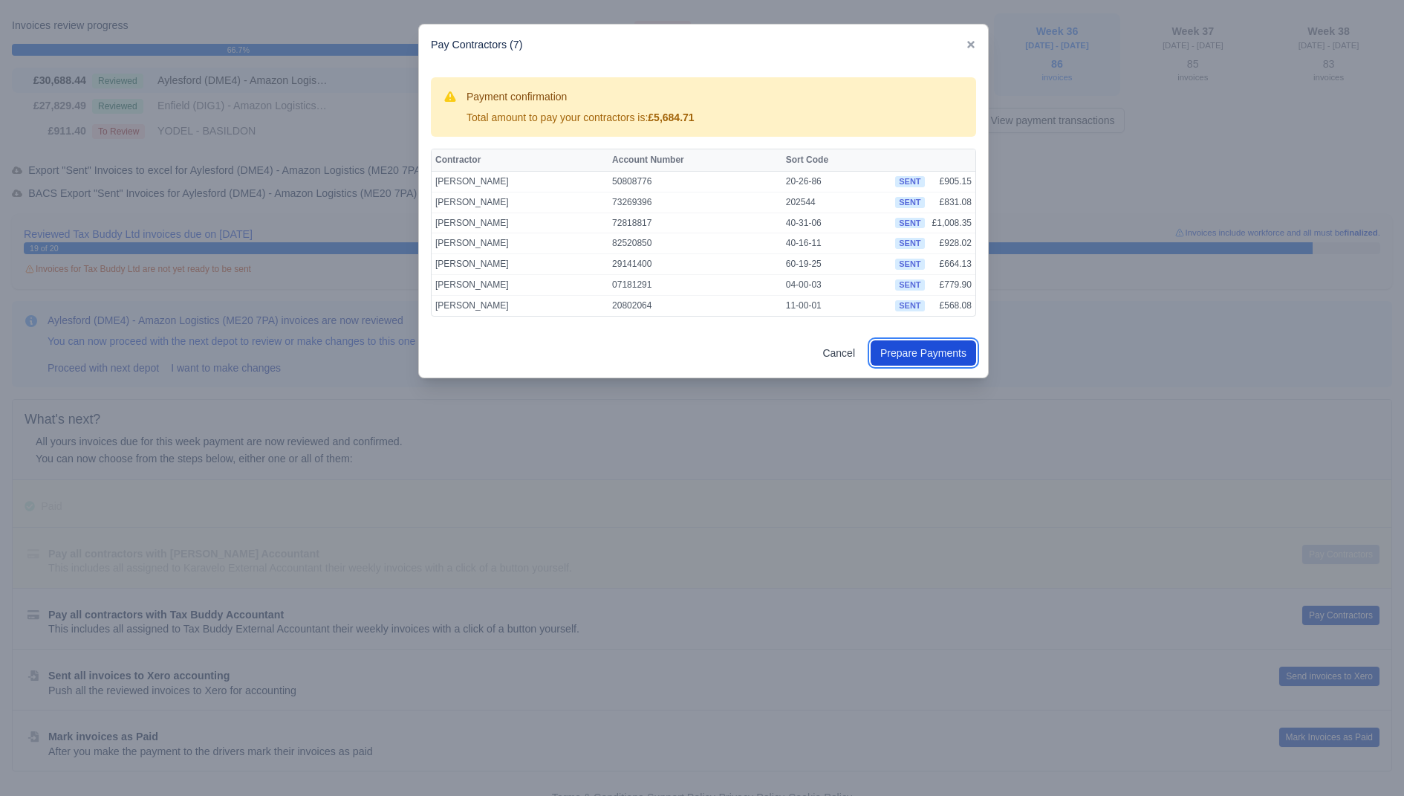
click at [930, 345] on button "Prepare Payments" at bounding box center [924, 352] width 106 height 25
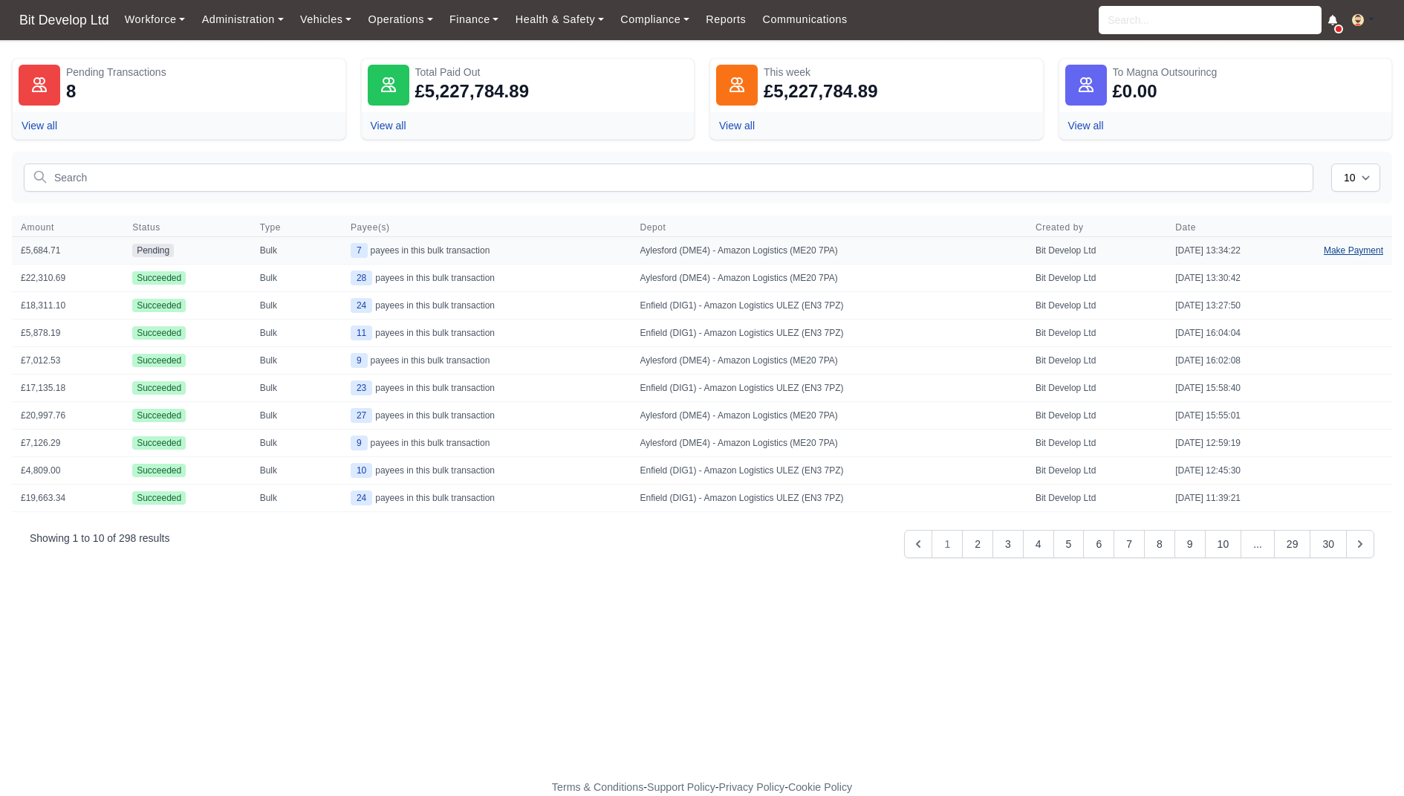
click at [1364, 247] on link "Make Payment" at bounding box center [1353, 250] width 77 height 27
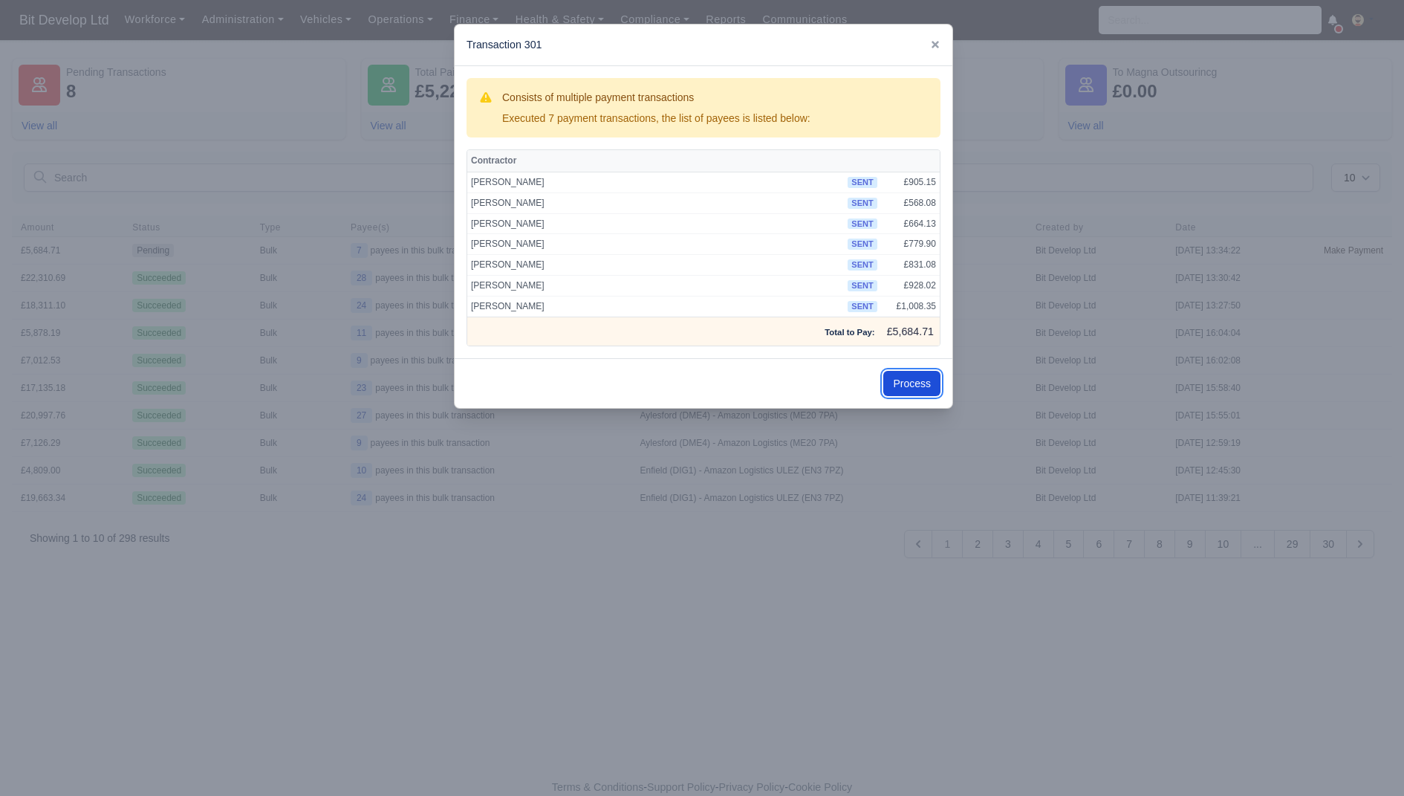
click at [928, 380] on button "Process" at bounding box center [911, 383] width 57 height 25
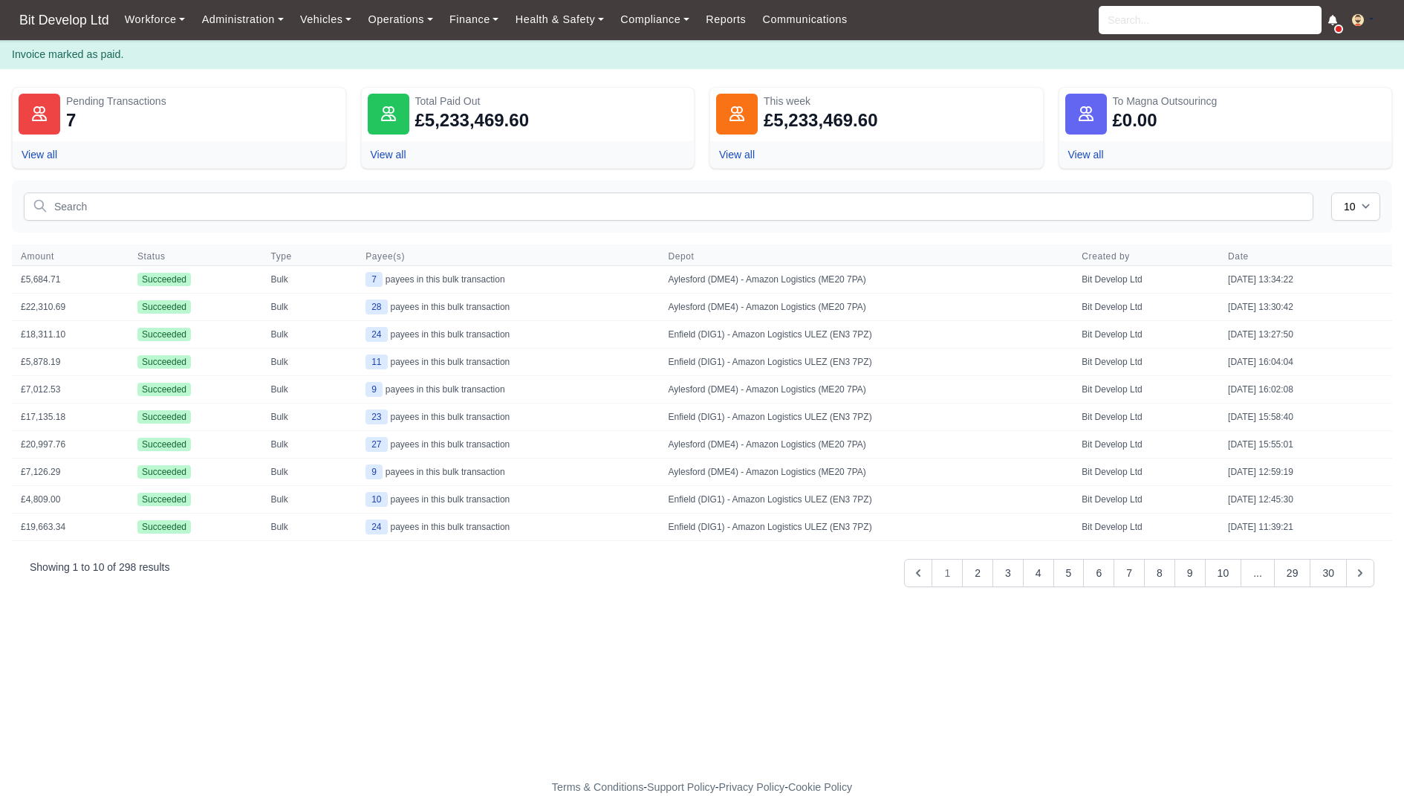
click at [487, 40] on nav "Bit Develop Ltd Workforce Manpower Expiring Documents Leave Requests Daily Atte…" at bounding box center [702, 20] width 1404 height 40
click at [487, 35] on div "Workforce Manpower Expiring Documents Leave Requests Daily Attendance Daily Tim…" at bounding box center [755, 20] width 1276 height 40
click at [490, 19] on link "Finance" at bounding box center [474, 19] width 66 height 29
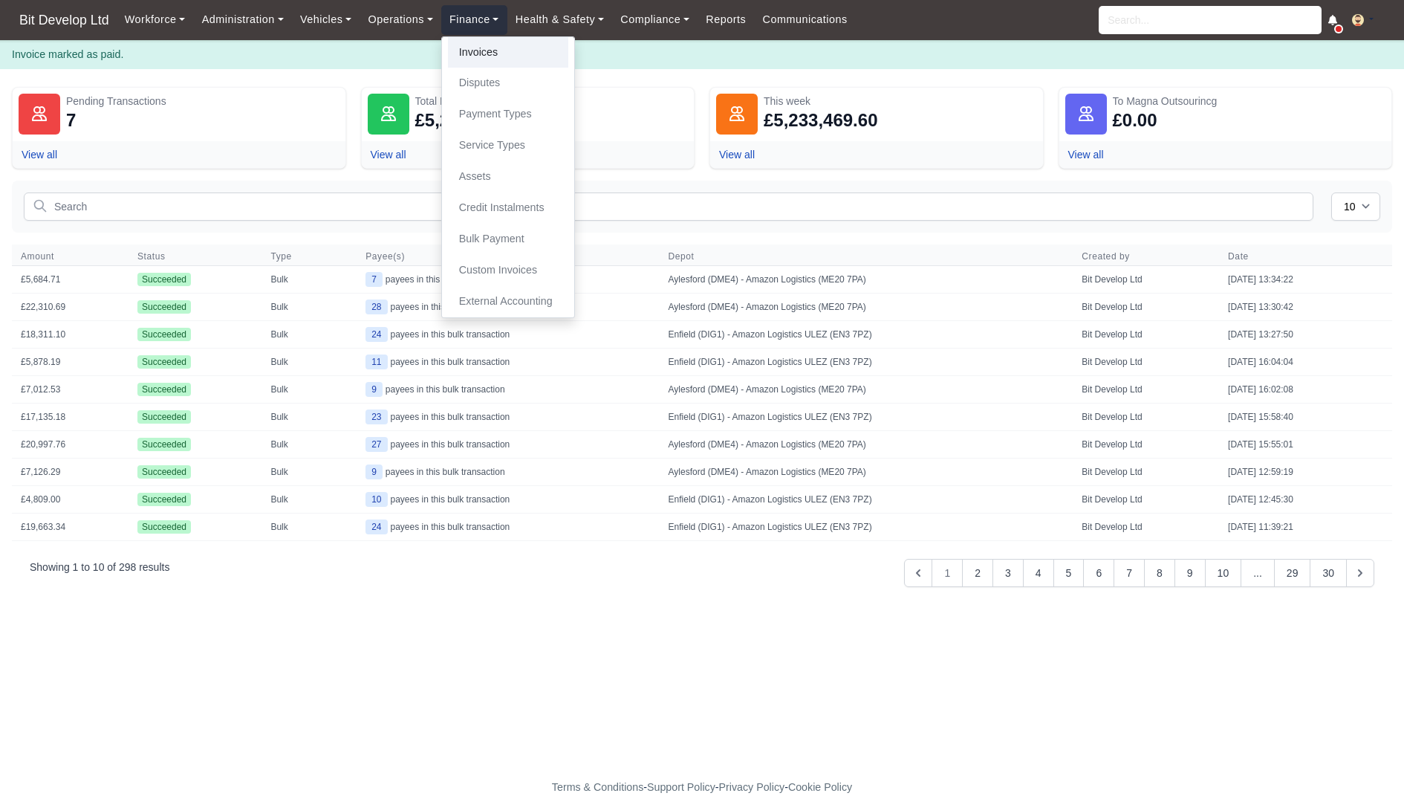
click at [490, 49] on link "Invoices" at bounding box center [508, 52] width 120 height 31
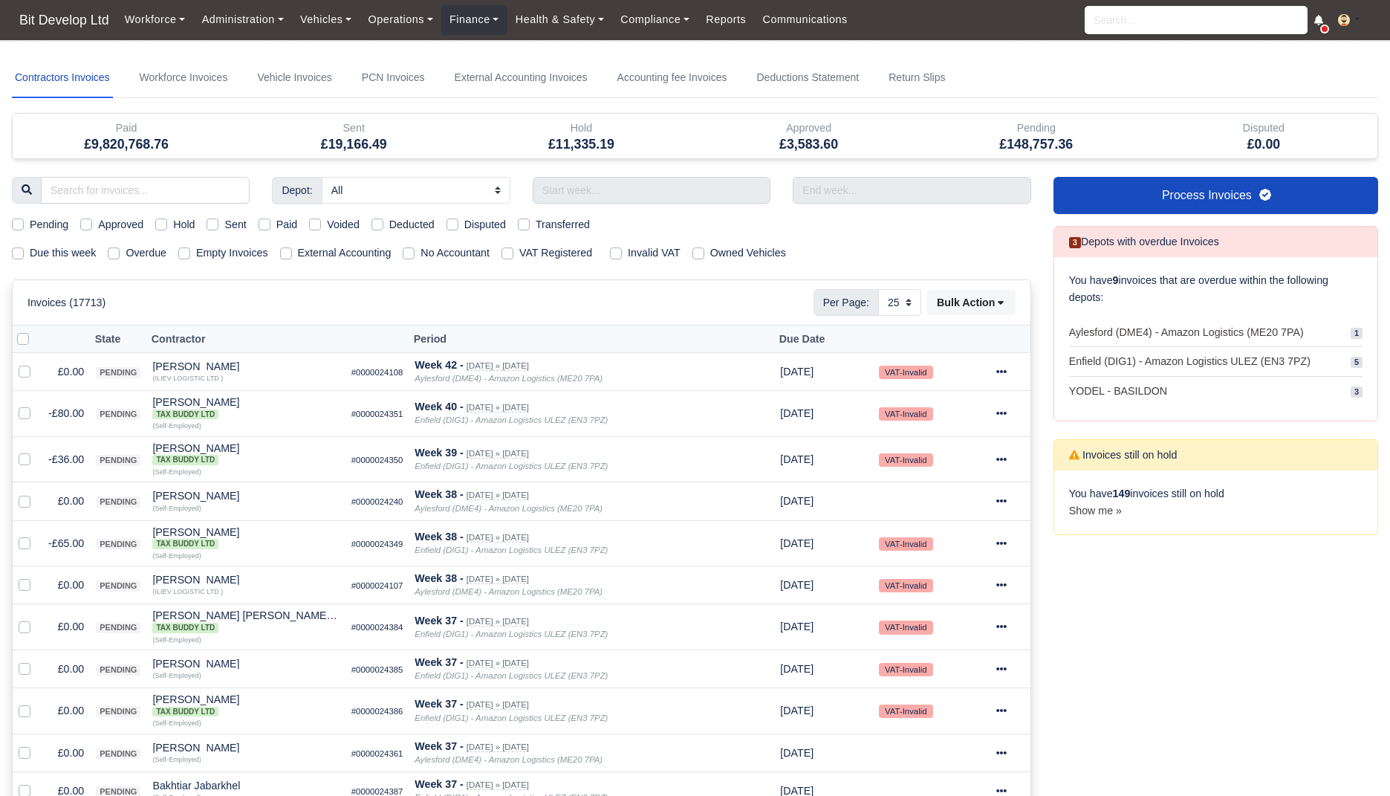
select select "25"
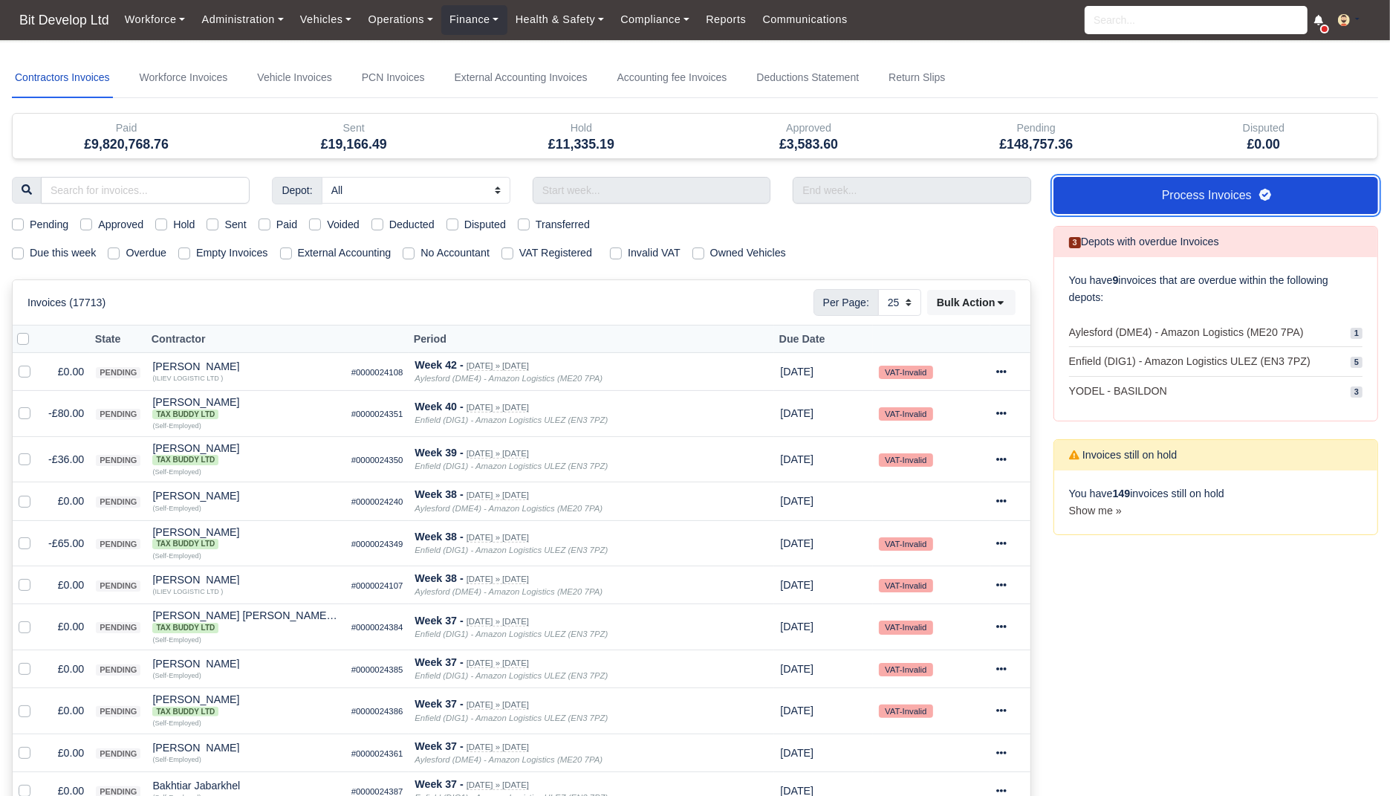
click at [1147, 196] on link "Process Invoices" at bounding box center [1216, 195] width 325 height 37
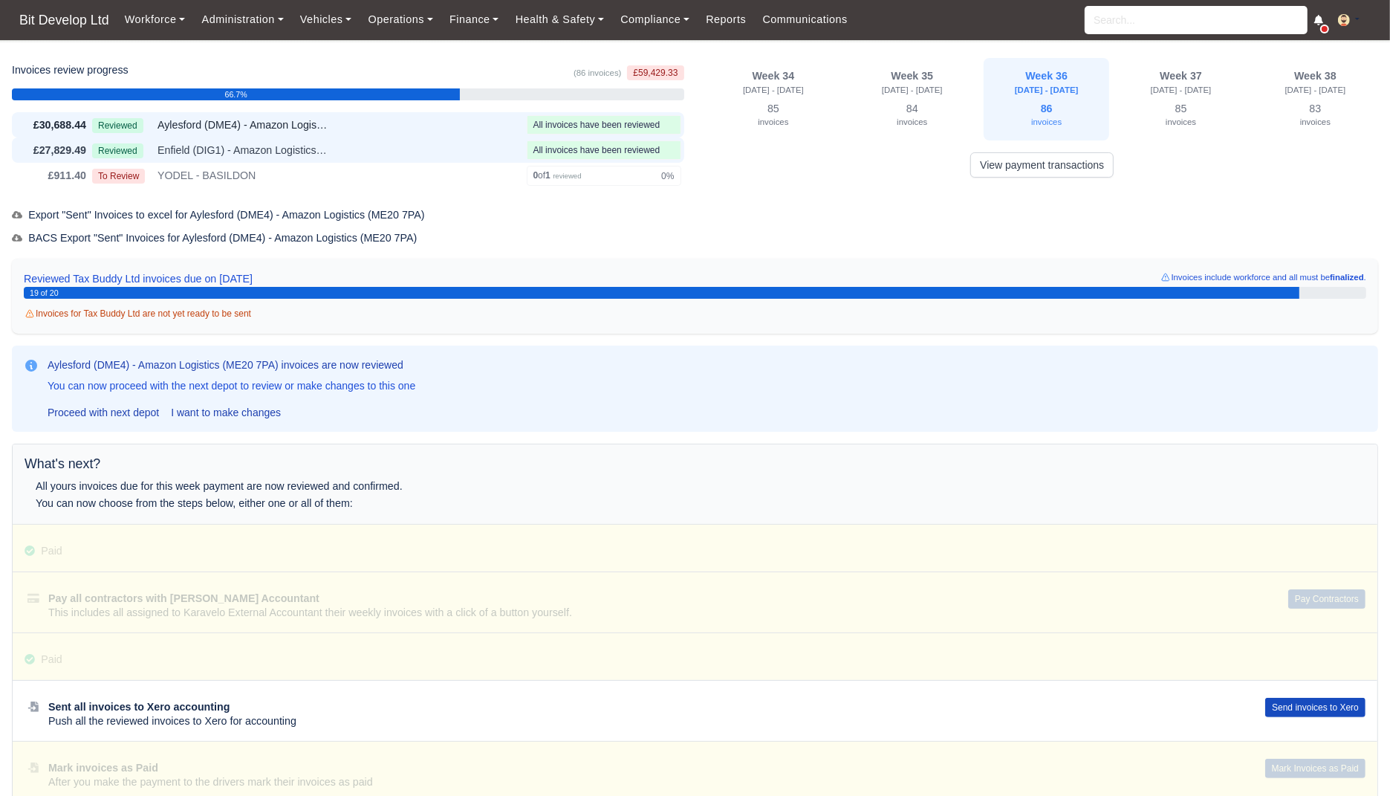
click at [205, 147] on span "Enfield (DIG1) - Amazon Logistics ULEZ (EN3 7PZ)" at bounding box center [243, 150] width 171 height 17
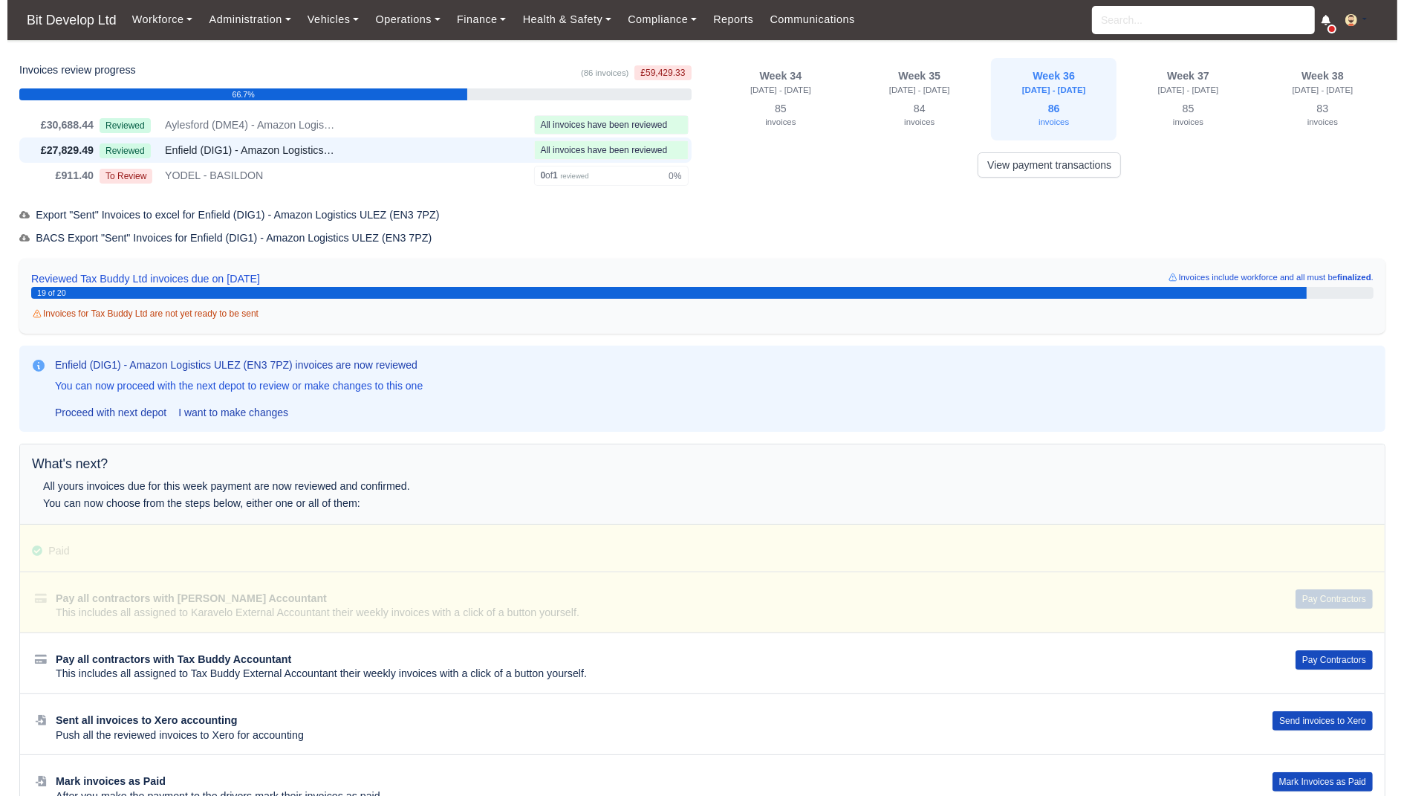
scroll to position [49, 0]
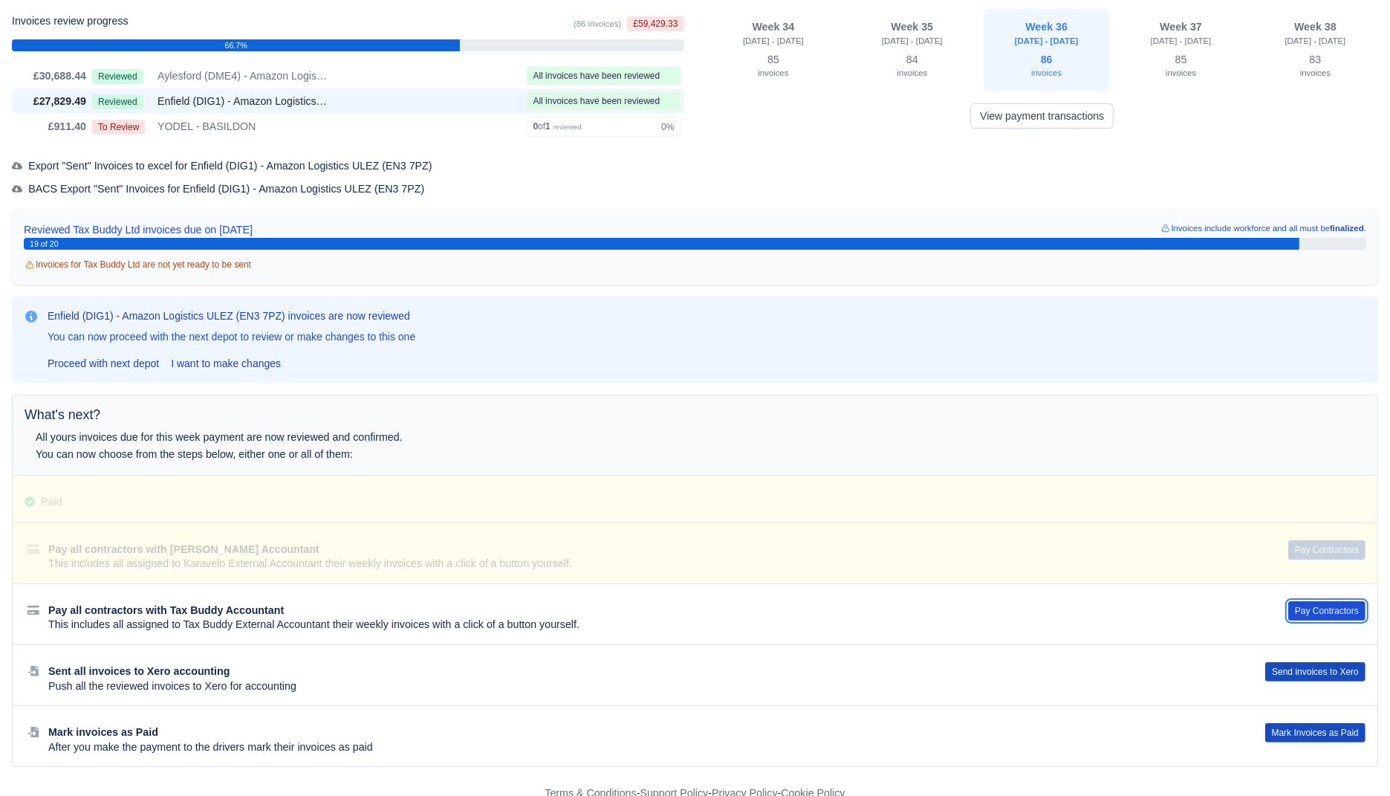
click at [1324, 602] on button "Pay Contractors" at bounding box center [1326, 610] width 77 height 19
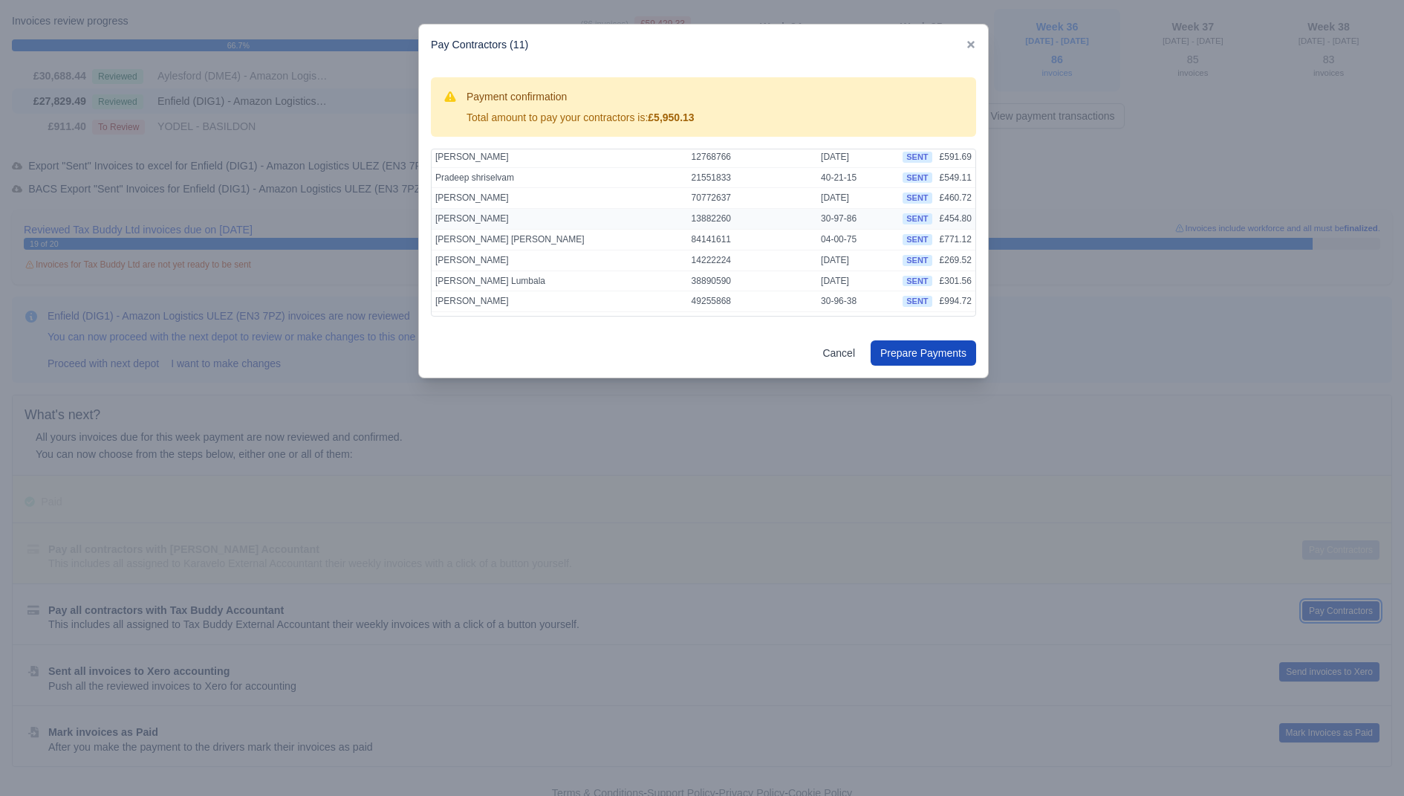
scroll to position [79, 0]
click at [947, 352] on button "Prepare Payments" at bounding box center [924, 352] width 106 height 25
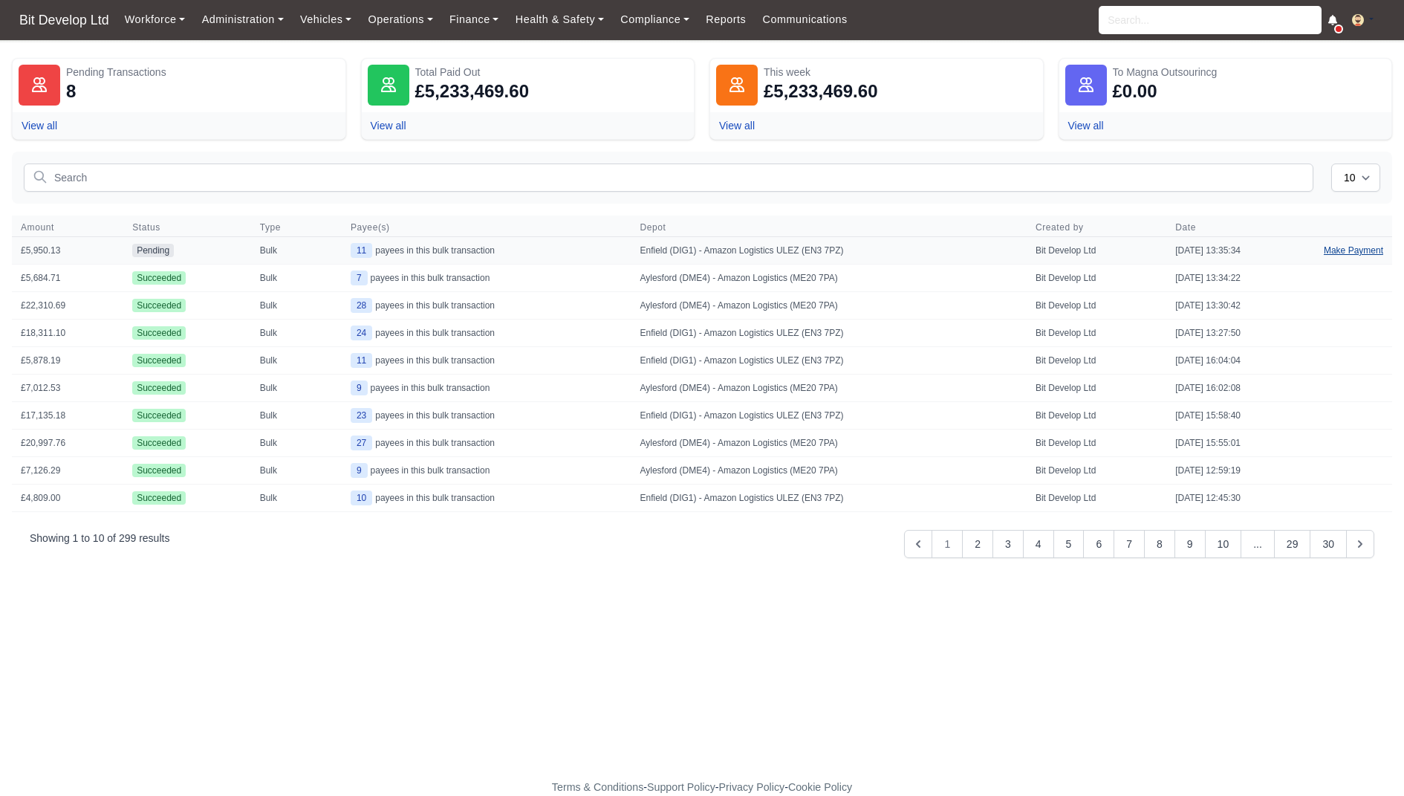
click at [1344, 248] on link "Make Payment" at bounding box center [1353, 250] width 77 height 27
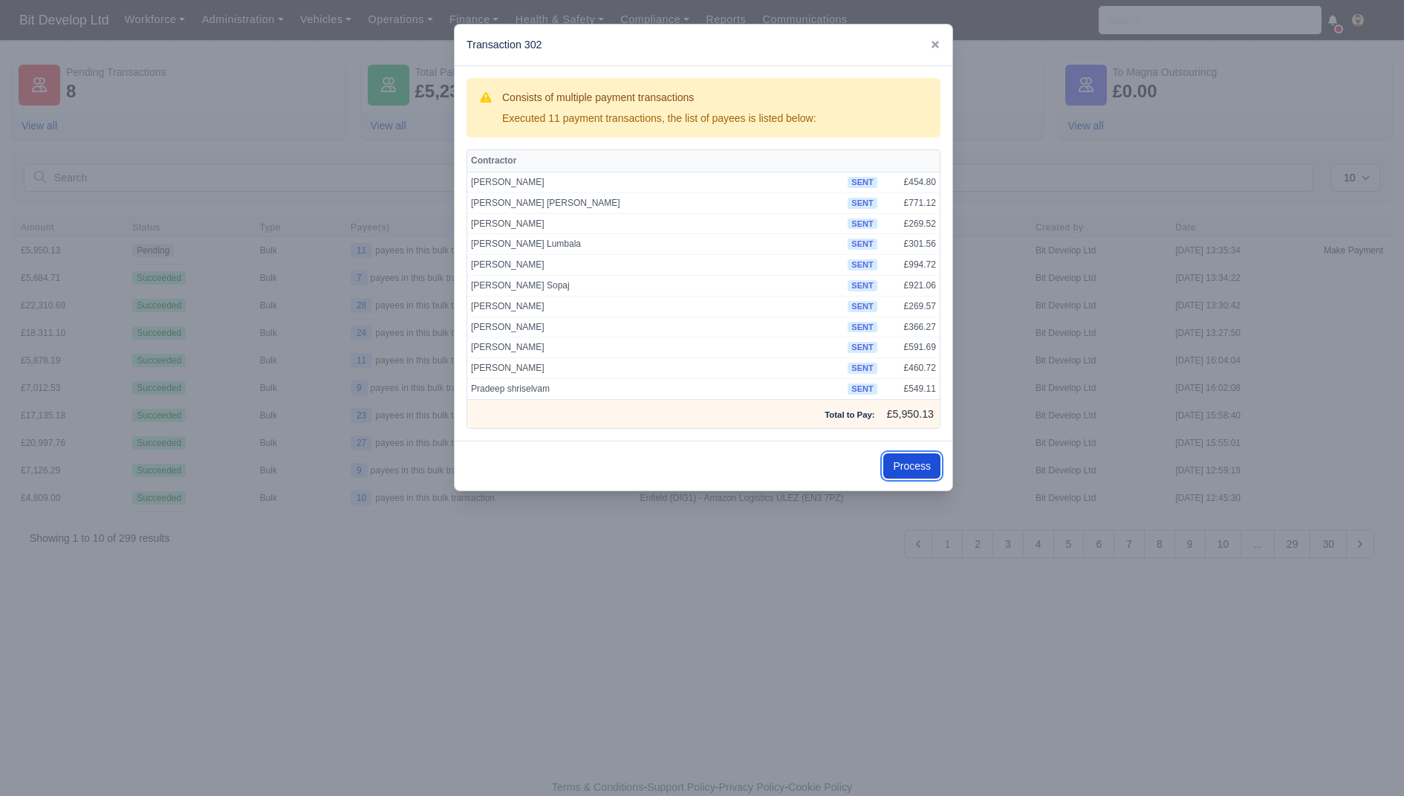
click at [923, 461] on button "Process" at bounding box center [911, 465] width 57 height 25
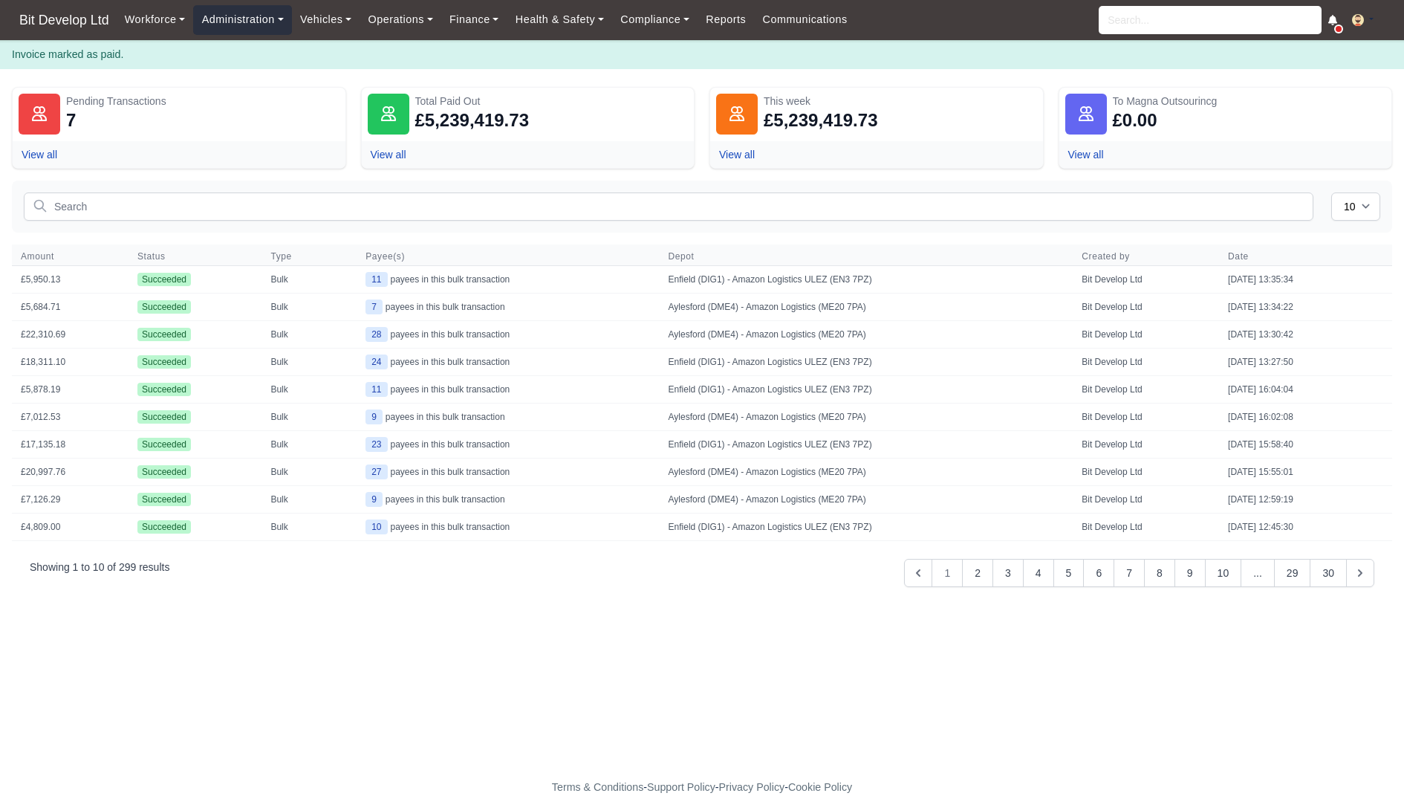
click at [231, 19] on link "Administration" at bounding box center [242, 19] width 98 height 29
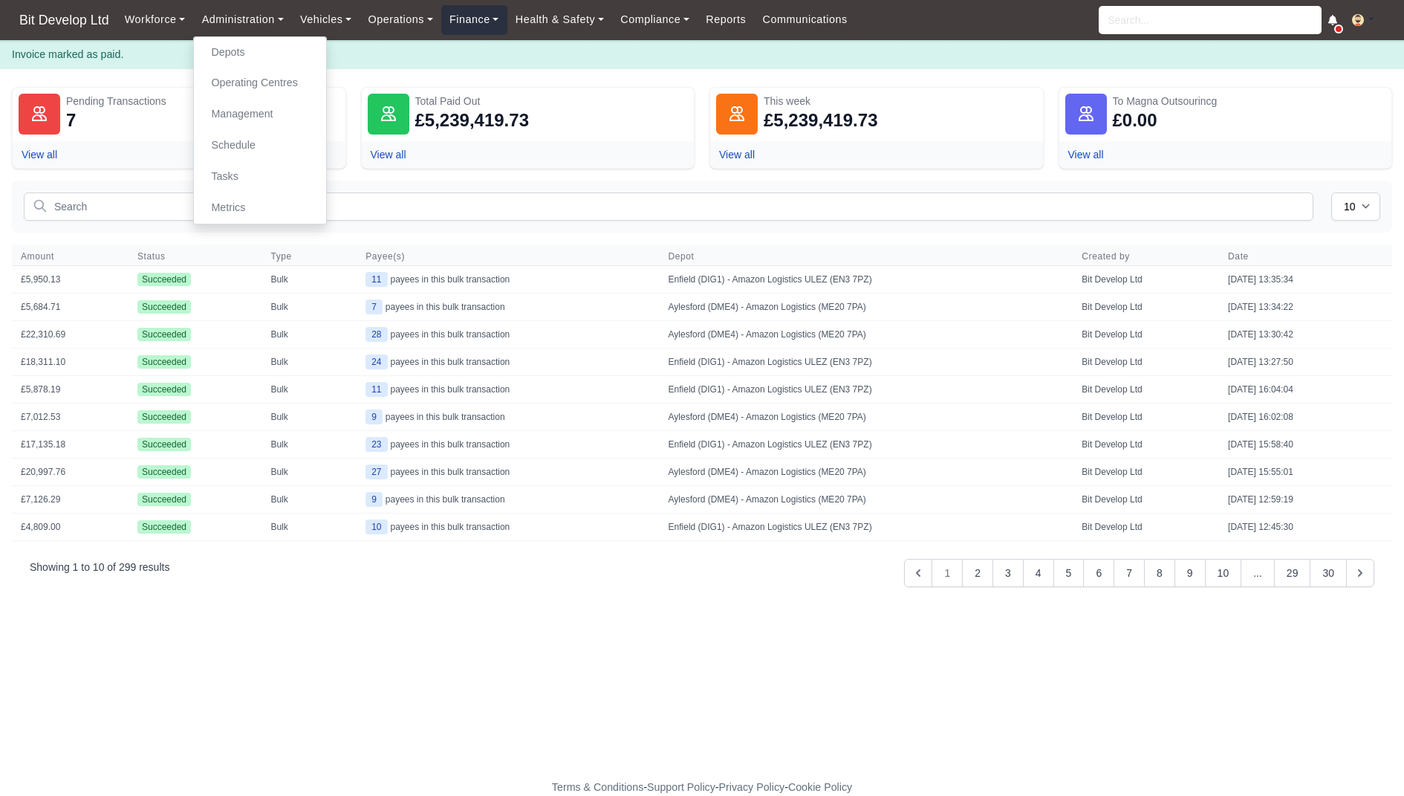
click at [491, 22] on link "Finance" at bounding box center [474, 19] width 66 height 29
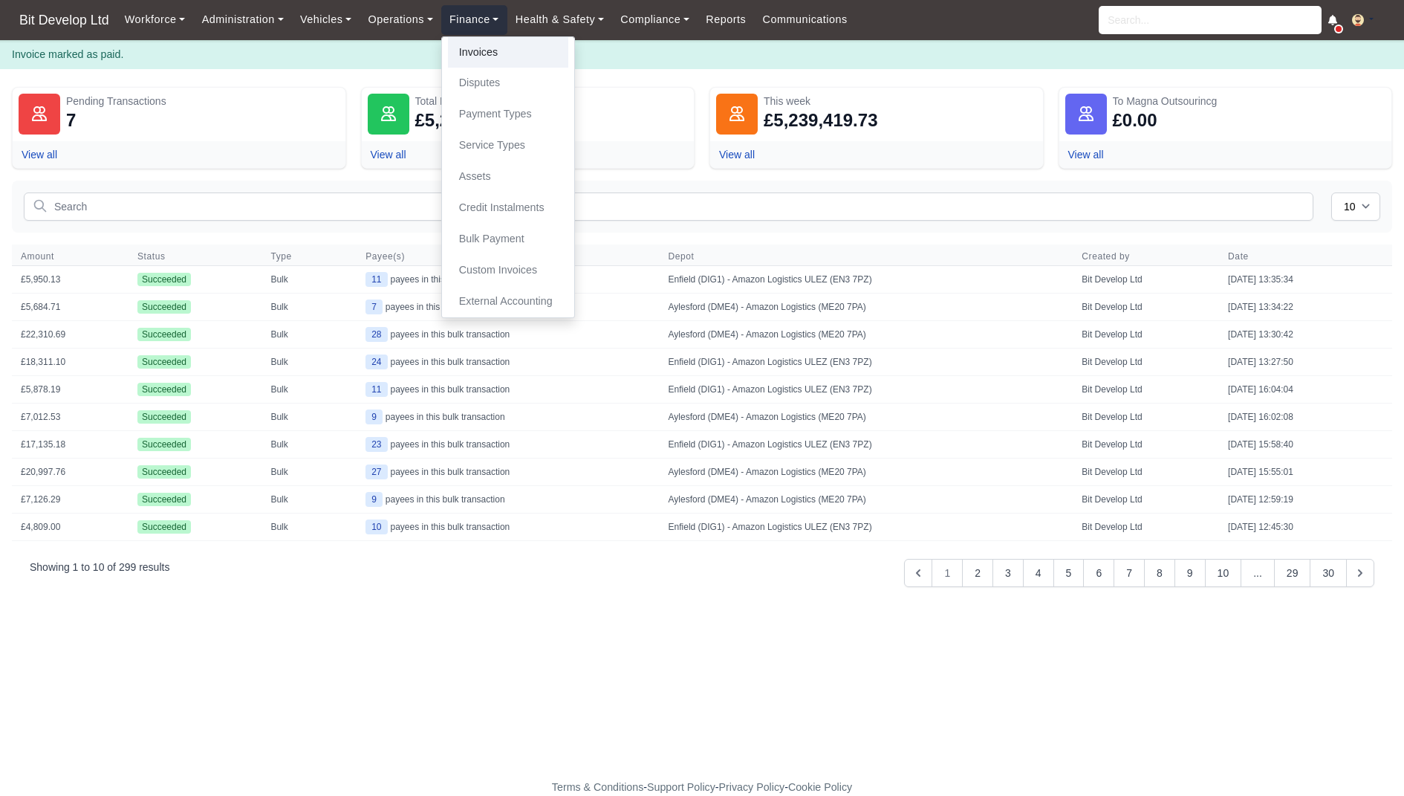
click at [487, 64] on link "Invoices" at bounding box center [508, 52] width 120 height 31
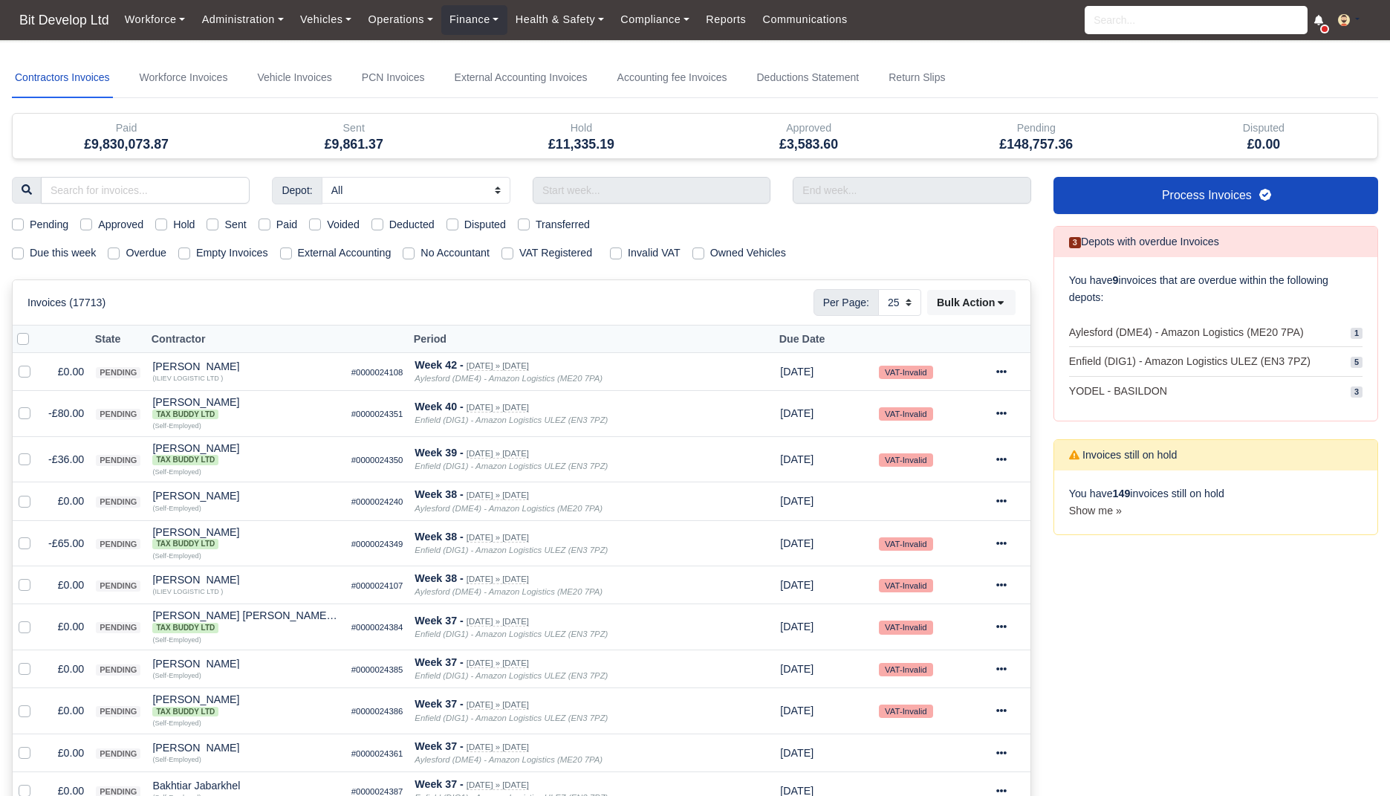
select select "25"
click at [224, 67] on link "Workforce Invoices" at bounding box center [184, 78] width 94 height 40
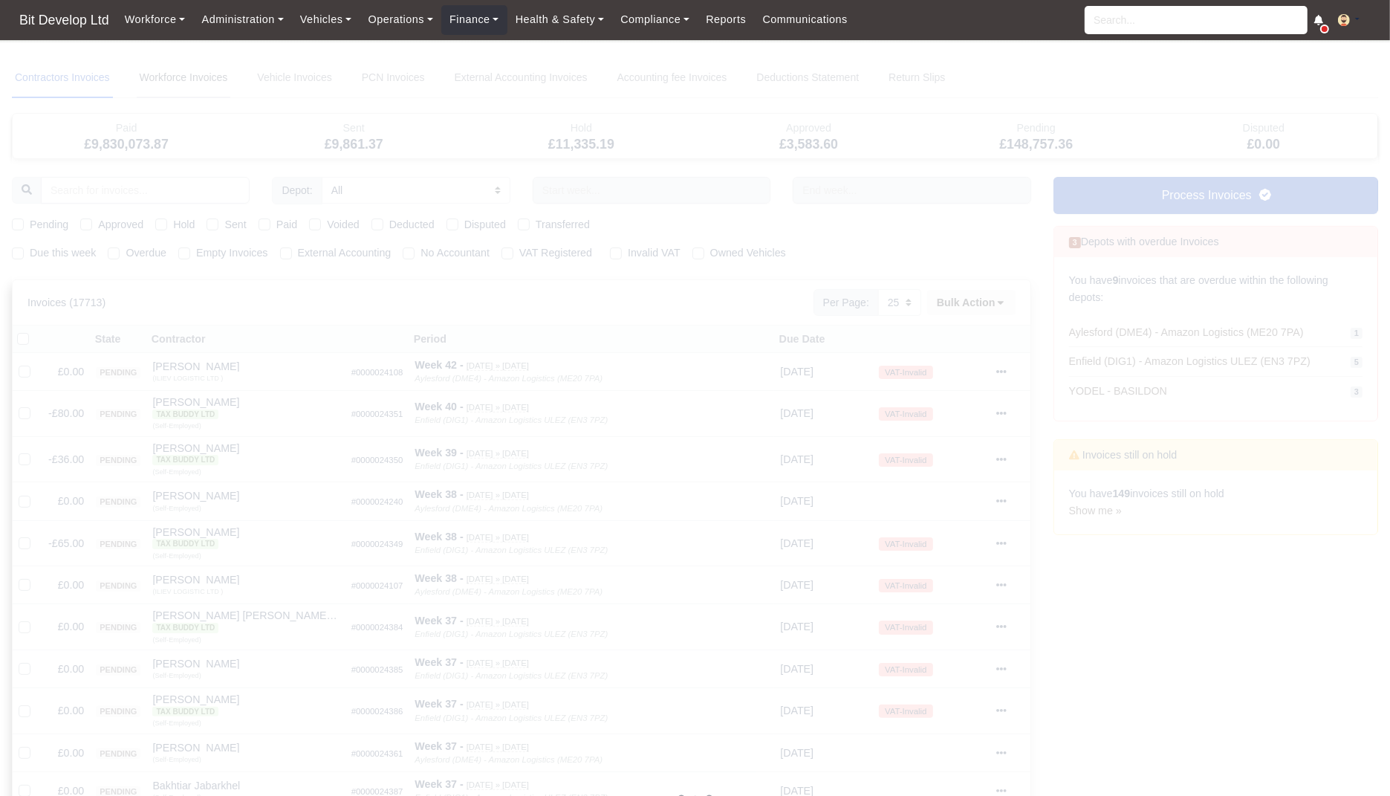
select select
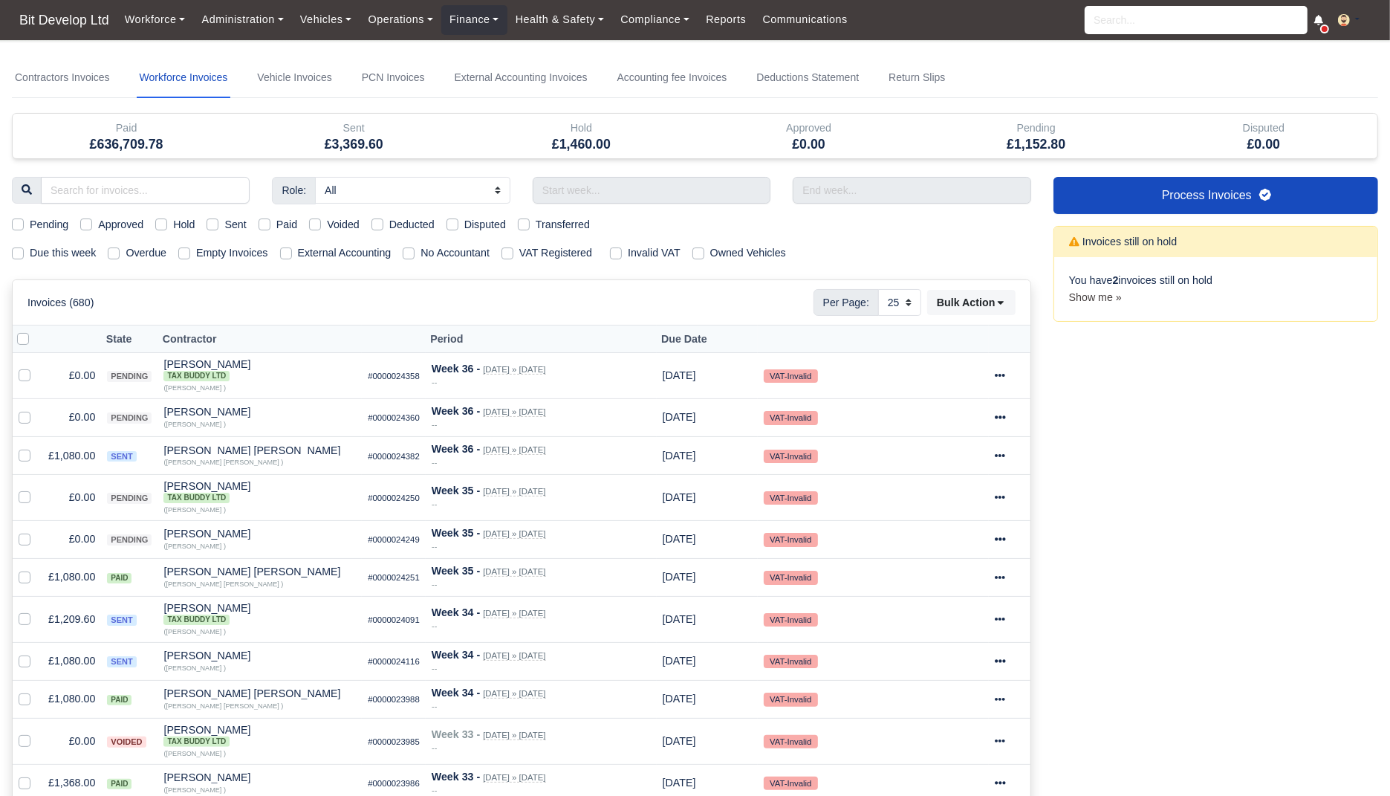
click at [56, 255] on label "Due this week" at bounding box center [63, 252] width 66 height 17
click at [24, 255] on input "Due this week" at bounding box center [18, 250] width 12 height 12
checkbox input "true"
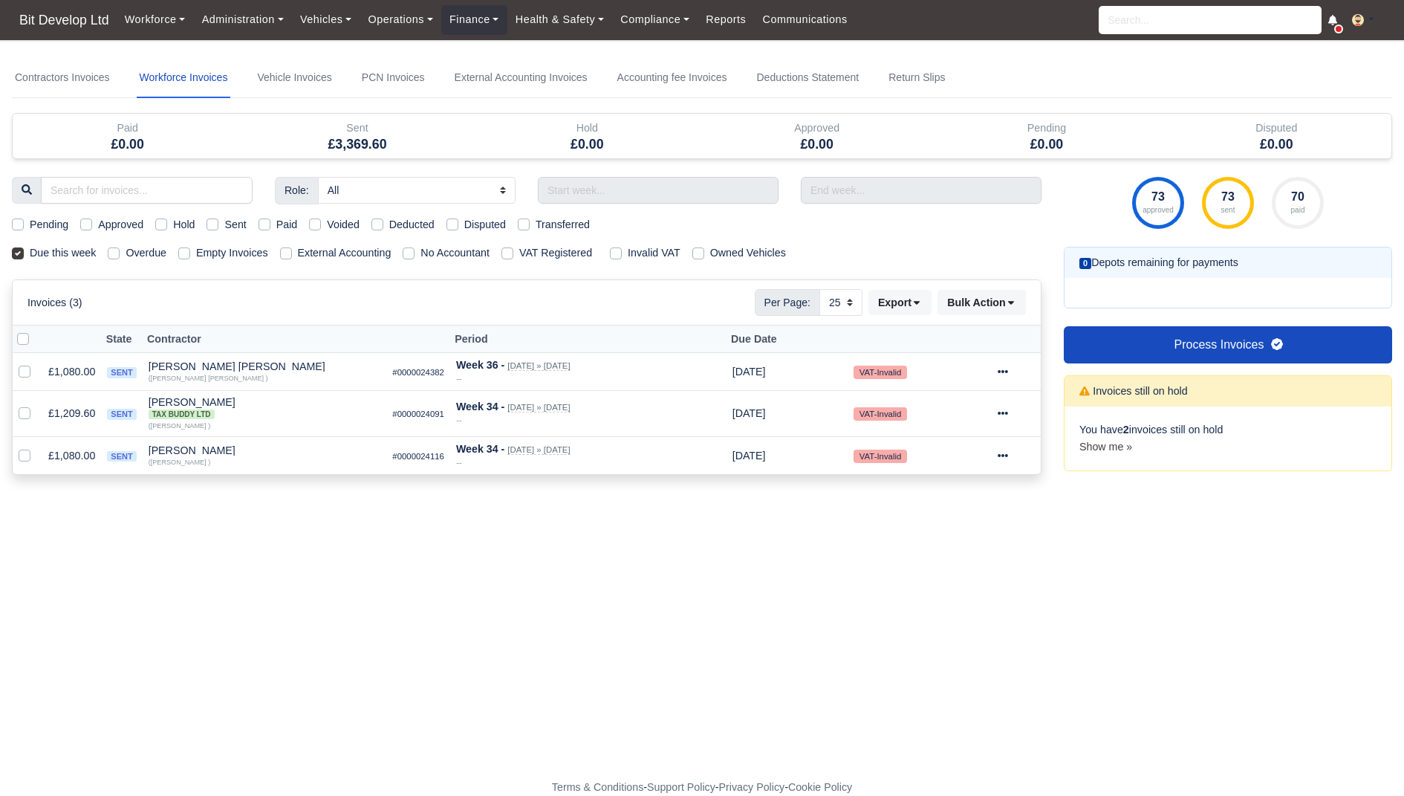
click at [241, 225] on label "Sent" at bounding box center [235, 224] width 22 height 17
click at [218, 225] on input "Sent" at bounding box center [213, 222] width 12 height 12
checkbox input "true"
click at [76, 372] on td "£1,080.00" at bounding box center [71, 372] width 59 height 38
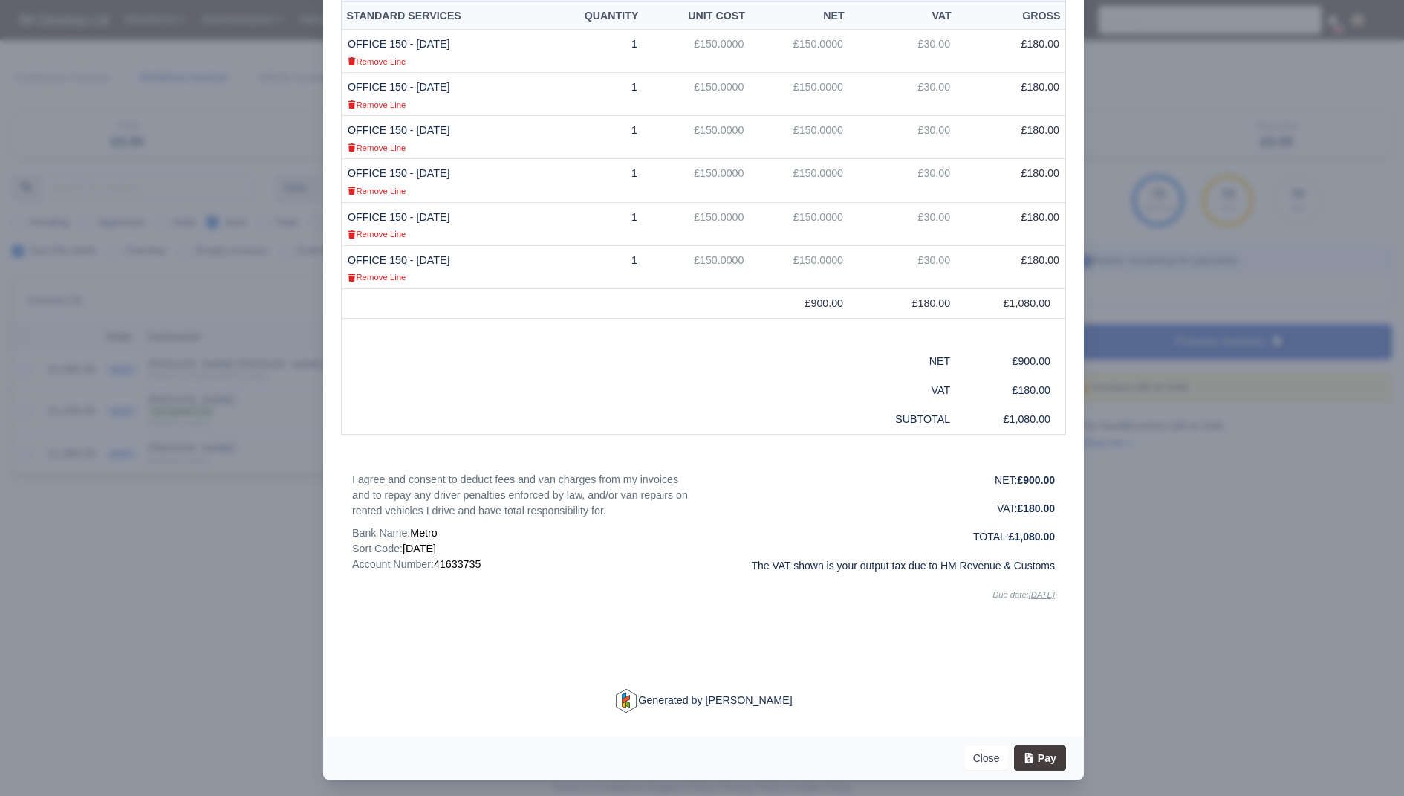
scroll to position [374, 0]
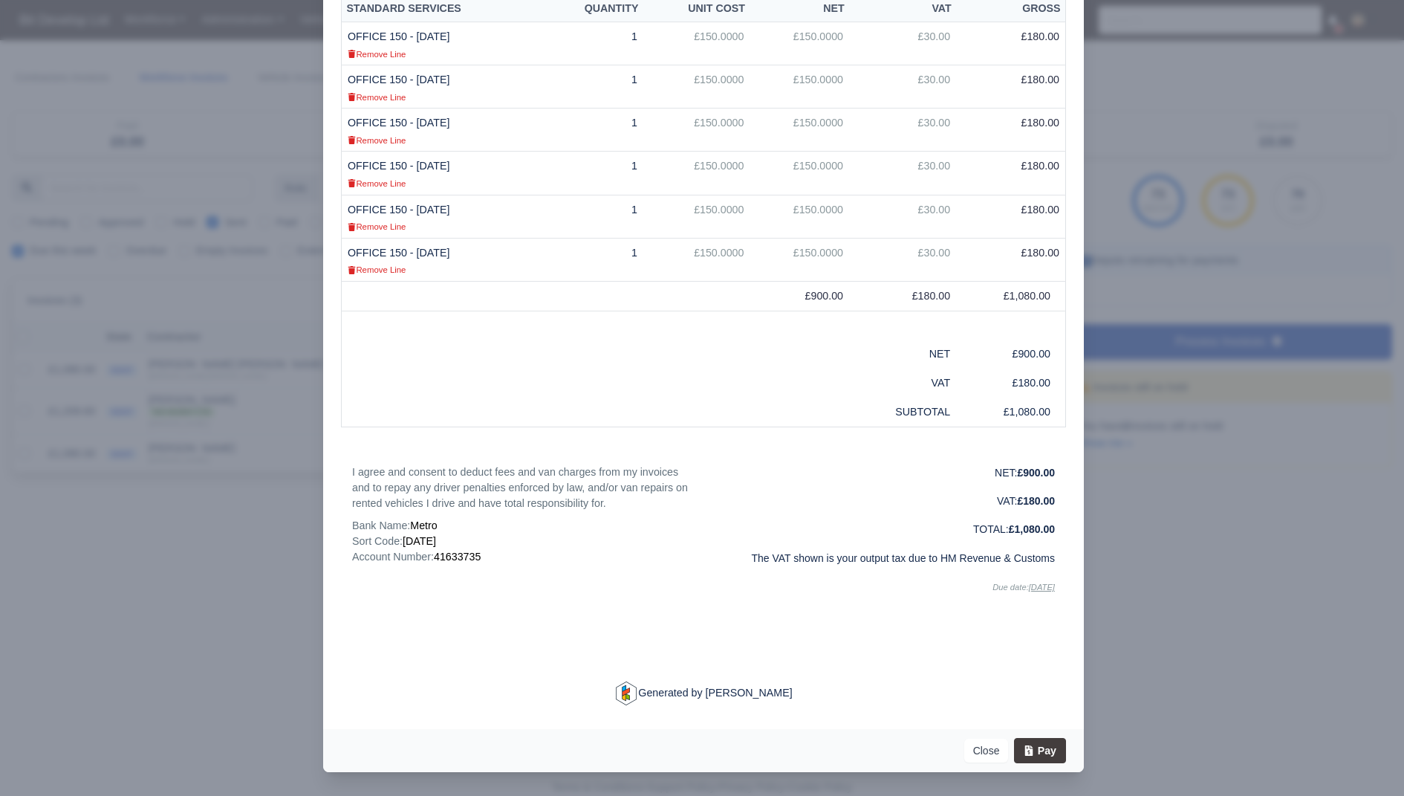
click at [169, 540] on div at bounding box center [702, 398] width 1404 height 796
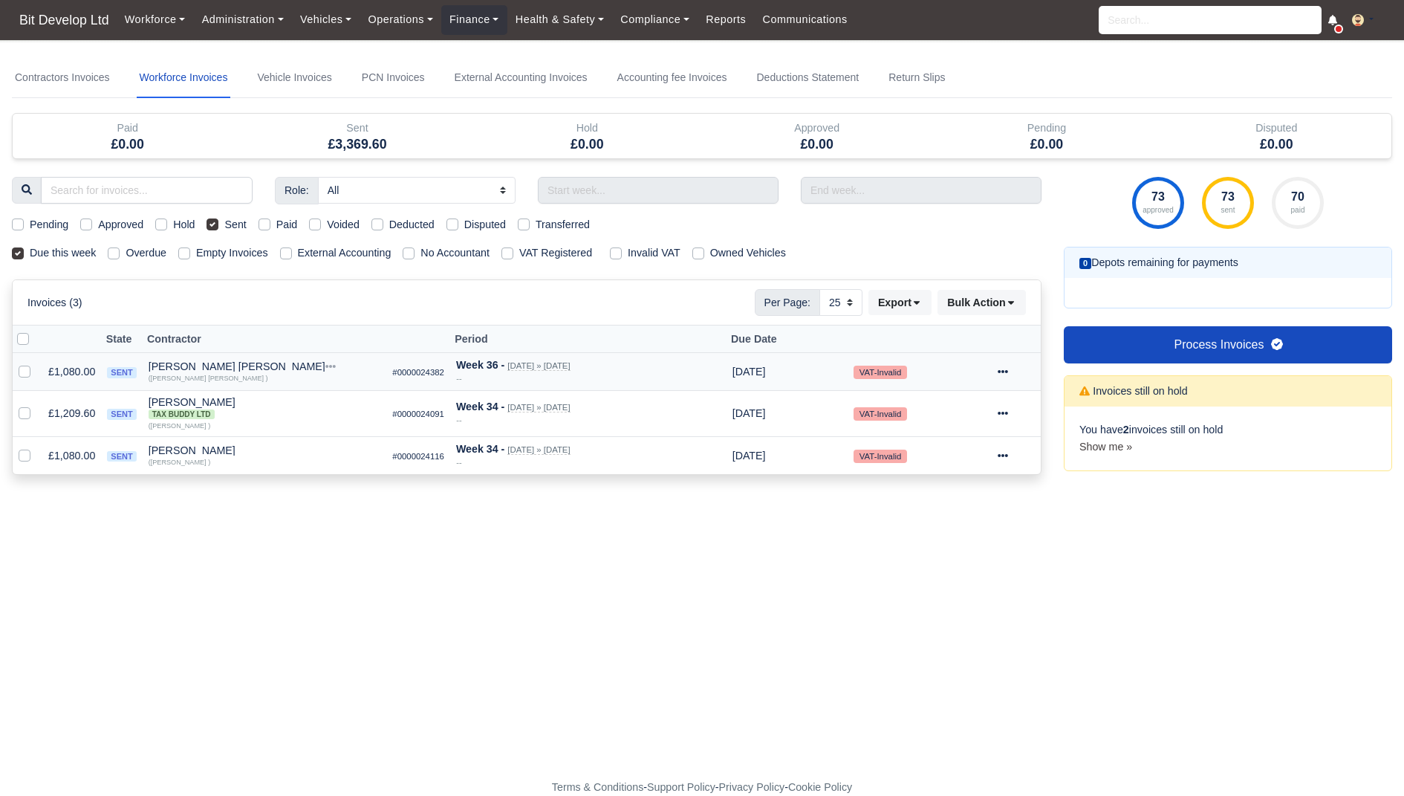
click at [36, 363] on label at bounding box center [36, 363] width 0 height 0
click at [23, 369] on input "checkbox" at bounding box center [25, 369] width 12 height 12
checkbox input "true"
click at [1008, 370] on icon at bounding box center [1003, 371] width 10 height 3
click at [470, 609] on main "Contractors Invoices Workforce Invoices Vehicle Invoices PCN Invoices External …" at bounding box center [702, 418] width 1404 height 721
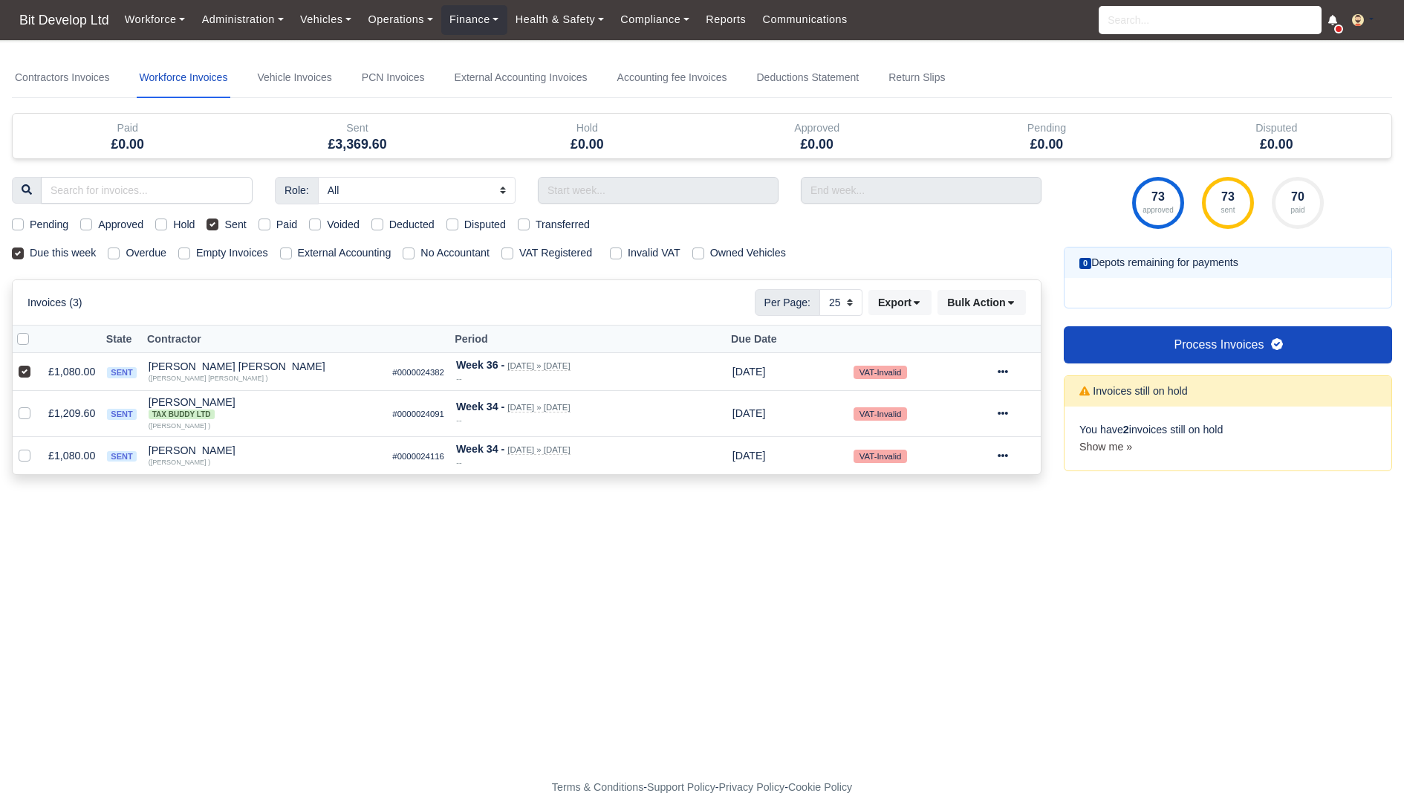
click at [362, 600] on form "Transfer Amount Are you sure you want to transfer the amount of this payment to…" at bounding box center [702, 602] width 1381 height 17
click at [36, 405] on label at bounding box center [36, 405] width 0 height 0
click at [25, 407] on input "checkbox" at bounding box center [25, 411] width 12 height 12
checkbox input "true"
click at [65, 409] on td "£1,209.60" at bounding box center [71, 414] width 59 height 46
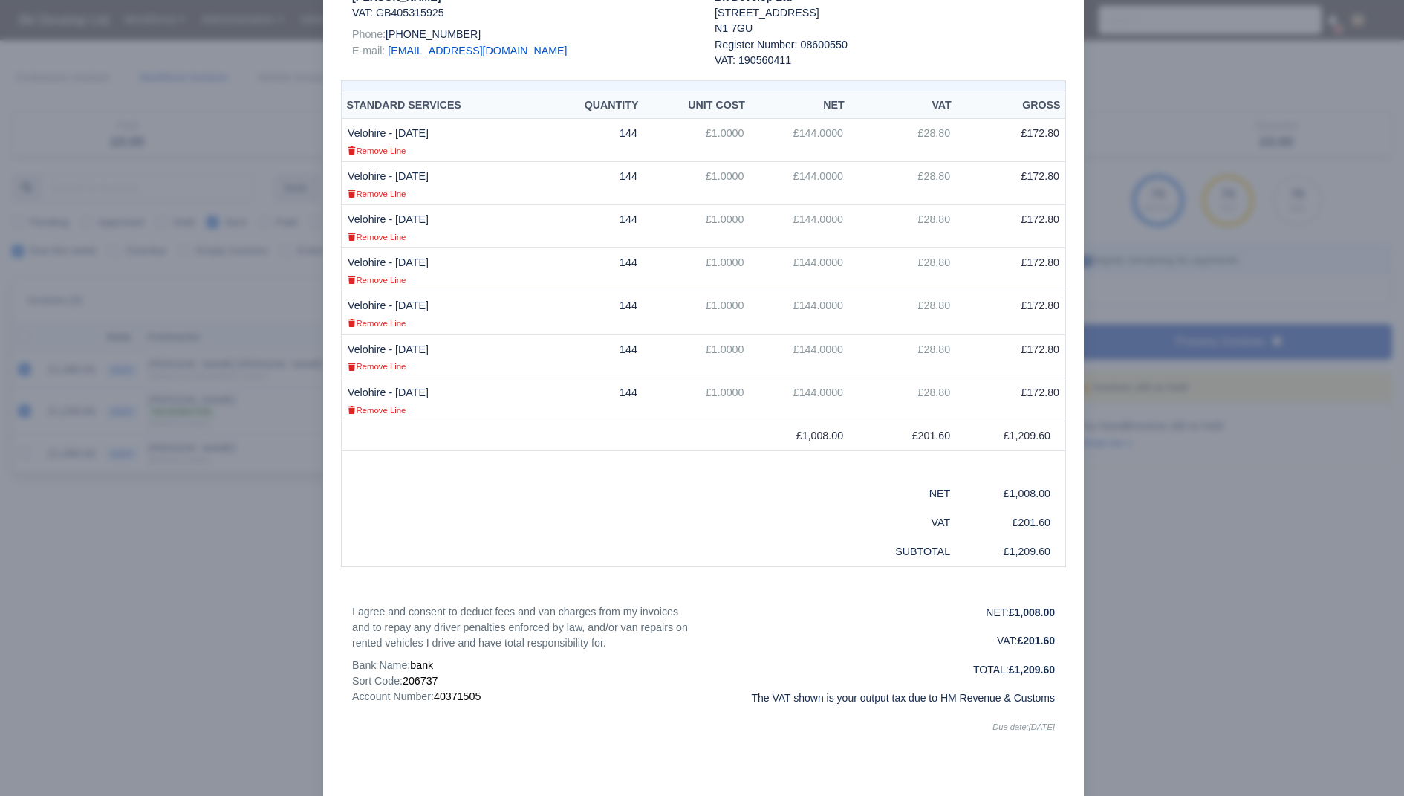
scroll to position [253, 0]
click at [233, 529] on div at bounding box center [702, 398] width 1404 height 796
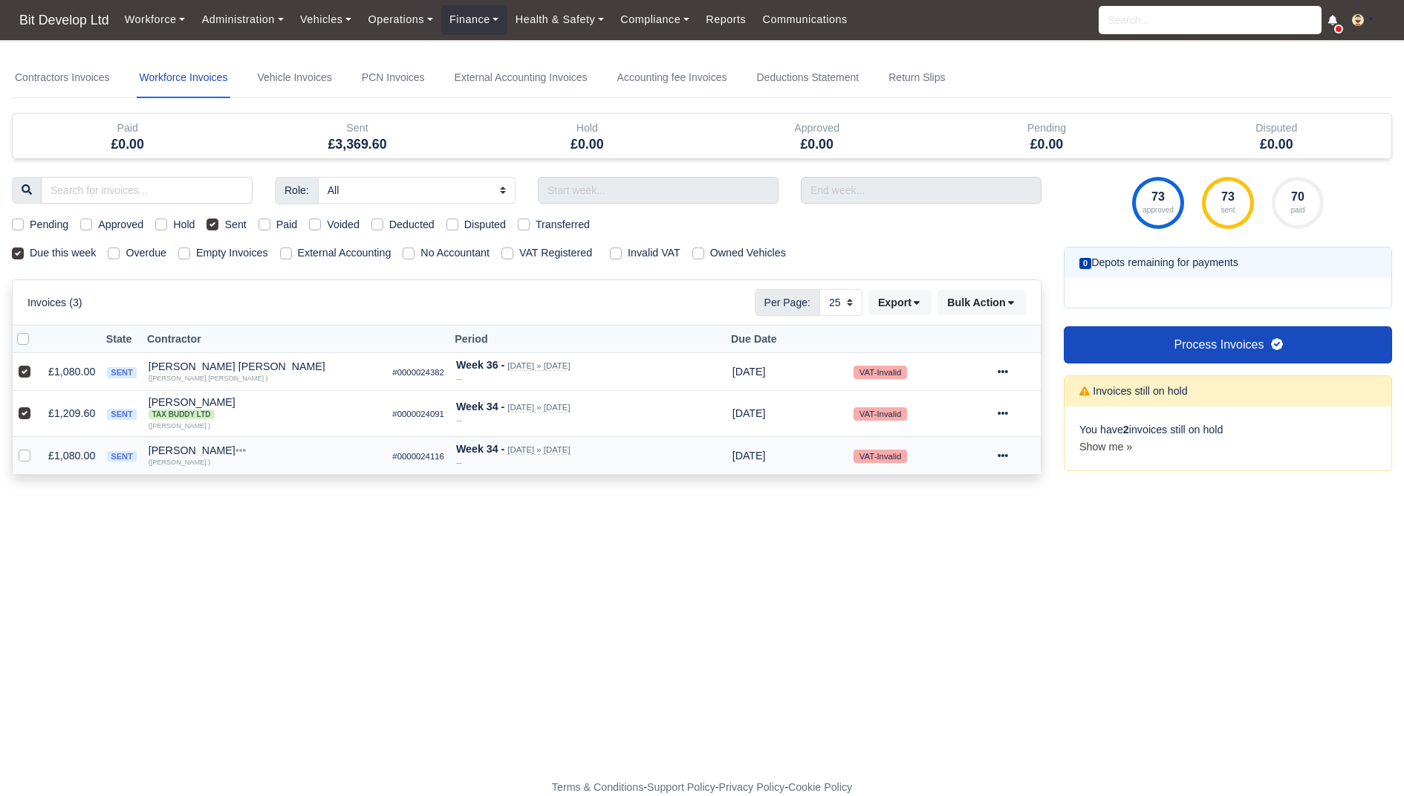
click at [82, 450] on td "£1,080.00" at bounding box center [71, 455] width 59 height 38
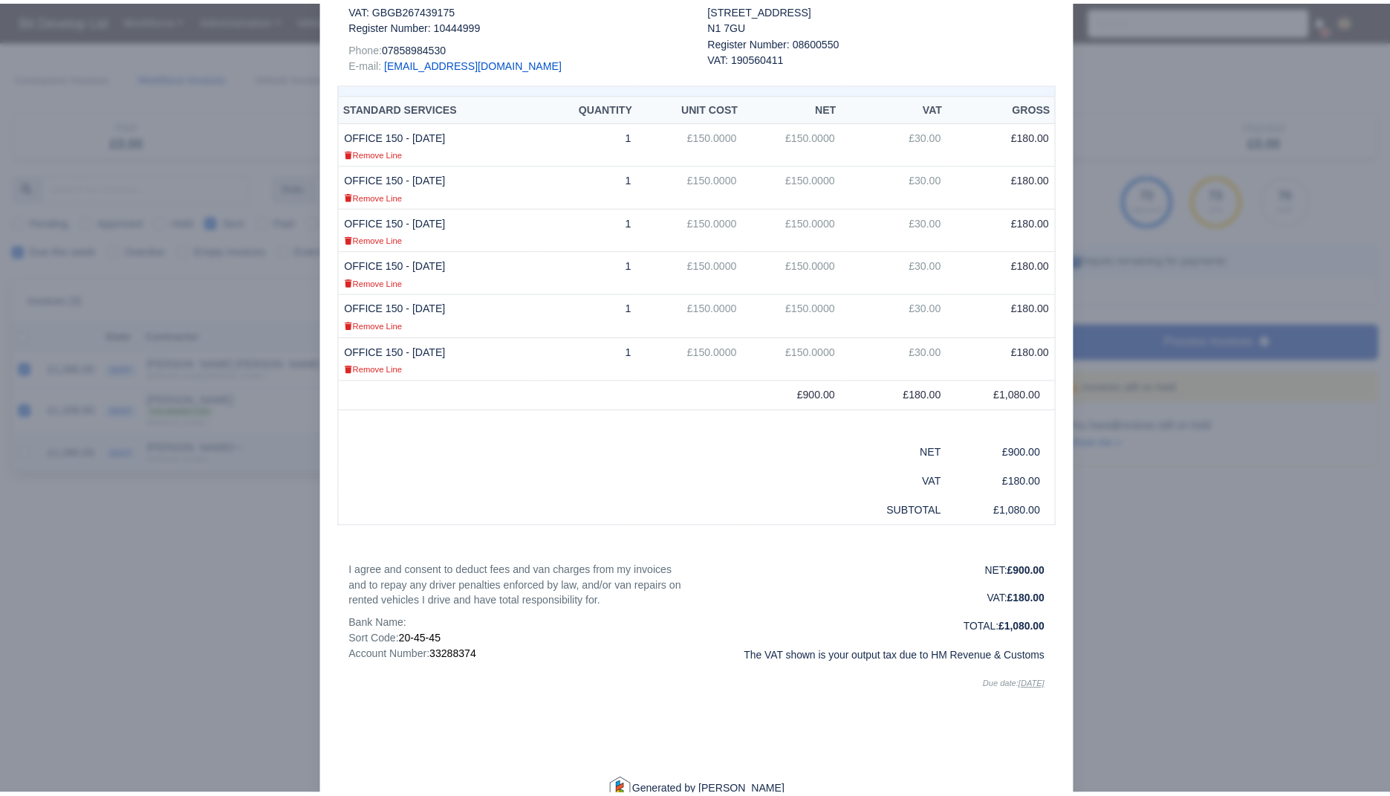
scroll to position [0, 0]
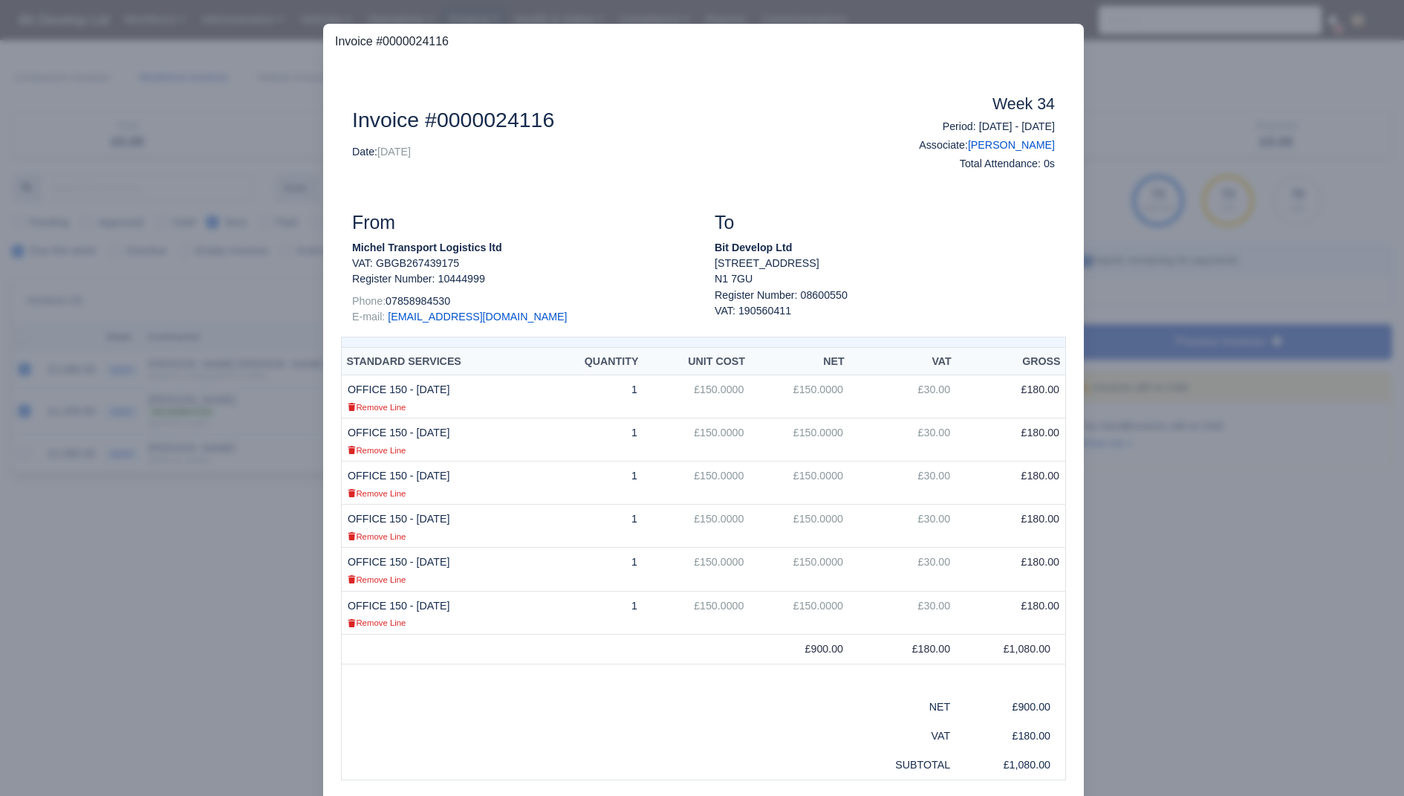
click at [1197, 524] on div at bounding box center [702, 398] width 1404 height 796
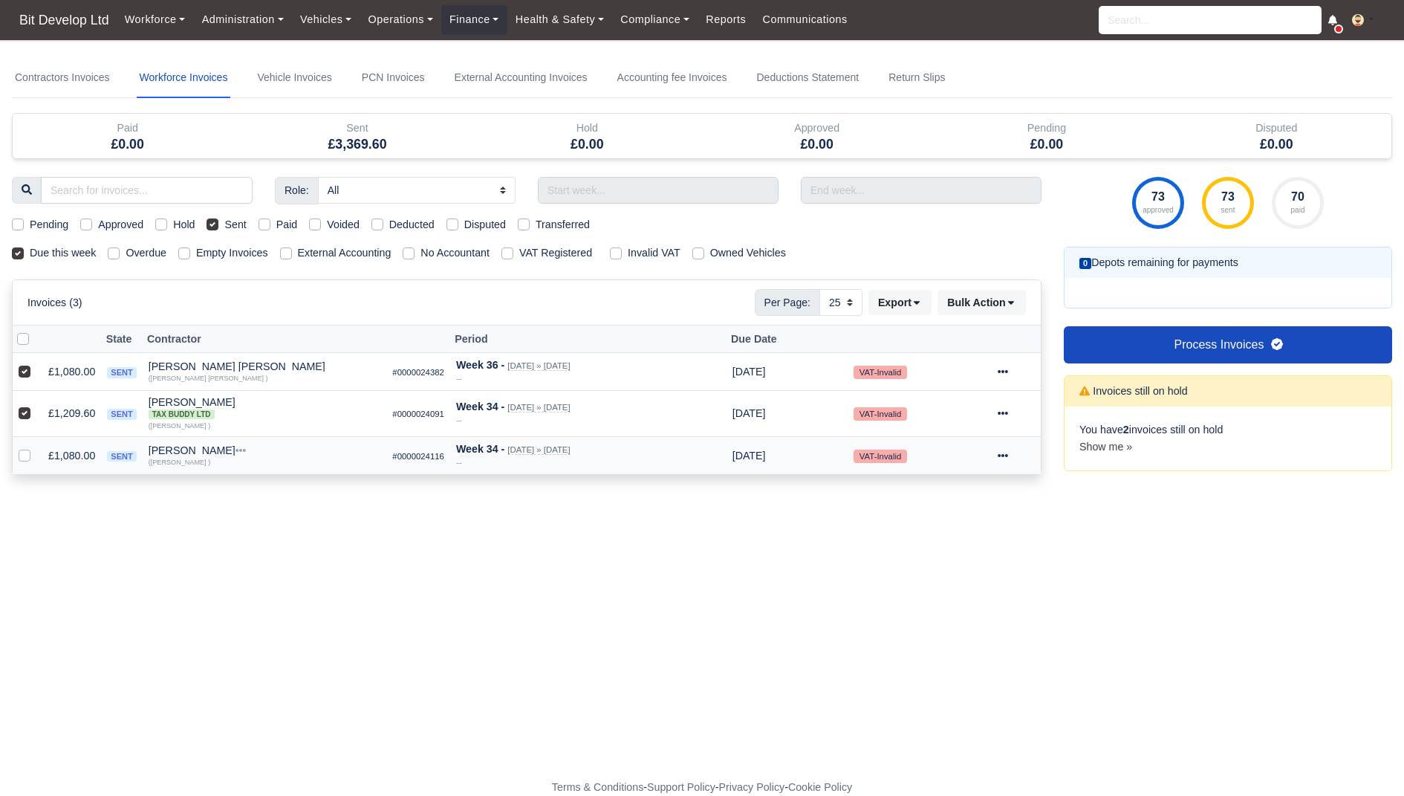
click at [36, 447] on label at bounding box center [36, 447] width 0 height 0
click at [24, 452] on input "checkbox" at bounding box center [25, 453] width 12 height 12
checkbox input "true"
click at [999, 297] on button "Bulk Action" at bounding box center [982, 302] width 88 height 25
click at [939, 440] on div "Pay" at bounding box center [961, 443] width 132 height 23
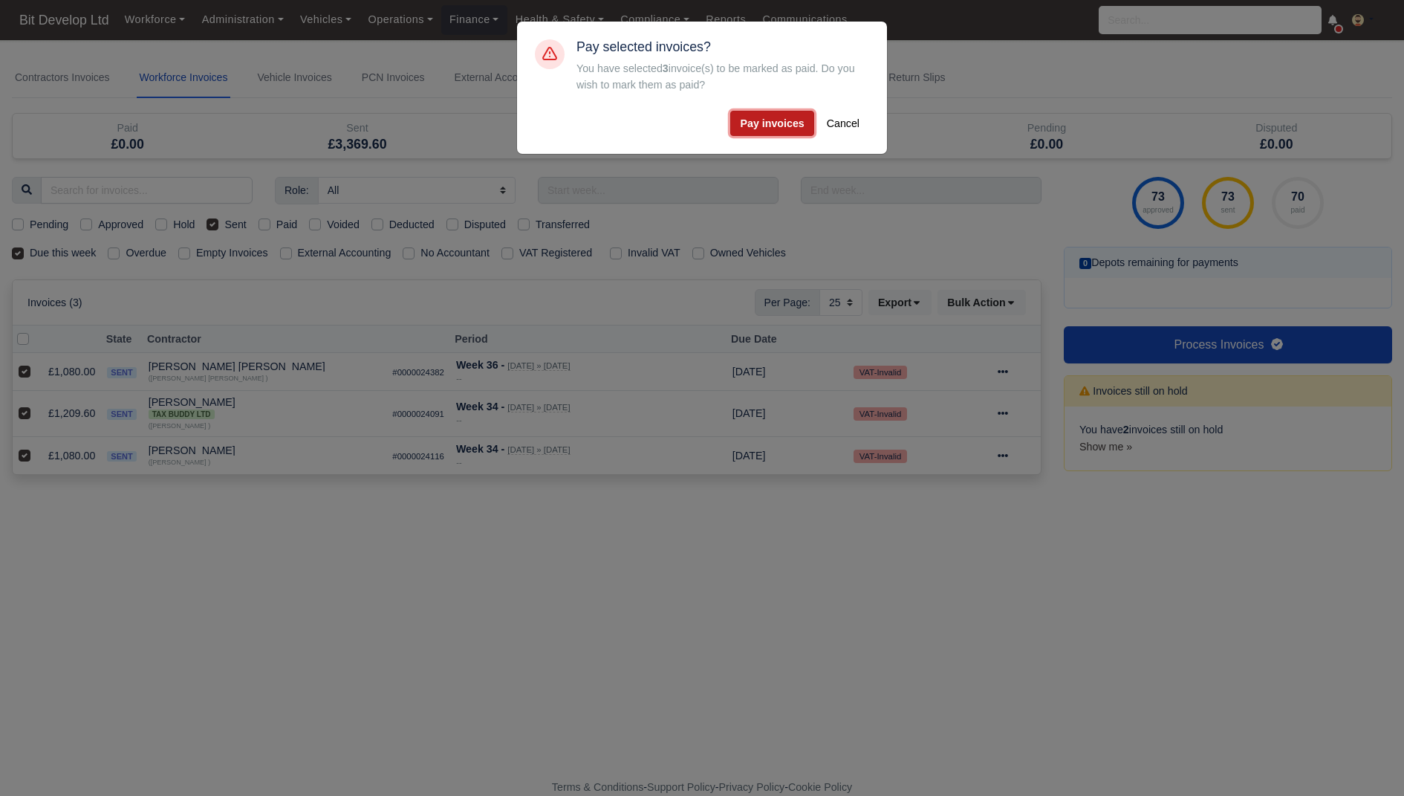
click at [782, 125] on button "Pay invoices" at bounding box center [771, 123] width 83 height 25
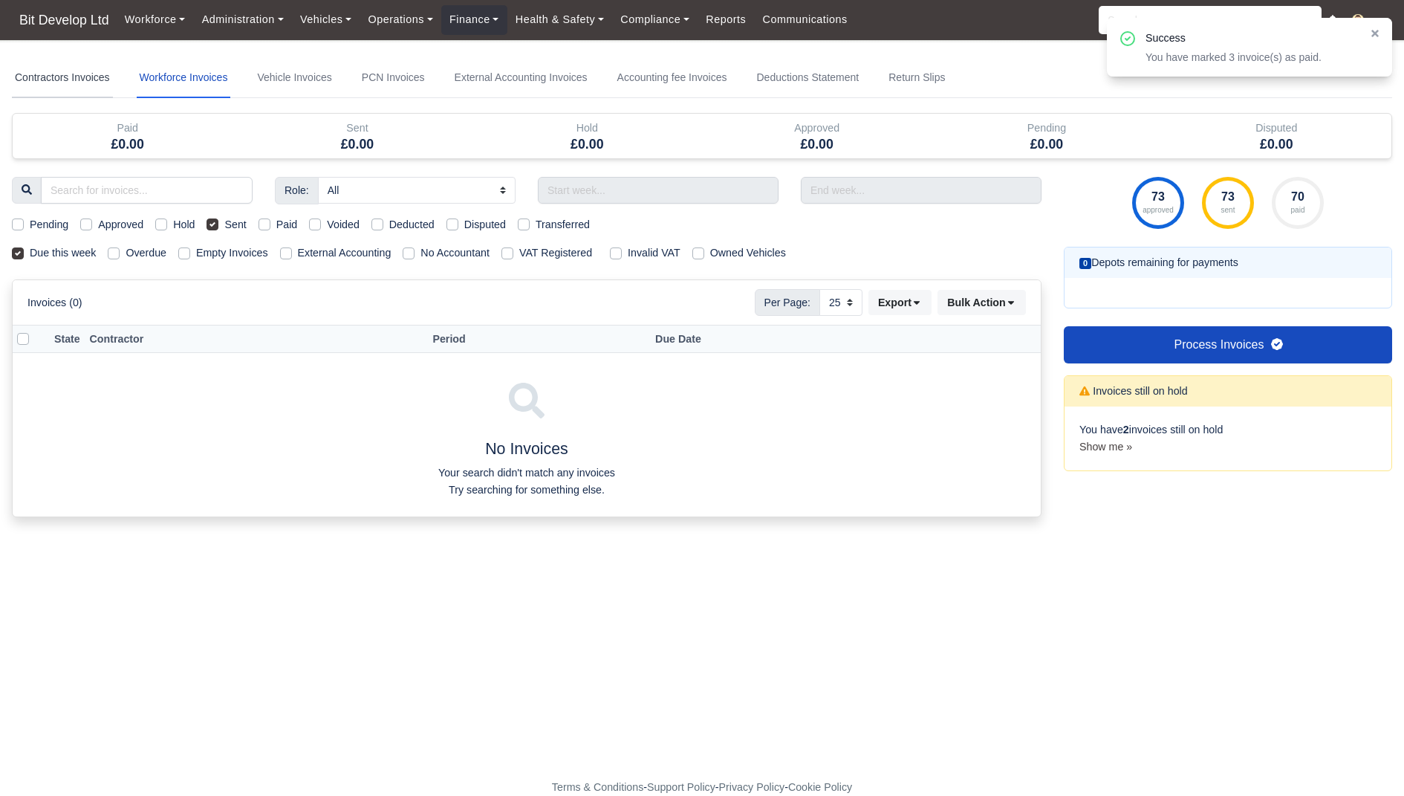
click at [87, 91] on link "Contractors Invoices" at bounding box center [62, 78] width 101 height 40
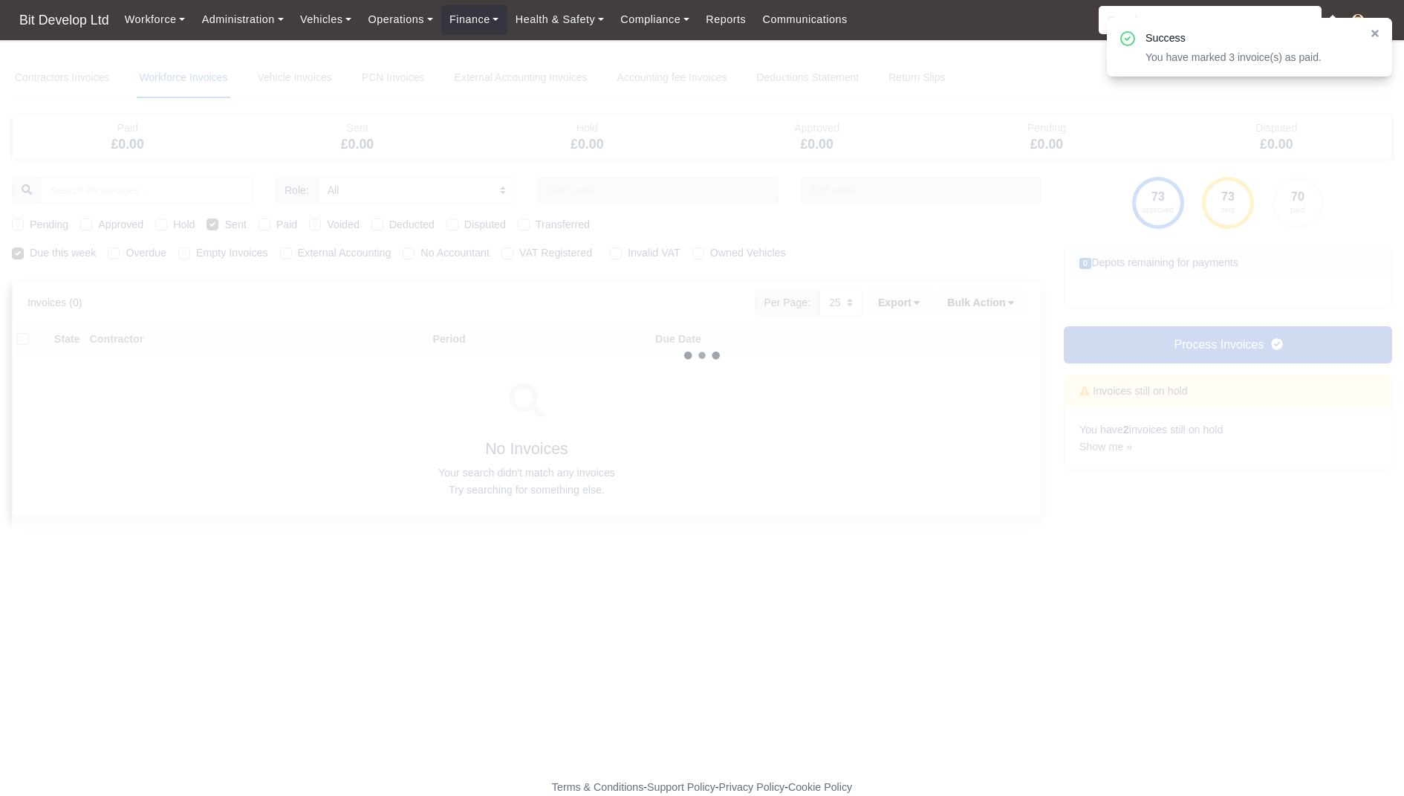
select select
